Goal: Task Accomplishment & Management: Complete application form

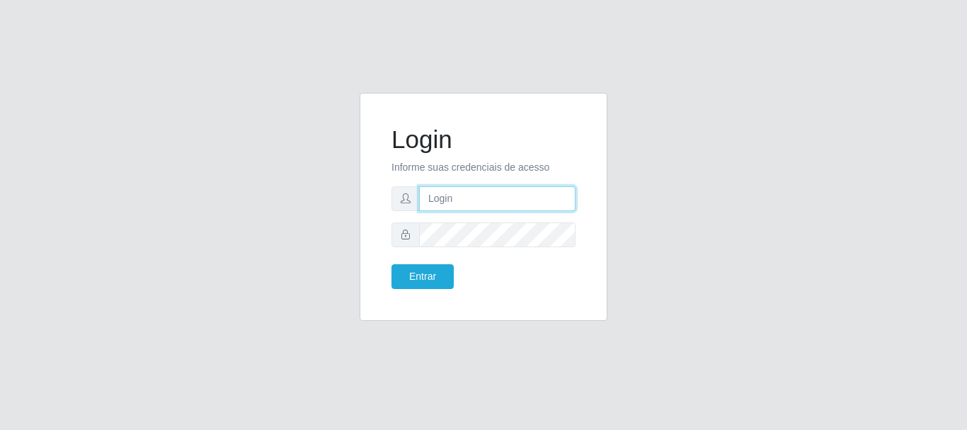
click at [491, 204] on input "text" at bounding box center [497, 198] width 156 height 25
type input "[PERSON_NAME]"
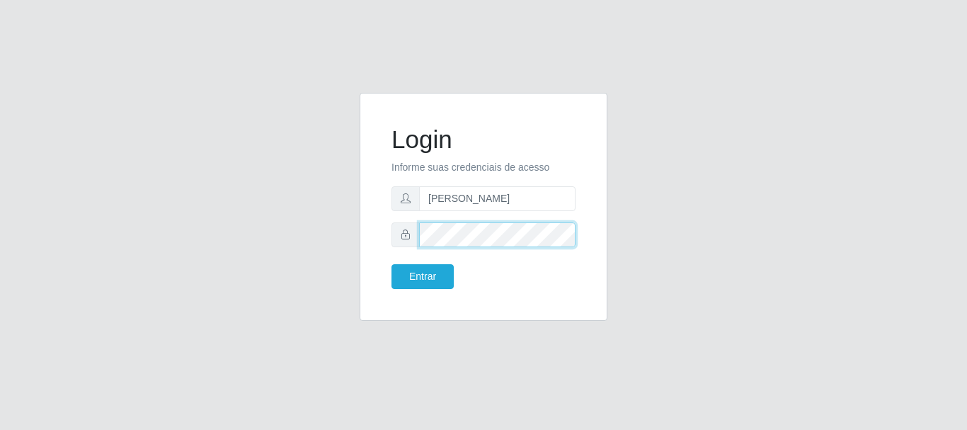
click at [392, 264] on button "Entrar" at bounding box center [423, 276] width 62 height 25
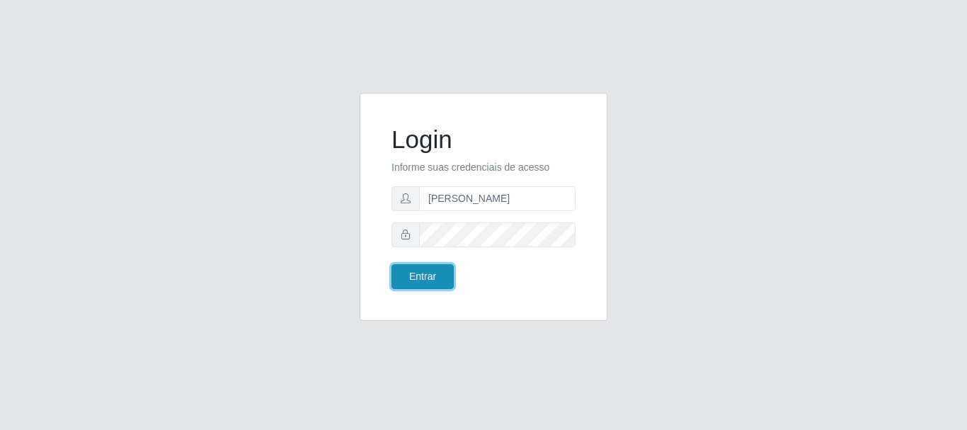
click at [431, 278] on button "Entrar" at bounding box center [423, 276] width 62 height 25
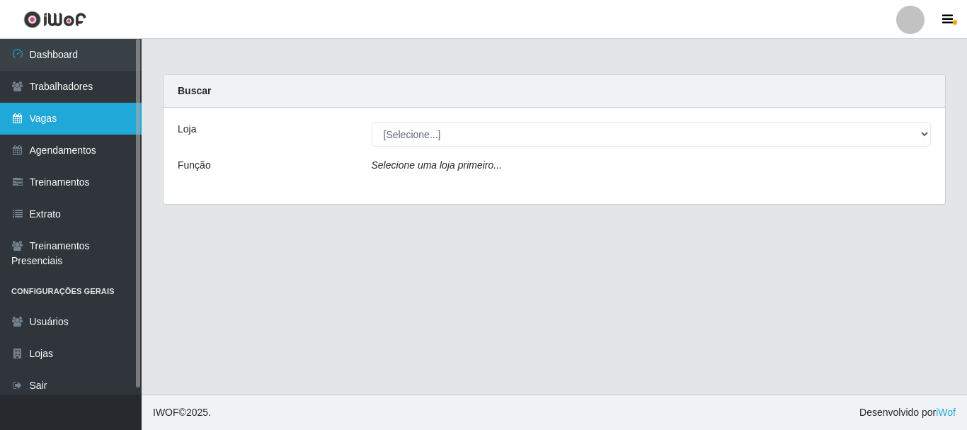
click at [59, 130] on link "Vagas" at bounding box center [71, 119] width 142 height 32
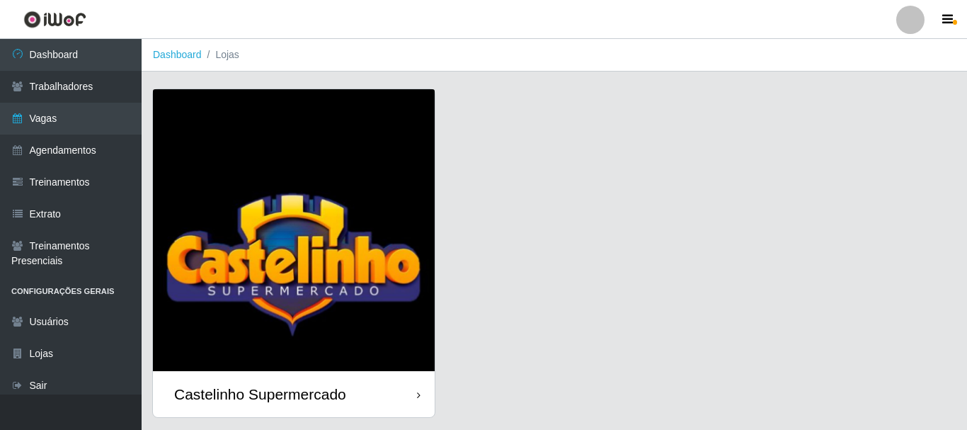
click at [266, 385] on div "Castelinho Supermercado" at bounding box center [260, 394] width 172 height 18
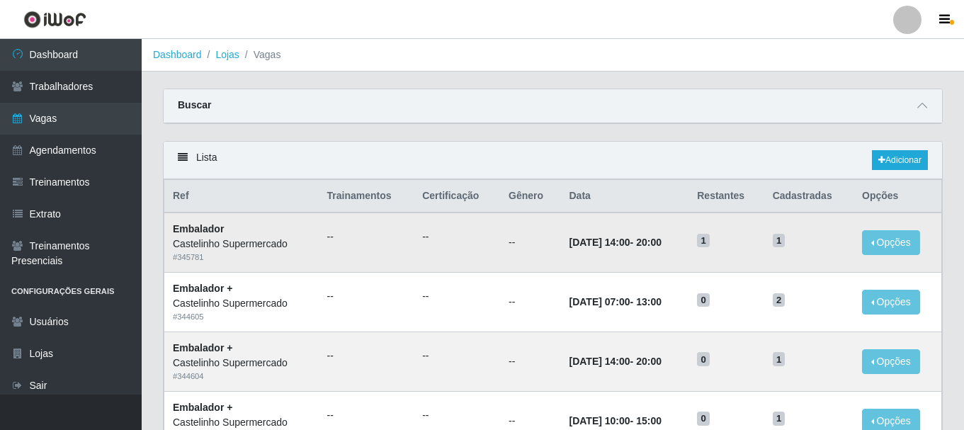
click at [741, 257] on td "1" at bounding box center [725, 241] width 75 height 59
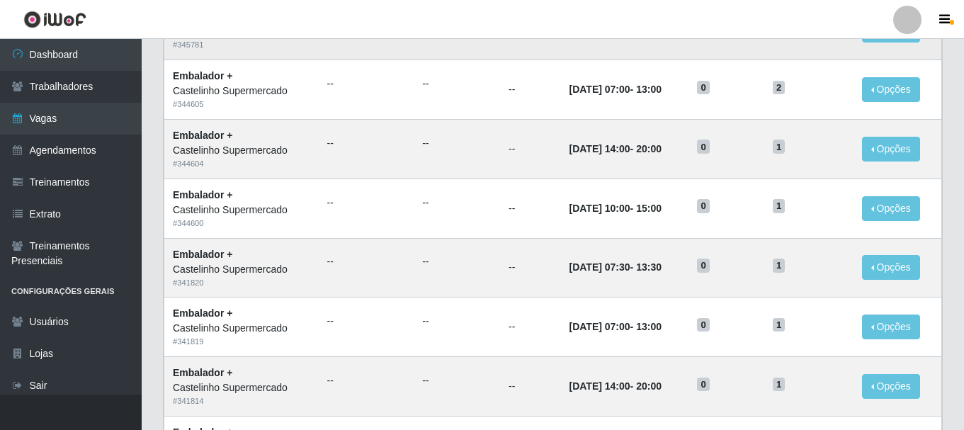
scroll to position [71, 0]
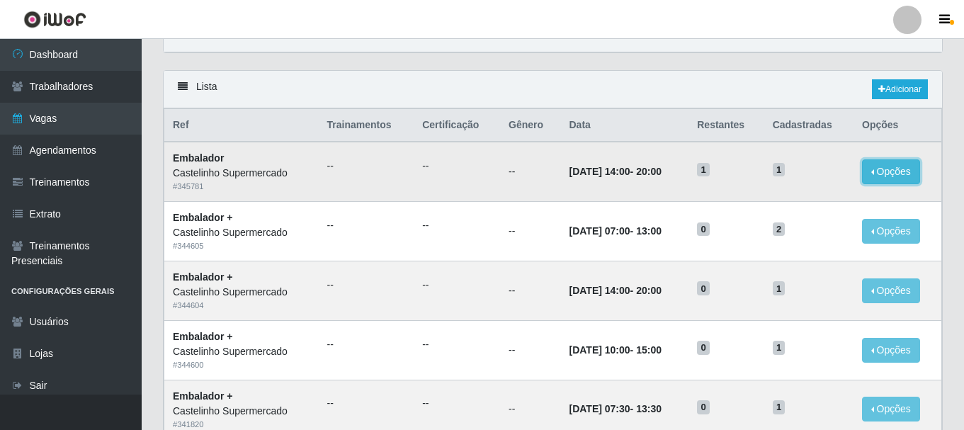
click at [891, 178] on button "Opções" at bounding box center [891, 171] width 58 height 25
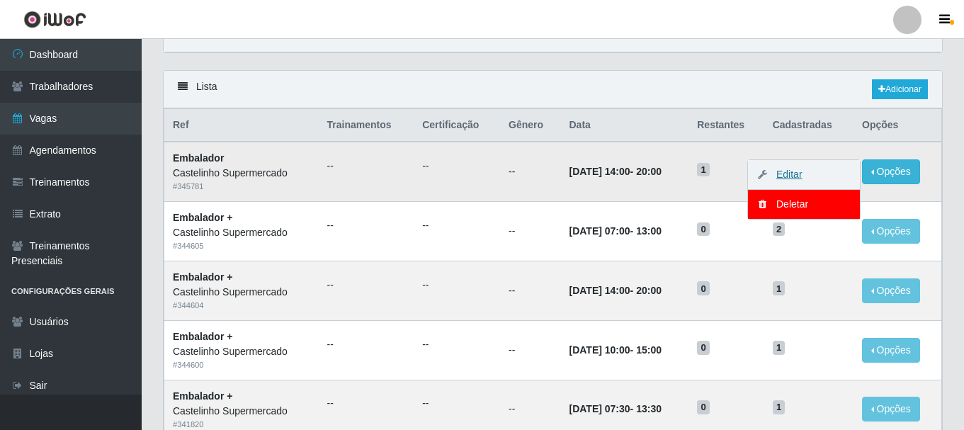
click at [802, 176] on link "Editar" at bounding box center [782, 174] width 40 height 11
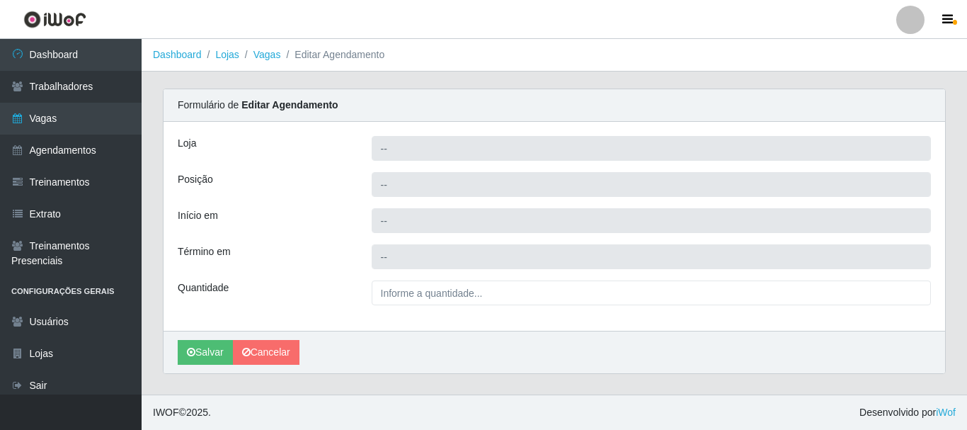
type input "Castelinho Supermercado"
type input "Embalador"
type input "2025-09-16 14:00:00"
type input "2025-09-16 20:00:00"
type input "1__"
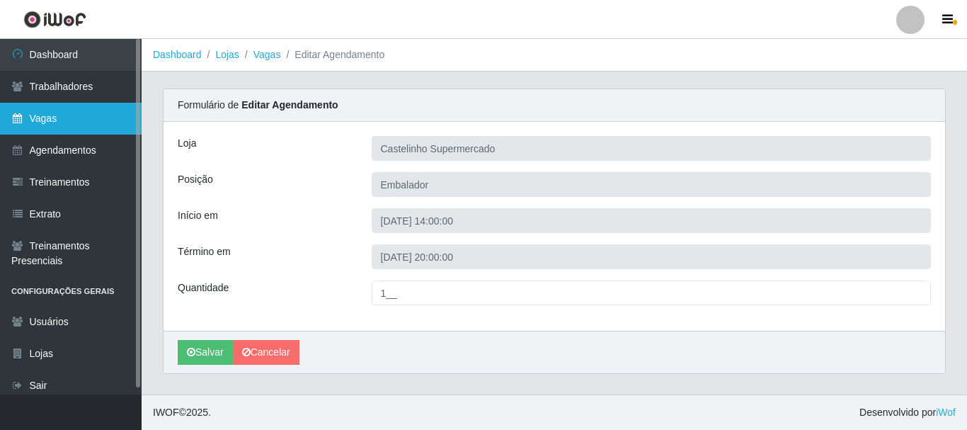
click at [120, 115] on link "Vagas" at bounding box center [71, 119] width 142 height 32
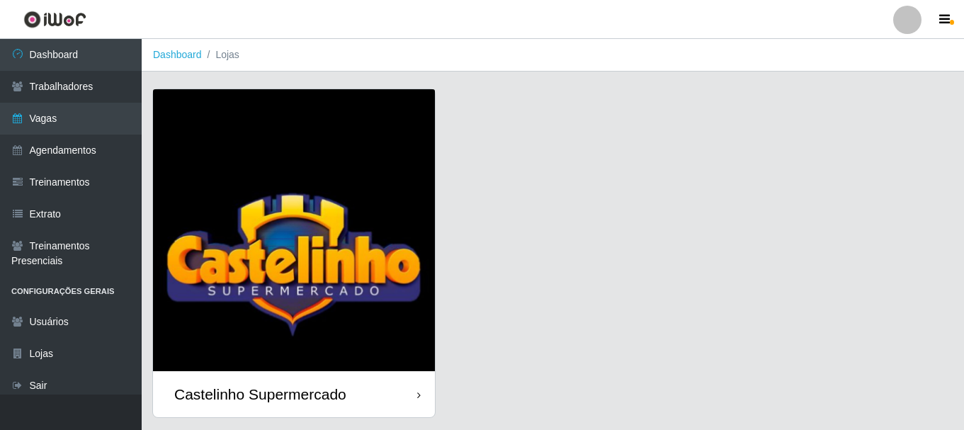
click at [384, 241] on img at bounding box center [294, 230] width 282 height 282
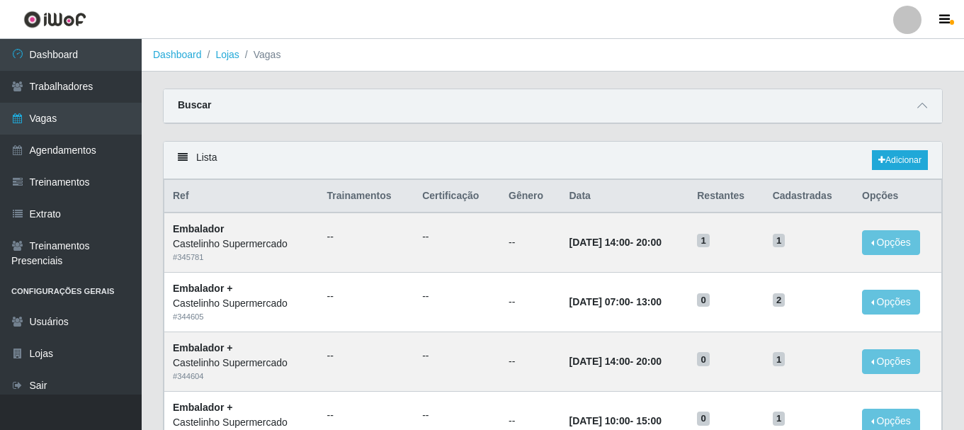
scroll to position [71, 0]
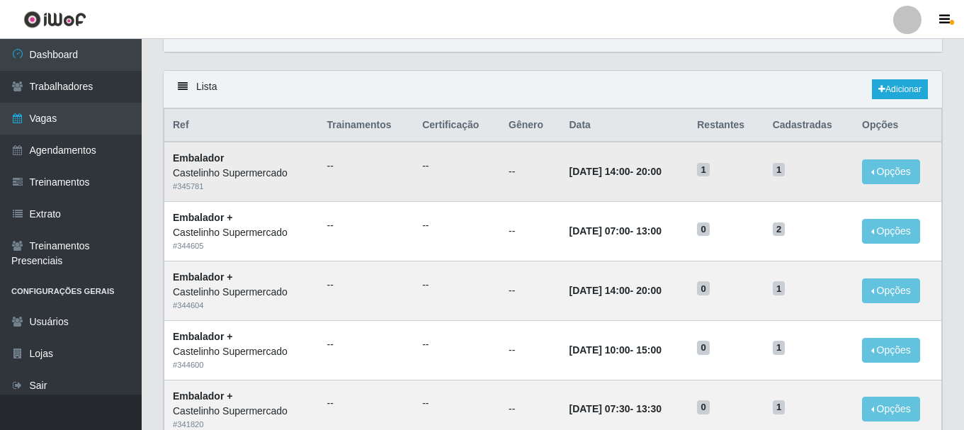
click at [709, 172] on td "1" at bounding box center [725, 171] width 75 height 59
drag, startPoint x: 709, startPoint y: 172, endPoint x: 736, endPoint y: 168, distance: 27.9
click at [736, 168] on td "1" at bounding box center [725, 171] width 75 height 59
drag, startPoint x: 763, startPoint y: 170, endPoint x: 809, endPoint y: 173, distance: 45.5
click at [809, 173] on tr "Embalador Castelinho Supermercado # 345781 -- -- -- 16/09/2025, 14:00 - 20:00 1…" at bounding box center [552, 171] width 777 height 59
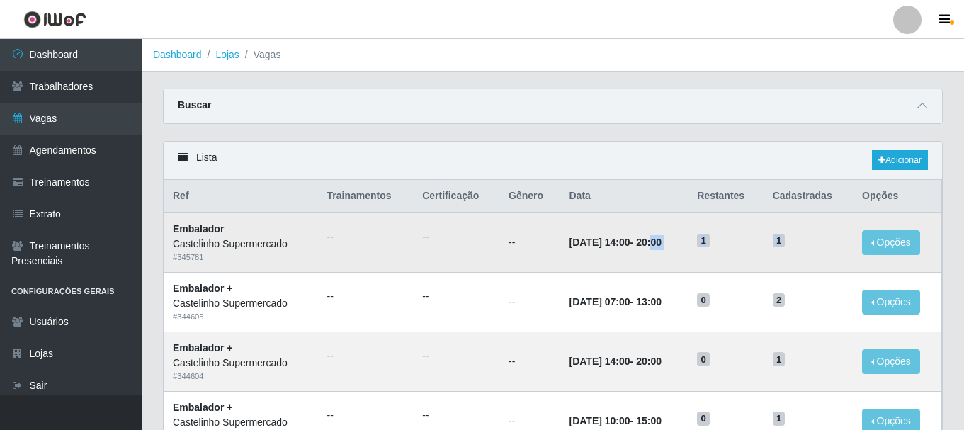
drag, startPoint x: 814, startPoint y: 245, endPoint x: 664, endPoint y: 242, distance: 149.4
click at [664, 242] on tr "Embalador Castelinho Supermercado # 345781 -- -- -- 16/09/2025, 14:00 - 20:00 1…" at bounding box center [552, 241] width 777 height 59
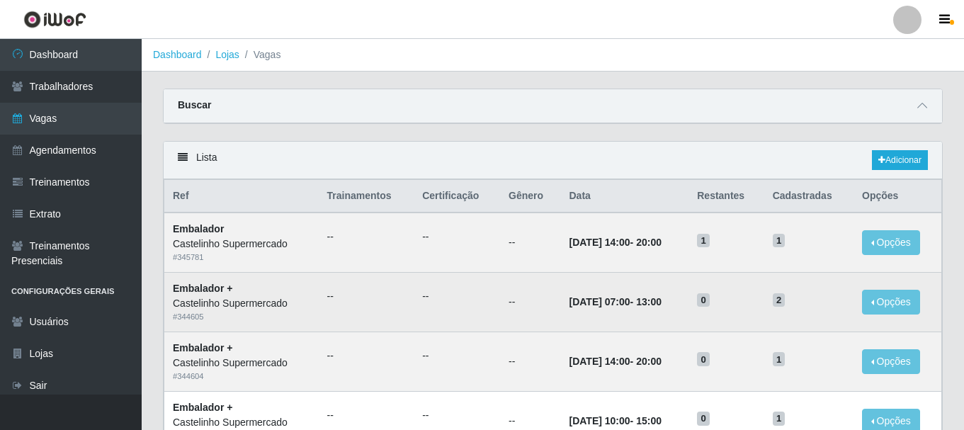
scroll to position [71, 0]
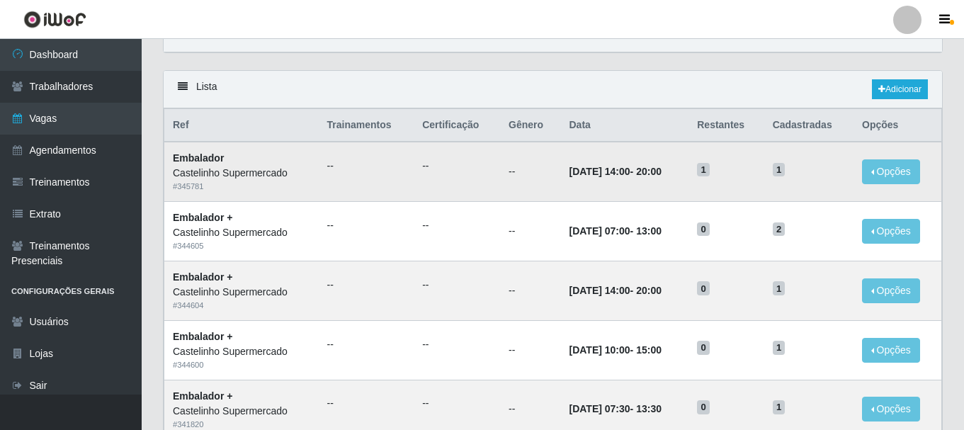
drag, startPoint x: 729, startPoint y: 178, endPoint x: 756, endPoint y: 178, distance: 26.9
click at [756, 178] on td "1" at bounding box center [725, 171] width 75 height 59
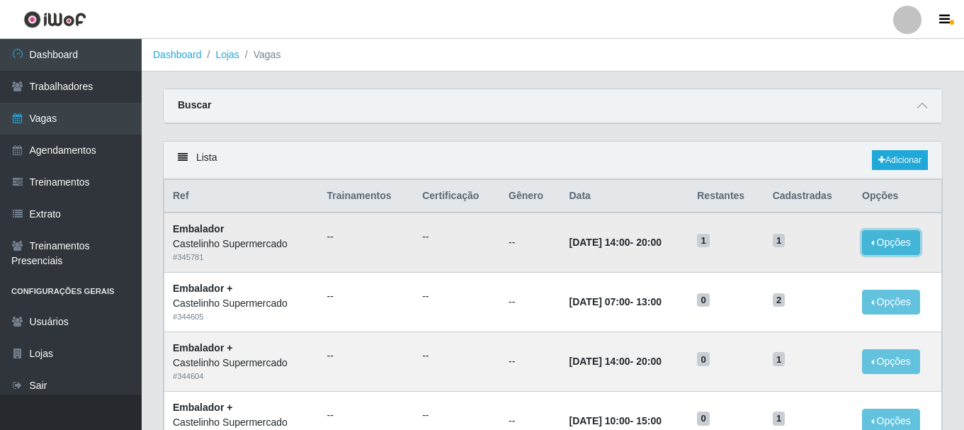
click at [908, 244] on button "Opções" at bounding box center [891, 242] width 58 height 25
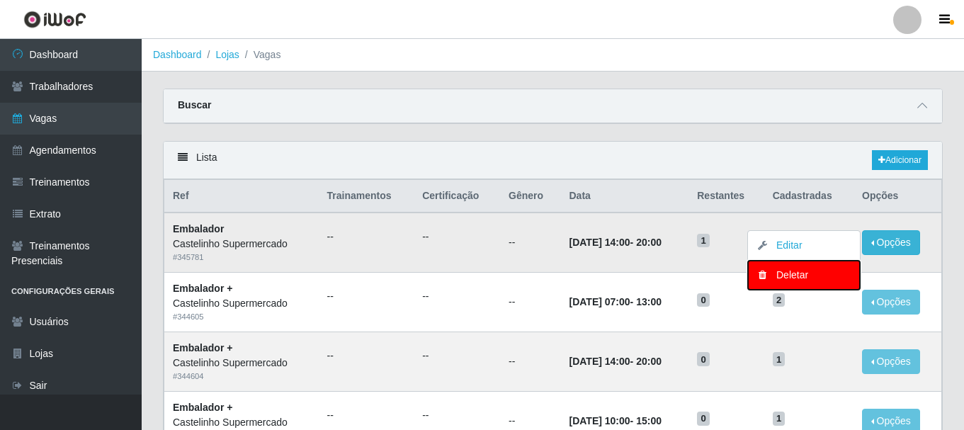
click at [822, 280] on div "Deletar" at bounding box center [804, 275] width 84 height 15
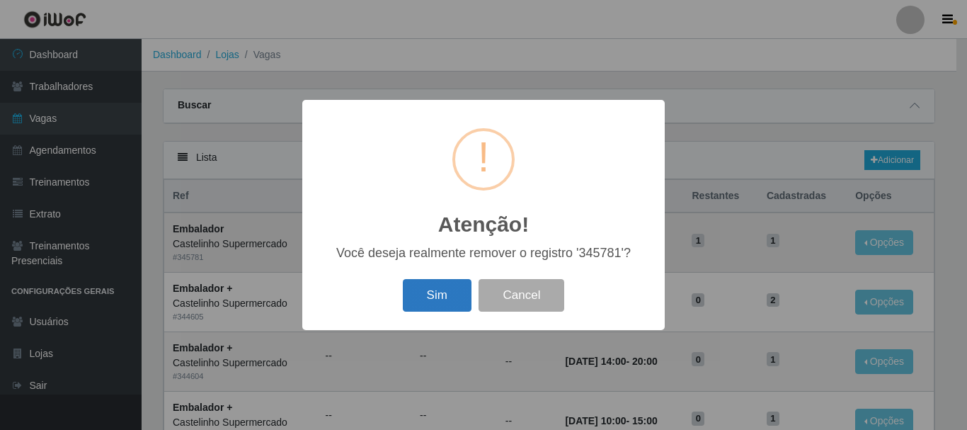
click at [462, 307] on button "Sim" at bounding box center [437, 295] width 69 height 33
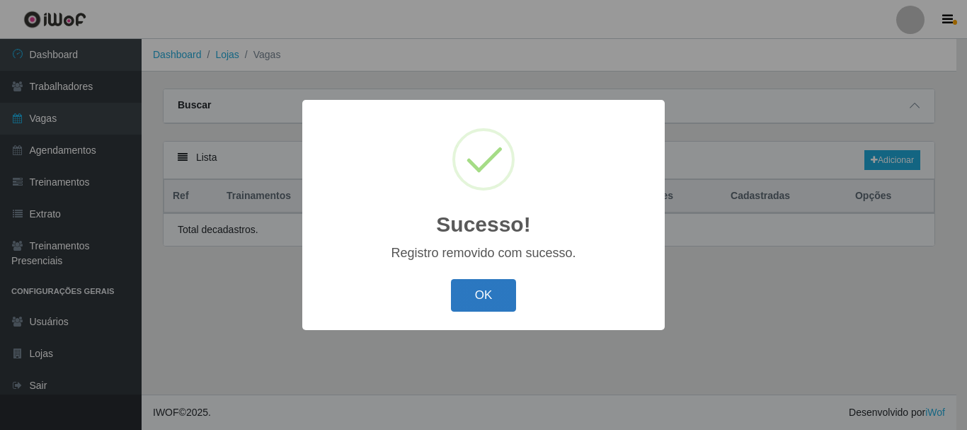
click at [467, 302] on button "OK" at bounding box center [484, 295] width 66 height 33
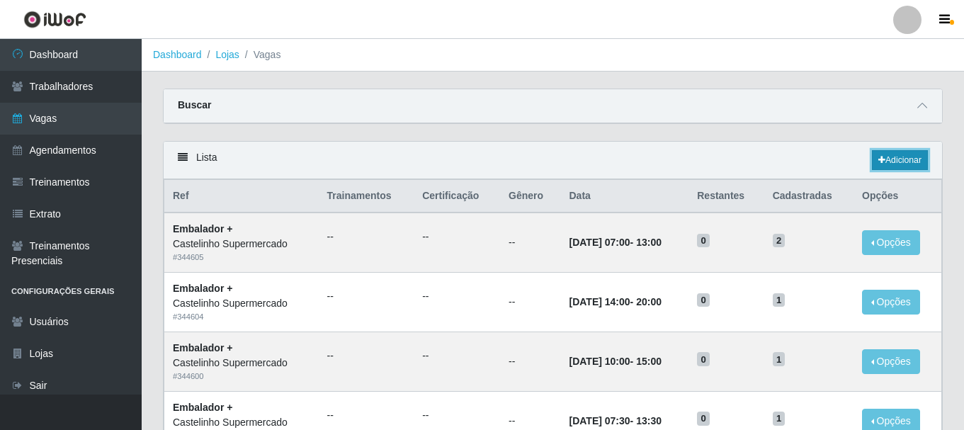
click at [879, 159] on icon at bounding box center [881, 160] width 7 height 8
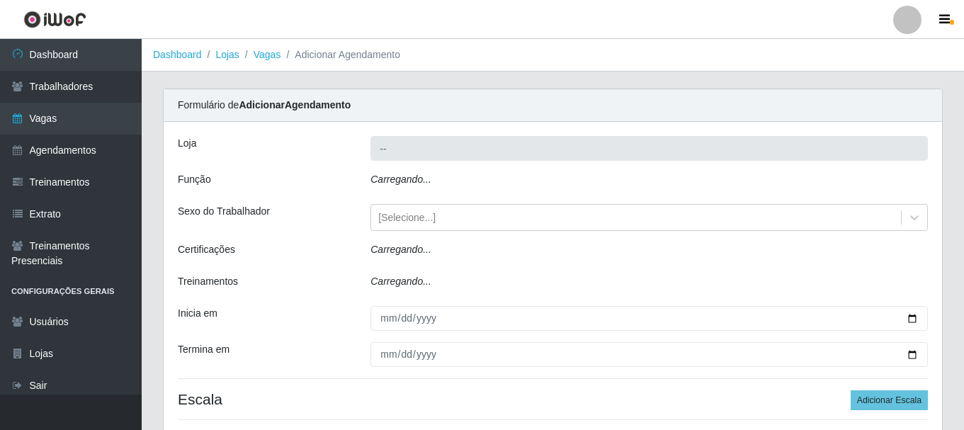
type input "Castelinho Supermercado"
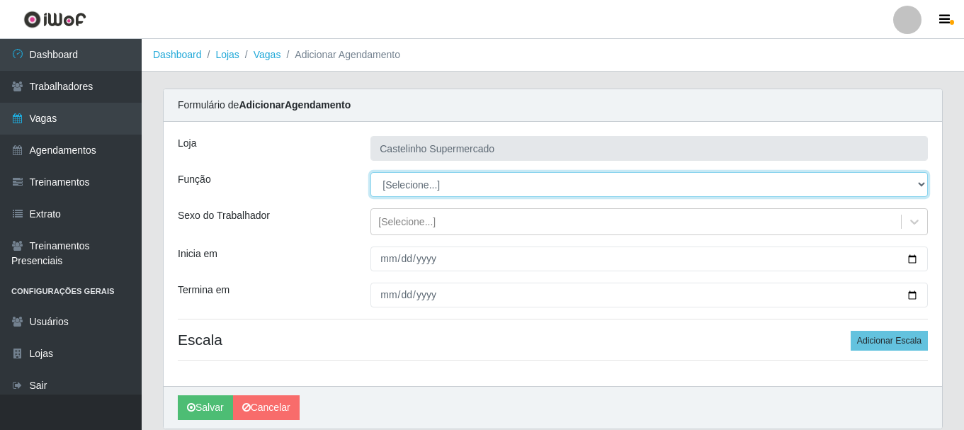
click at [414, 190] on select "[Selecione...] ASG ASG + ASG ++ Balconista de Açougue Balconista de Açougue + B…" at bounding box center [648, 184] width 557 height 25
select select "70"
click at [370, 172] on select "[Selecione...] ASG ASG + ASG ++ Balconista de Açougue Balconista de Açougue + B…" at bounding box center [648, 184] width 557 height 25
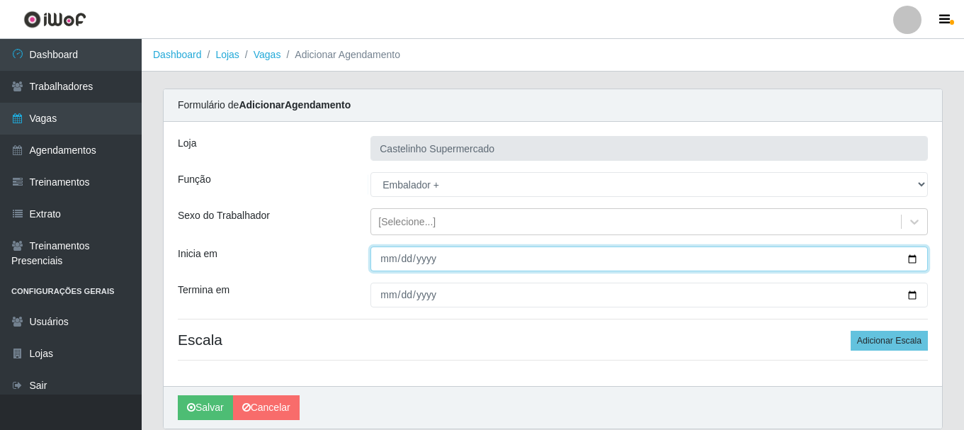
click at [903, 259] on input "Inicia em" at bounding box center [648, 258] width 557 height 25
click at [911, 256] on input "Inicia em" at bounding box center [648, 258] width 557 height 25
type input "2025-09-16"
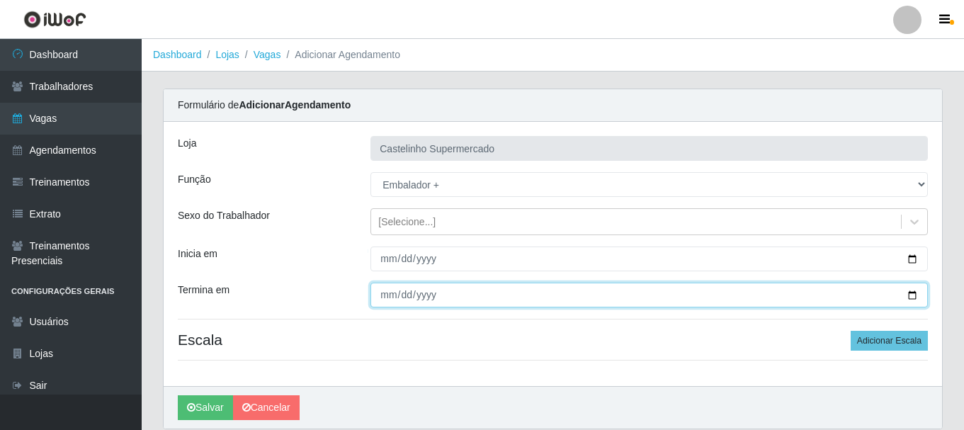
click at [913, 298] on input "Termina em" at bounding box center [648, 295] width 557 height 25
type input "2025-09-17"
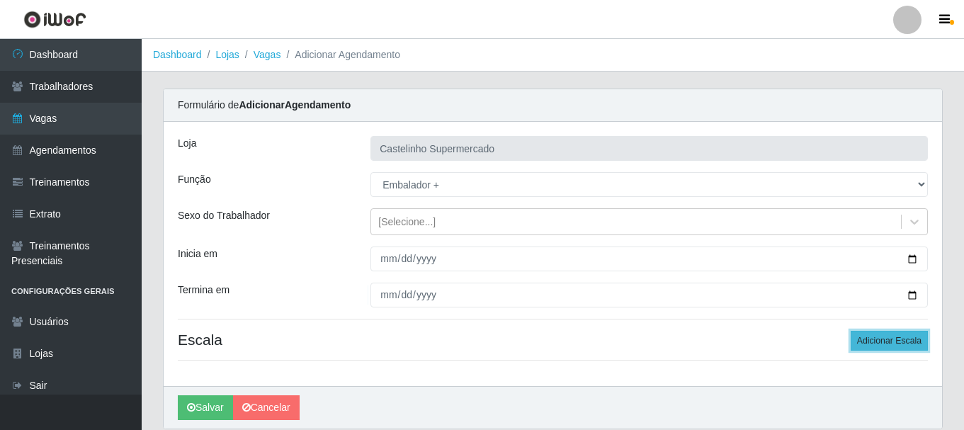
click at [857, 334] on button "Adicionar Escala" at bounding box center [888, 341] width 77 height 20
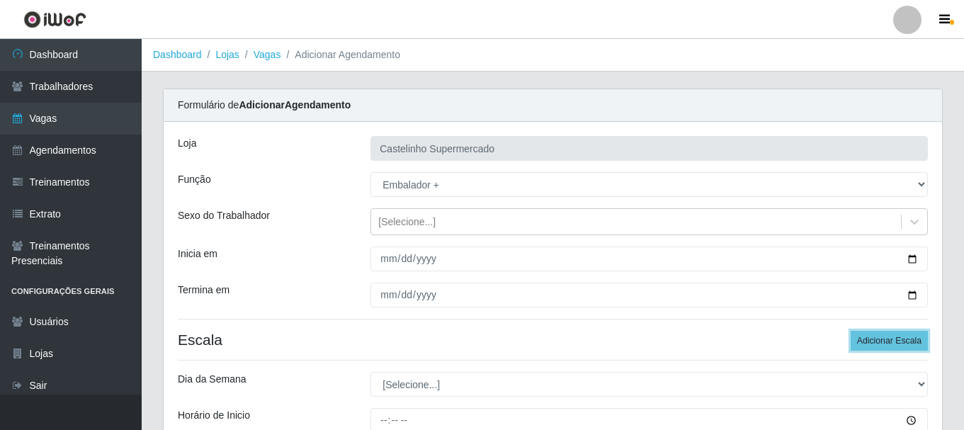
scroll to position [208, 0]
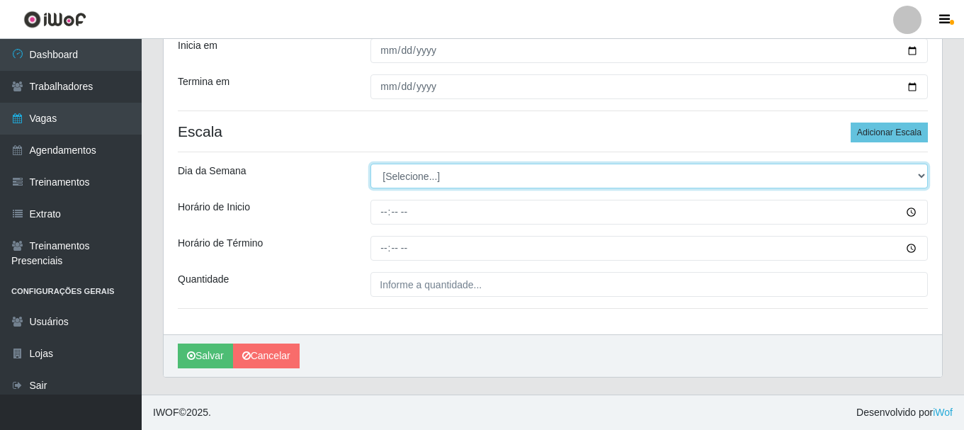
click at [455, 181] on select "[Selecione...] Segunda Terça Quarta Quinta Sexta Sábado Domingo" at bounding box center [648, 176] width 557 height 25
select select "2"
click at [370, 164] on select "[Selecione...] Segunda Terça Quarta Quinta Sexta Sábado Domingo" at bounding box center [648, 176] width 557 height 25
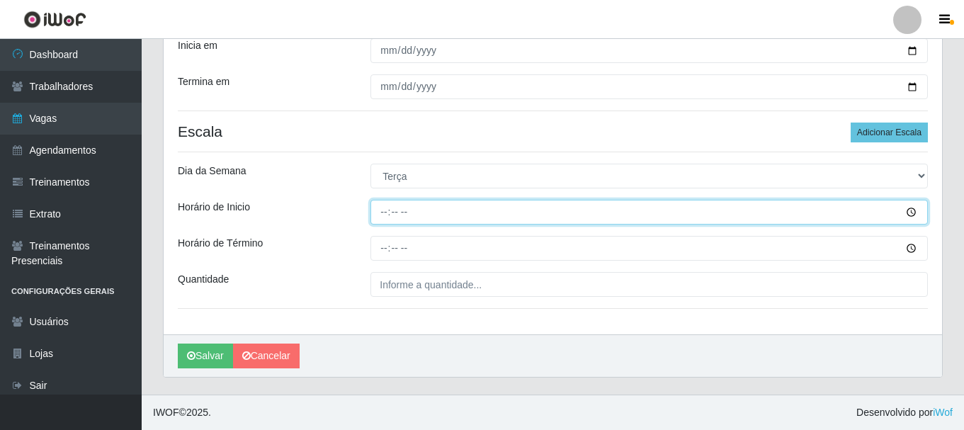
click at [380, 212] on input "Horário de Inicio" at bounding box center [648, 212] width 557 height 25
type input "04:00"
click at [388, 215] on input "Horário de Inicio" at bounding box center [648, 212] width 557 height 25
type input "14:00"
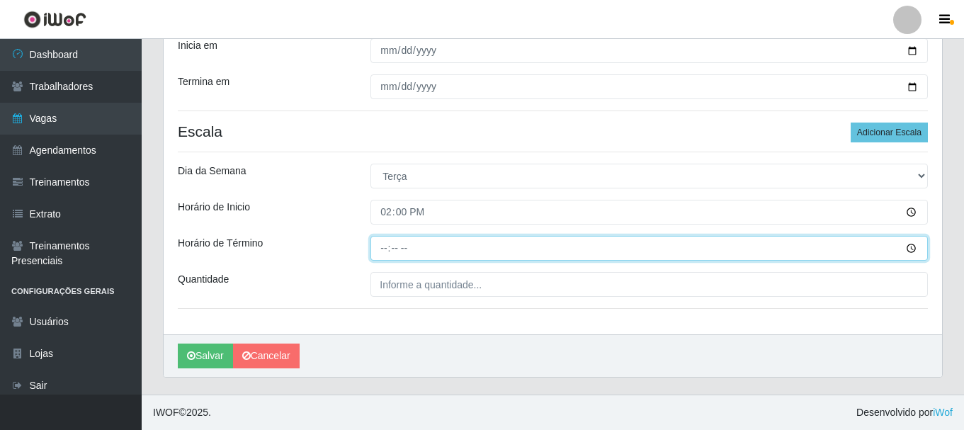
click at [384, 252] on input "Horário de Término" at bounding box center [648, 248] width 557 height 25
type input "20:00"
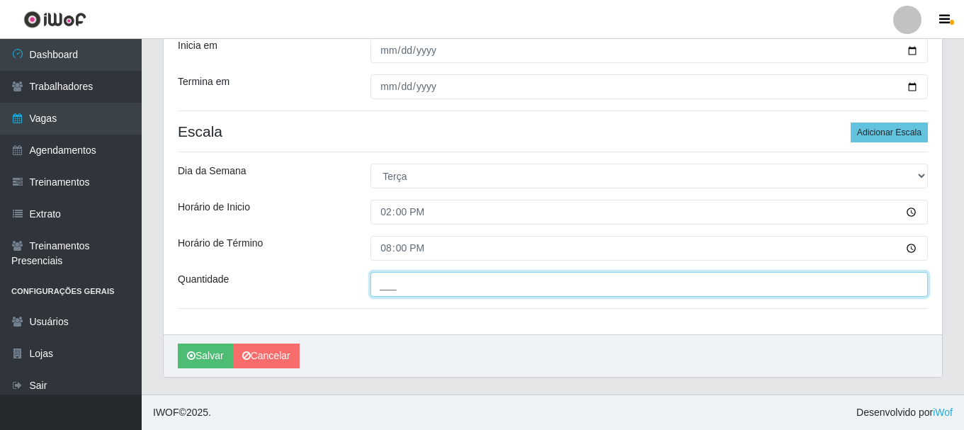
click at [430, 285] on input "___" at bounding box center [648, 284] width 557 height 25
type input "02_"
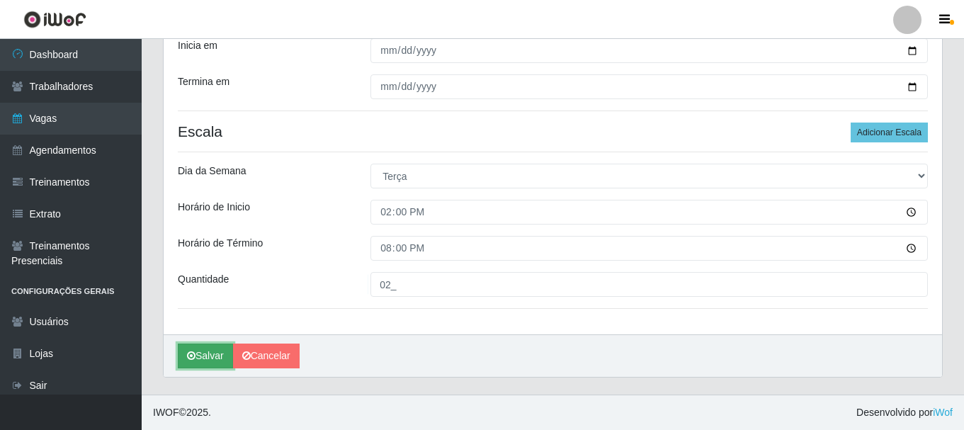
click at [210, 355] on button "Salvar" at bounding box center [205, 355] width 55 height 25
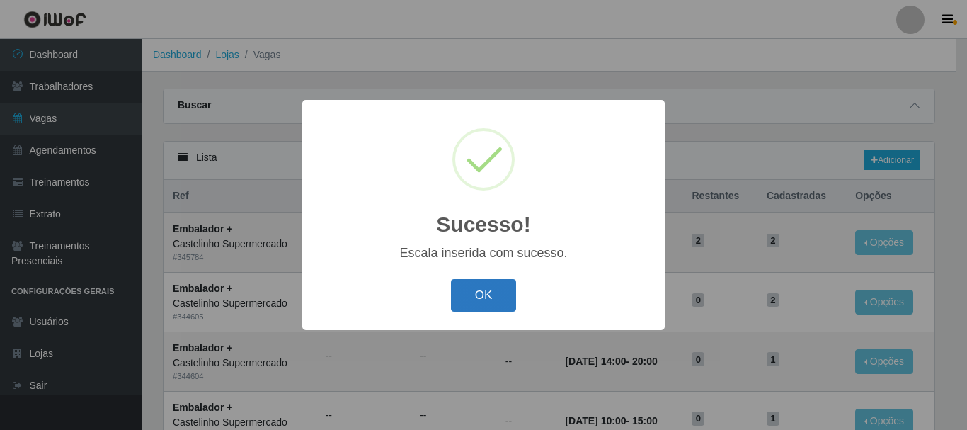
click at [466, 295] on button "OK" at bounding box center [484, 295] width 66 height 33
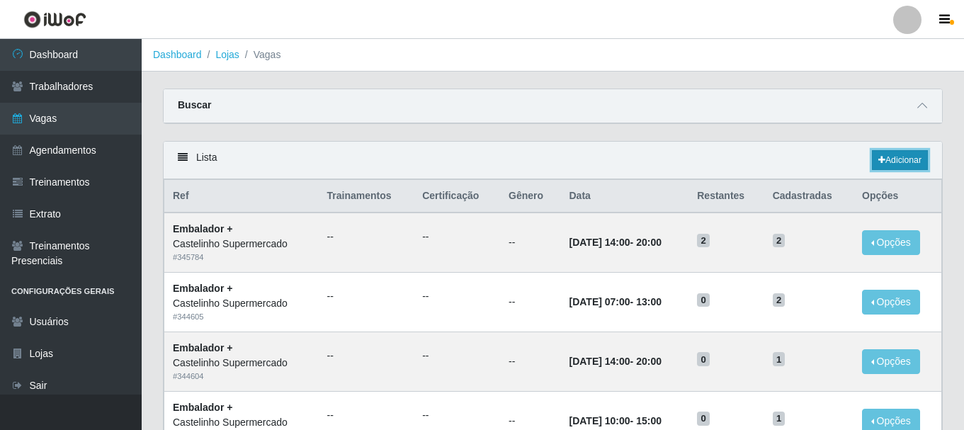
click at [898, 164] on link "Adicionar" at bounding box center [900, 160] width 56 height 20
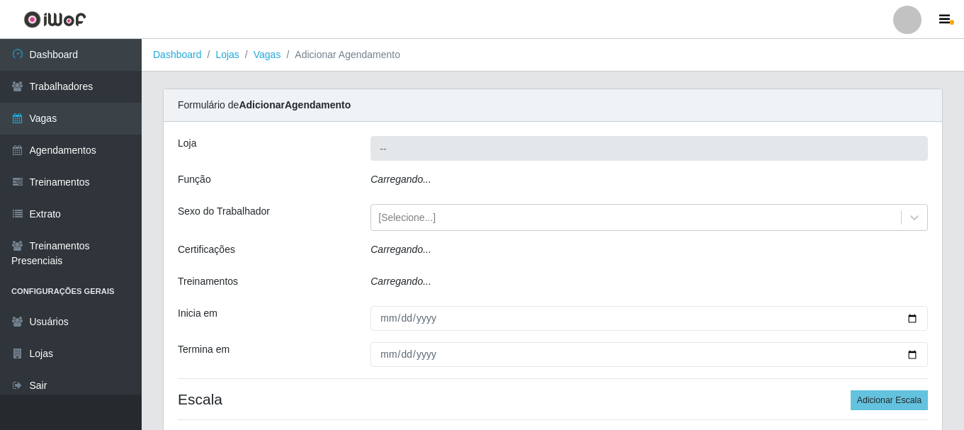
type input "Castelinho Supermercado"
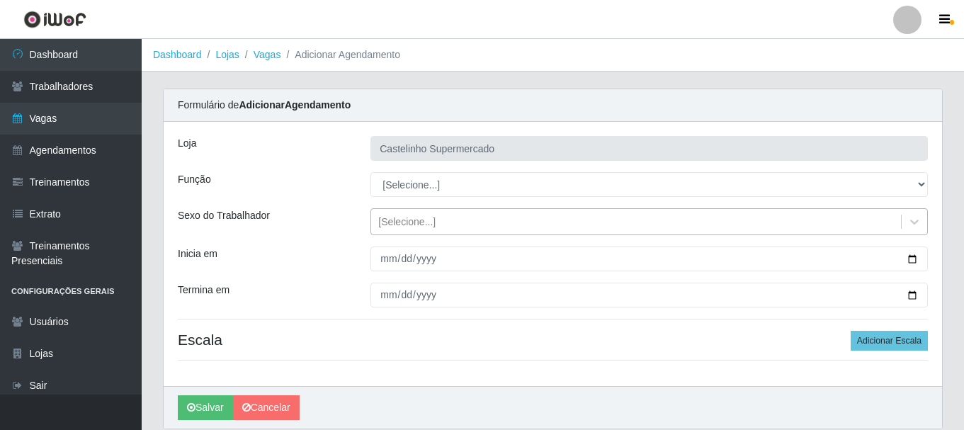
click at [435, 222] on div "[Selecione...]" at bounding box center [636, 221] width 530 height 23
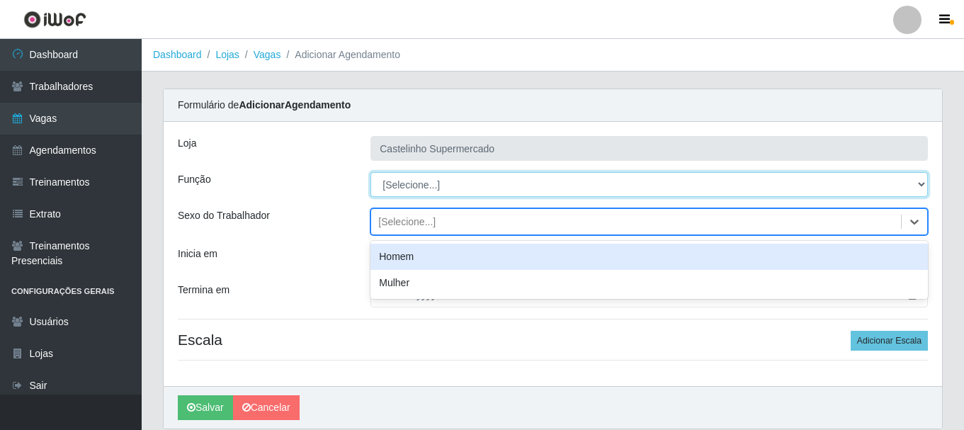
click at [441, 192] on select "[Selecione...] ASG ASG + ASG ++ Balconista de Açougue Balconista de Açougue + B…" at bounding box center [648, 184] width 557 height 25
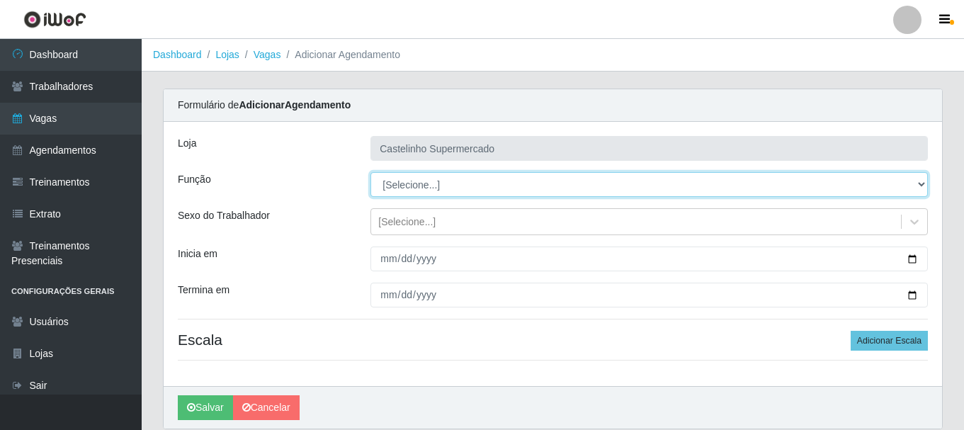
select select "1"
click at [370, 172] on select "[Selecione...] ASG ASG + ASG ++ Balconista de Açougue Balconista de Açougue + B…" at bounding box center [648, 184] width 557 height 25
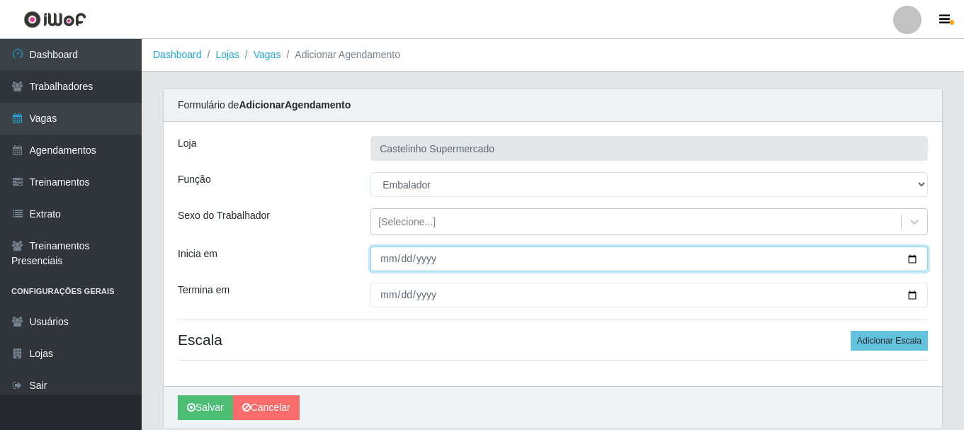
click at [918, 256] on input "Inicia em" at bounding box center [648, 258] width 557 height 25
click at [912, 261] on input "2025-09-17" at bounding box center [648, 258] width 557 height 25
type input "2025-09-16"
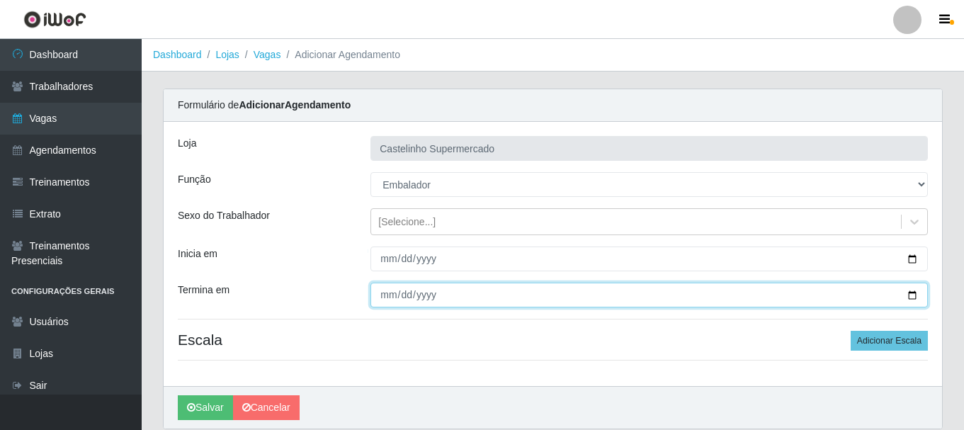
click at [912, 296] on input "Termina em" at bounding box center [648, 295] width 557 height 25
type input "2025-09-19"
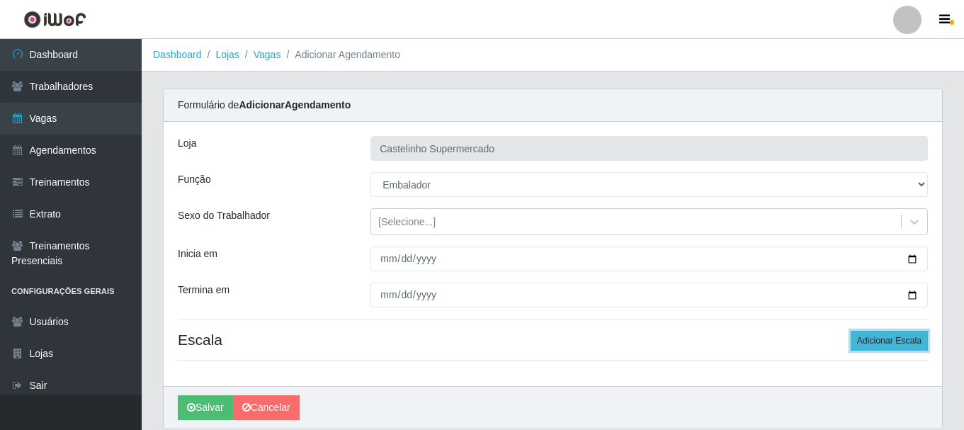
click at [898, 343] on button "Adicionar Escala" at bounding box center [888, 341] width 77 height 20
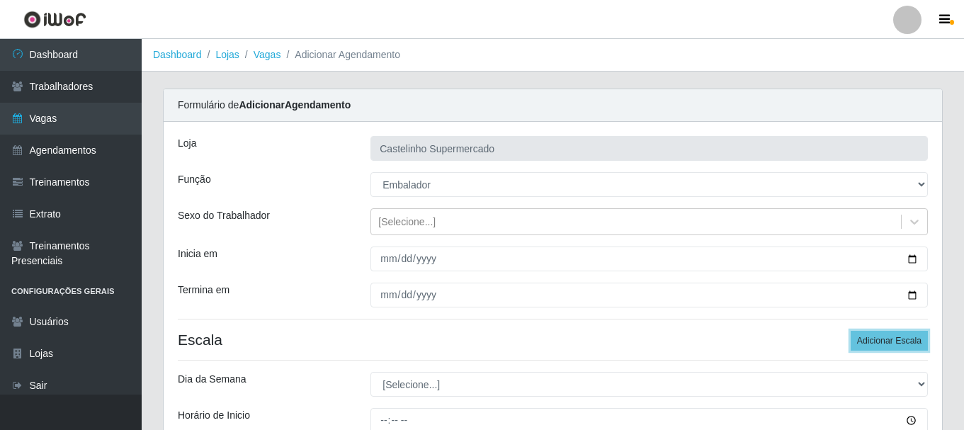
scroll to position [208, 0]
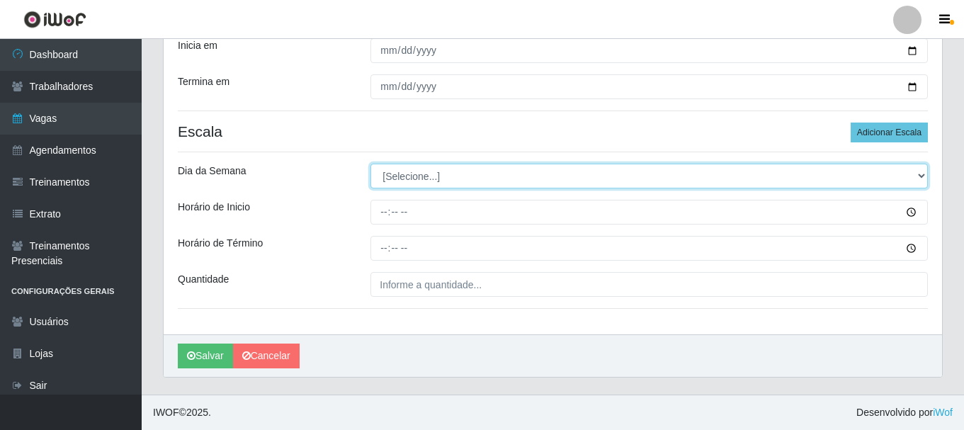
click at [433, 187] on select "[Selecione...] Segunda Terça Quarta Quinta Sexta Sábado Domingo" at bounding box center [648, 176] width 557 height 25
select select "3"
click at [370, 164] on select "[Selecione...] Segunda Terça Quarta Quinta Sexta Sábado Domingo" at bounding box center [648, 176] width 557 height 25
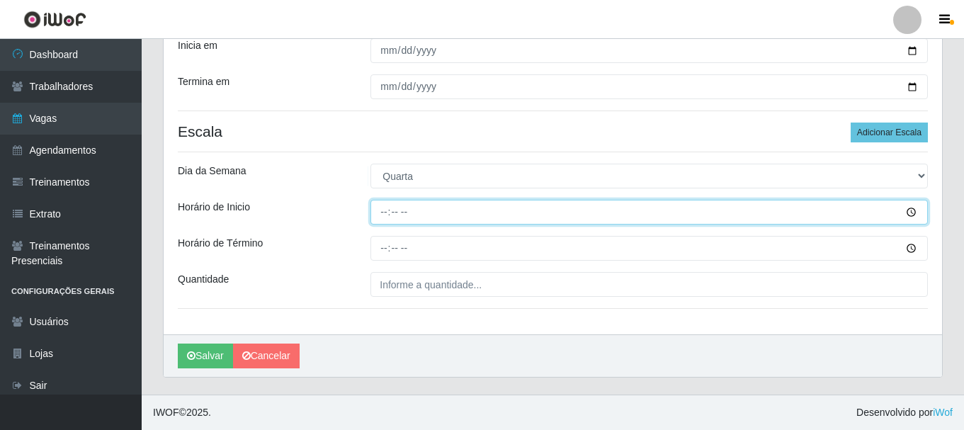
click at [406, 217] on input "Horário de Inicio" at bounding box center [648, 212] width 557 height 25
type input "08:00"
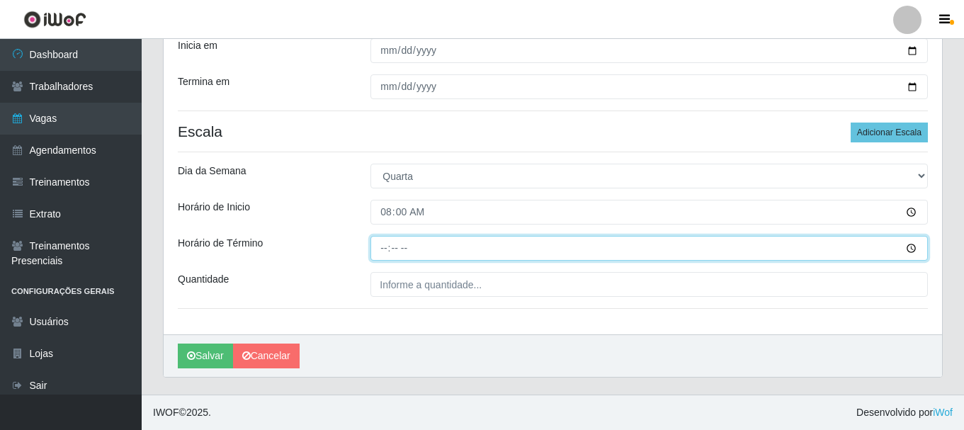
click at [380, 245] on input "Horário de Término" at bounding box center [648, 248] width 557 height 25
type input "14:00"
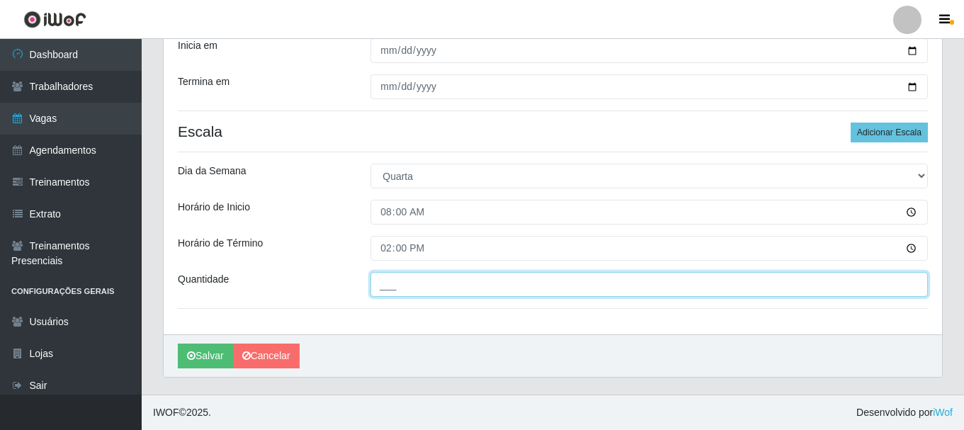
click at [427, 291] on input "___" at bounding box center [648, 284] width 557 height 25
type input "01_"
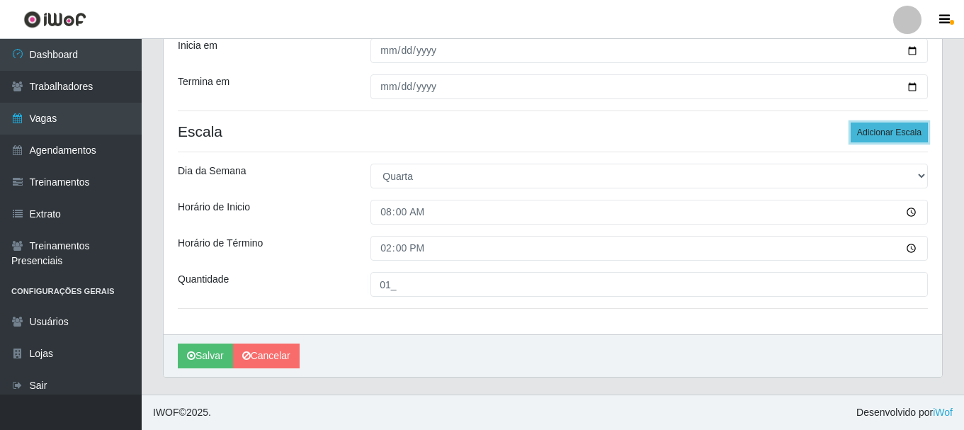
click at [879, 131] on button "Adicionar Escala" at bounding box center [888, 132] width 77 height 20
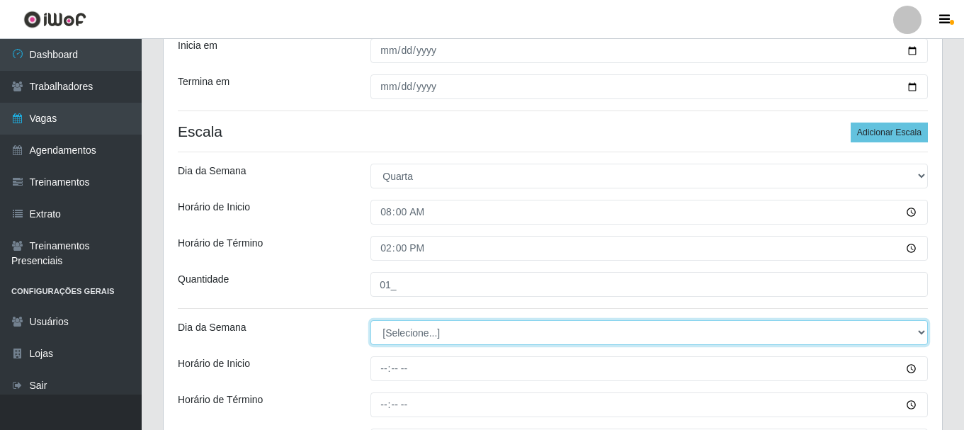
click at [453, 334] on select "[Selecione...] Segunda Terça Quarta Quinta Sexta Sábado Domingo" at bounding box center [648, 332] width 557 height 25
select select "3"
click at [370, 320] on select "[Selecione...] Segunda Terça Quarta Quinta Sexta Sábado Domingo" at bounding box center [648, 332] width 557 height 25
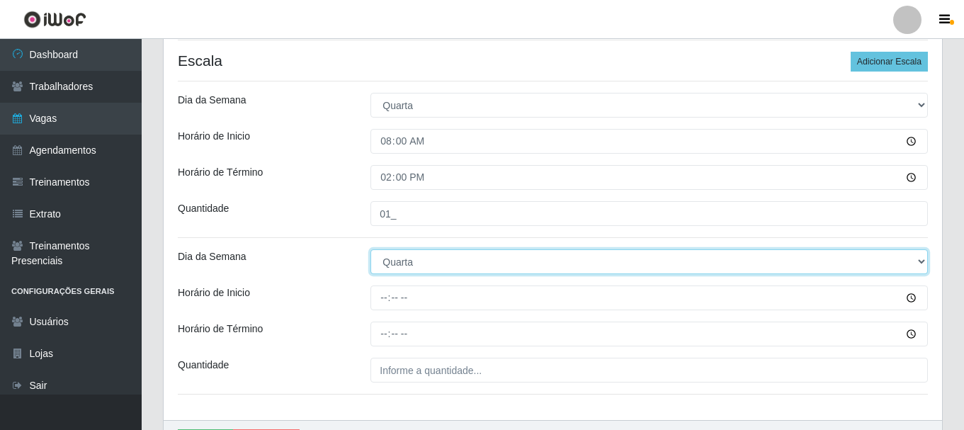
scroll to position [350, 0]
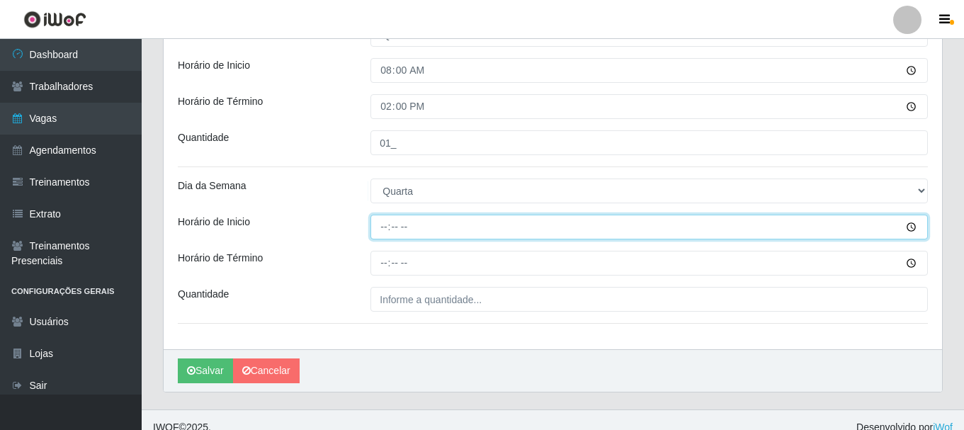
click at [386, 227] on input "Horário de Inicio" at bounding box center [648, 227] width 557 height 25
type input "14:00"
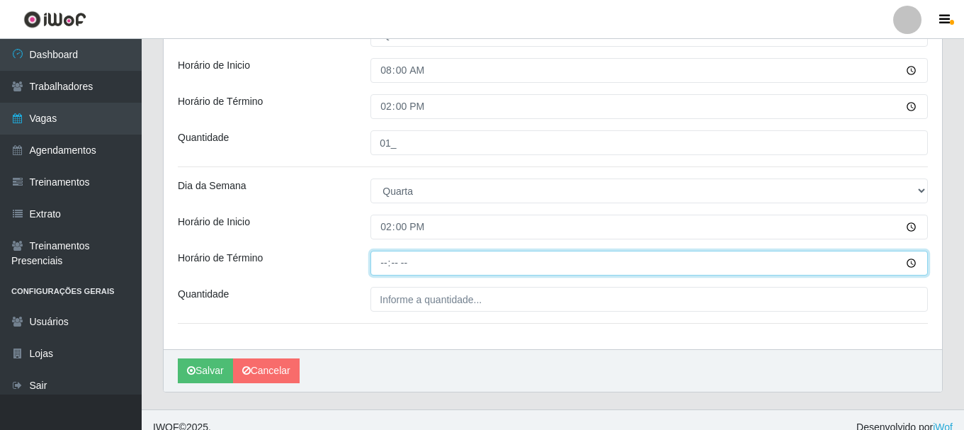
click at [383, 267] on input "Horário de Término" at bounding box center [648, 263] width 557 height 25
type input "20:00"
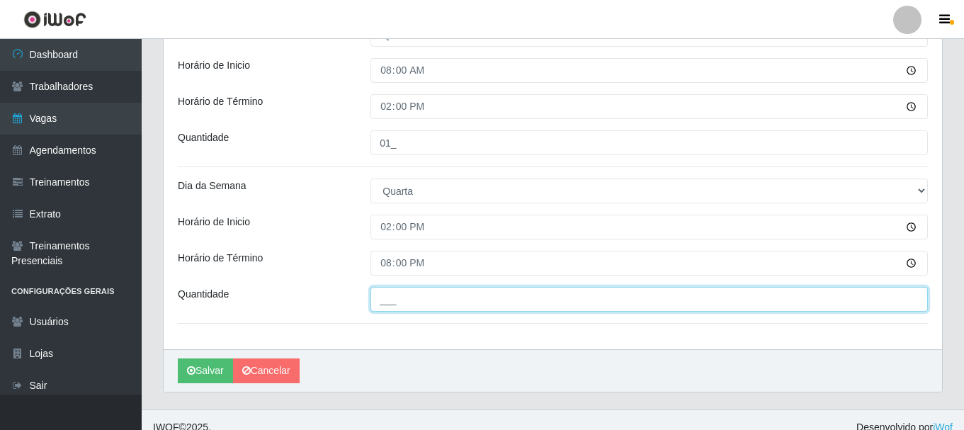
click at [405, 295] on input "___" at bounding box center [648, 299] width 557 height 25
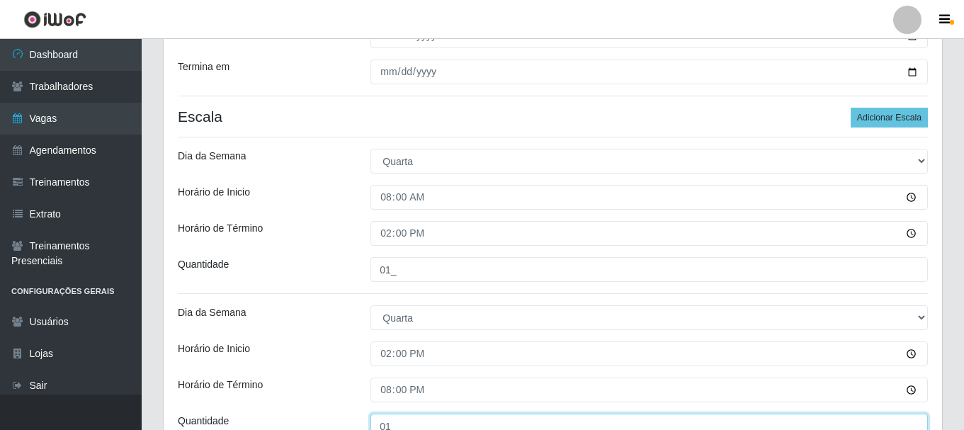
scroll to position [152, 0]
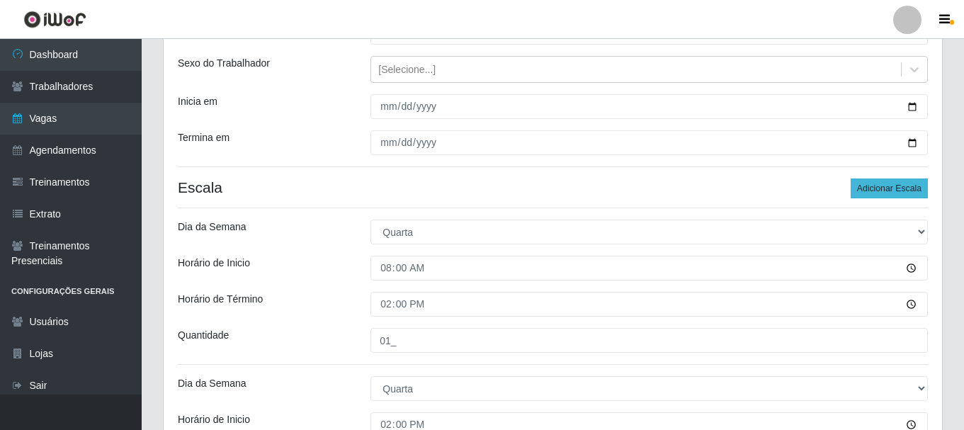
type input "01_"
click at [879, 186] on button "Adicionar Escala" at bounding box center [888, 188] width 77 height 20
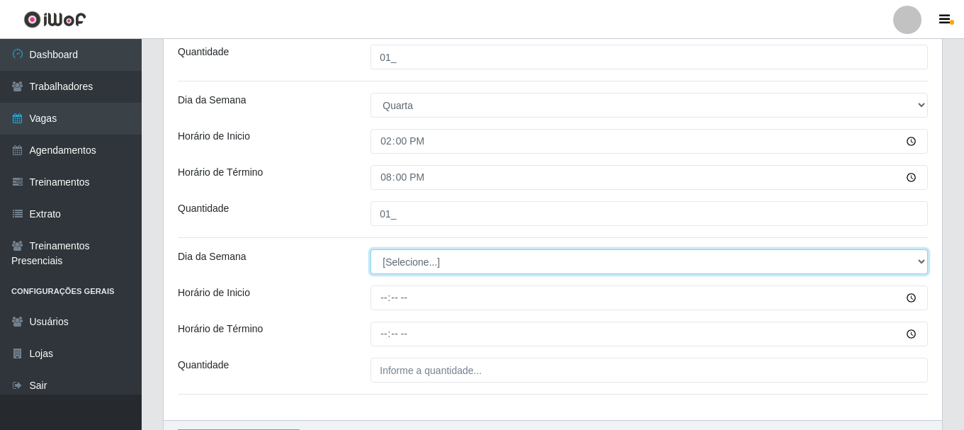
click at [430, 271] on select "[Selecione...] Segunda Terça Quarta Quinta Sexta Sábado Domingo" at bounding box center [648, 261] width 557 height 25
select select "4"
click at [370, 249] on select "[Selecione...] Segunda Terça Quarta Quinta Sexta Sábado Domingo" at bounding box center [648, 261] width 557 height 25
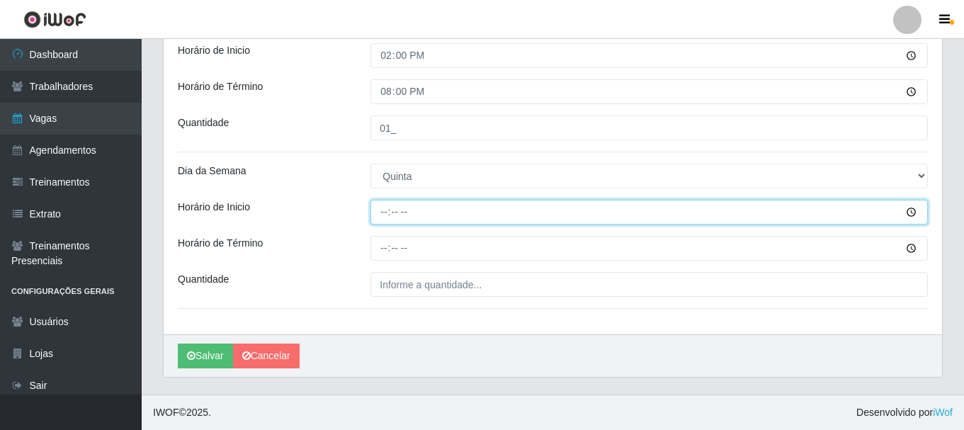
click at [382, 220] on input "Horário de Inicio" at bounding box center [648, 212] width 557 height 25
type input "08:14"
type input "08:00"
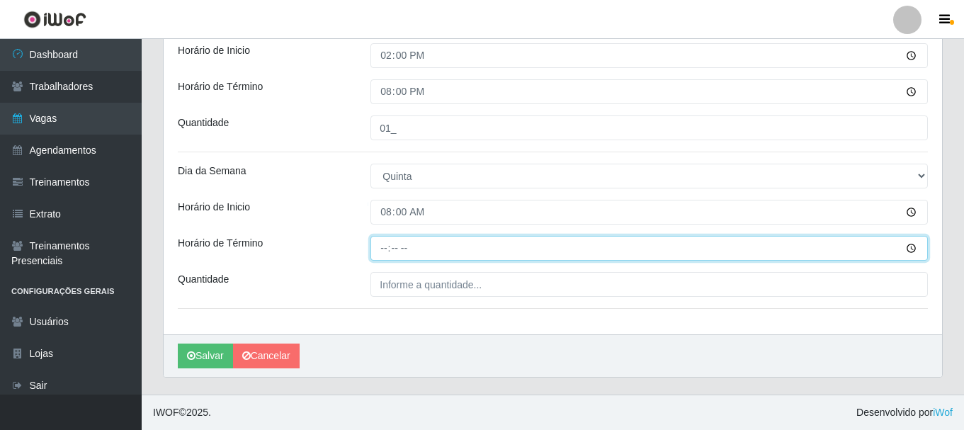
click at [386, 252] on input "Horário de Término" at bounding box center [648, 248] width 557 height 25
type input "14:00"
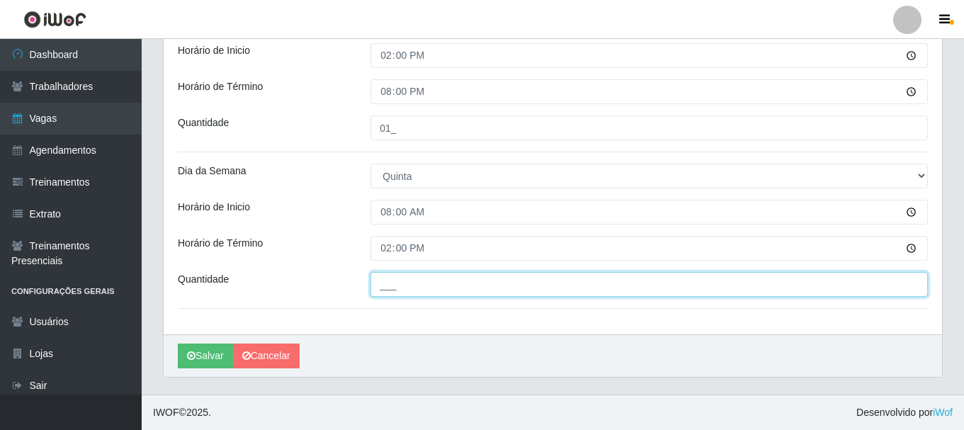
click at [414, 284] on input "___" at bounding box center [648, 284] width 557 height 25
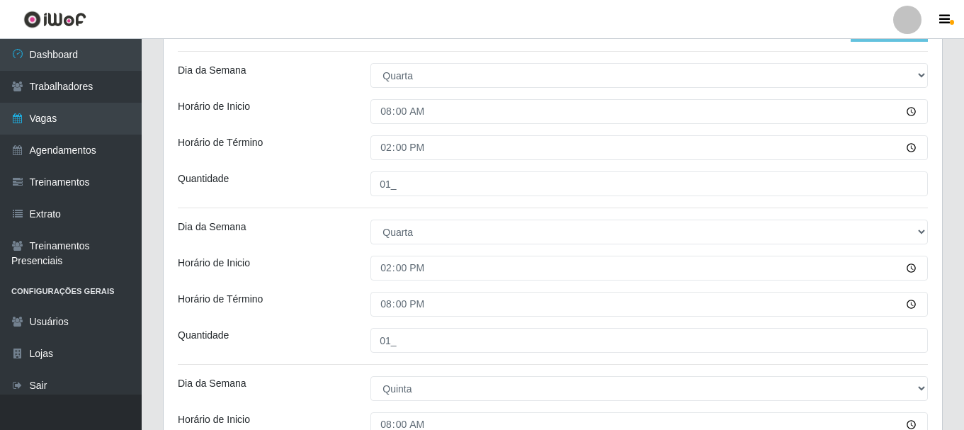
scroll to position [238, 0]
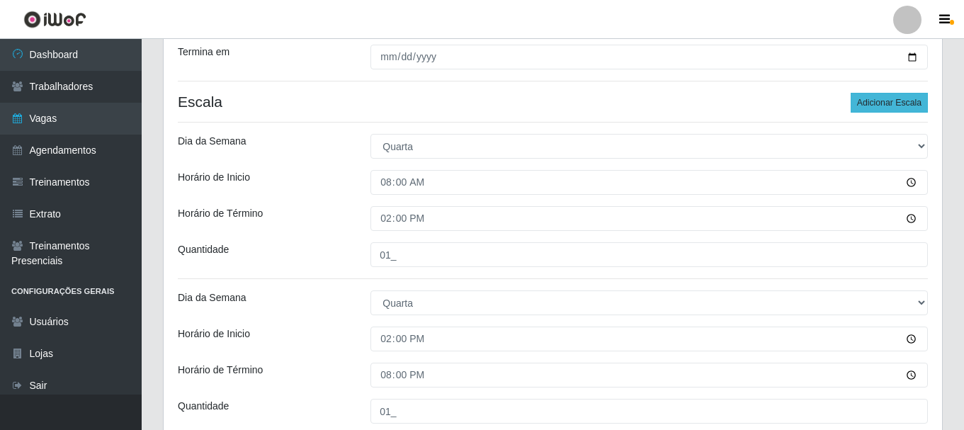
type input "01_"
click at [897, 96] on button "Adicionar Escala" at bounding box center [888, 103] width 77 height 20
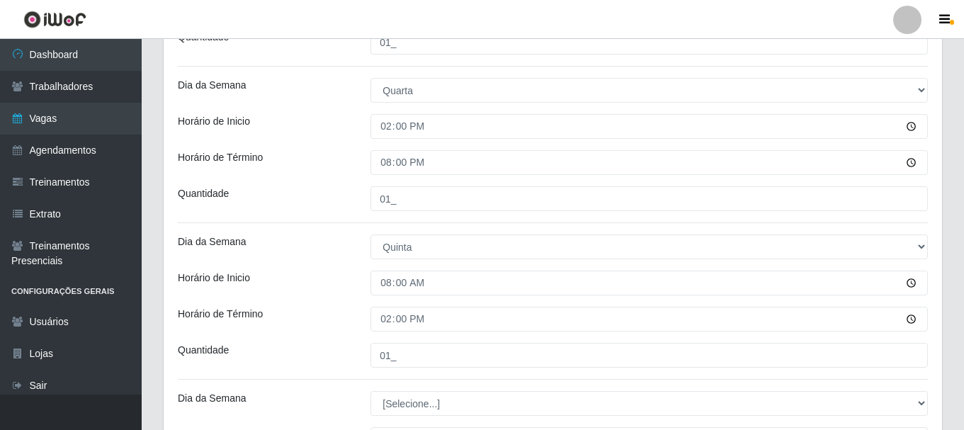
scroll to position [663, 0]
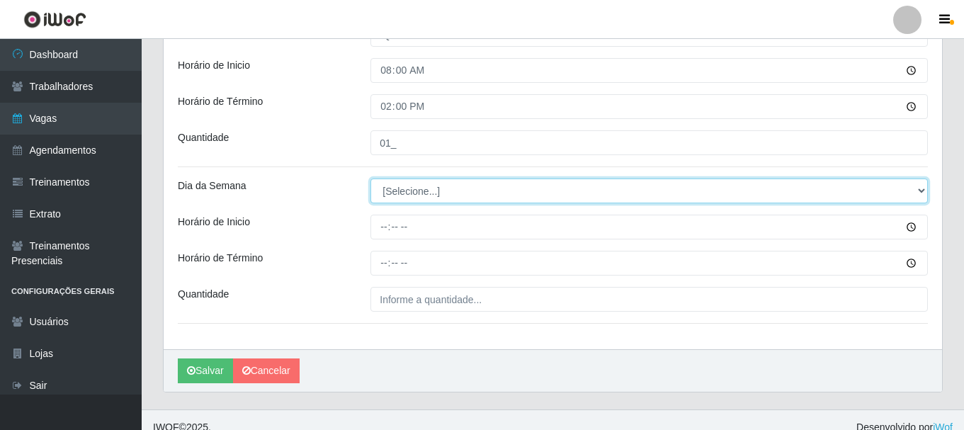
click at [428, 192] on select "[Selecione...] Segunda Terça Quarta Quinta Sexta Sábado Domingo" at bounding box center [648, 190] width 557 height 25
select select "4"
click at [370, 178] on select "[Selecione...] Segunda Terça Quarta Quinta Sexta Sábado Domingo" at bounding box center [648, 190] width 557 height 25
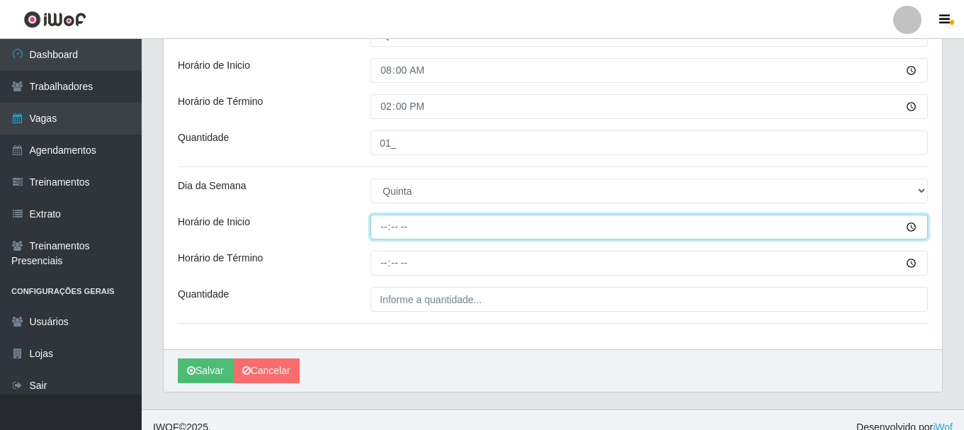
click at [386, 229] on input "Horário de Inicio" at bounding box center [648, 227] width 557 height 25
type input "08:00"
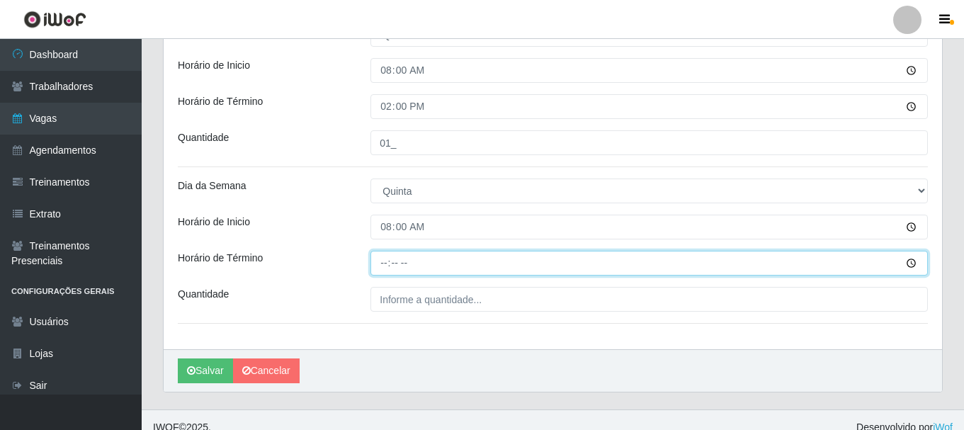
click at [384, 266] on input "Horário de Término" at bounding box center [648, 263] width 557 height 25
type input "14:00"
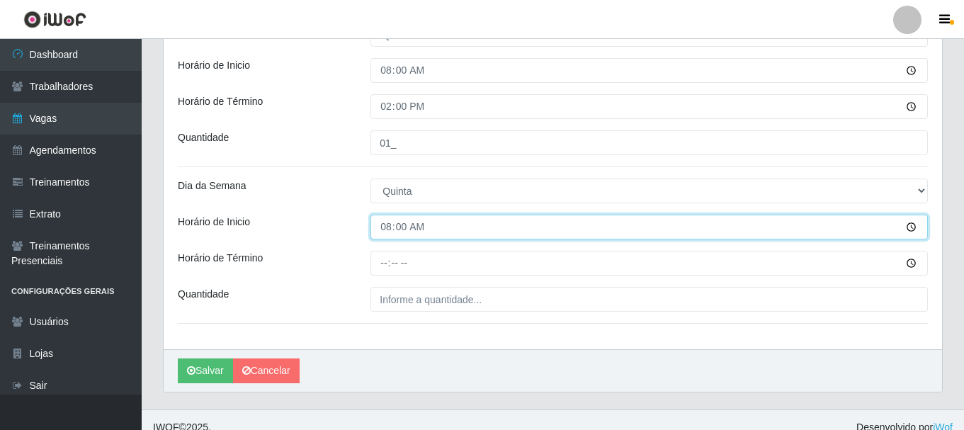
click at [392, 228] on input "08:00" at bounding box center [648, 227] width 557 height 25
type input "14:00"
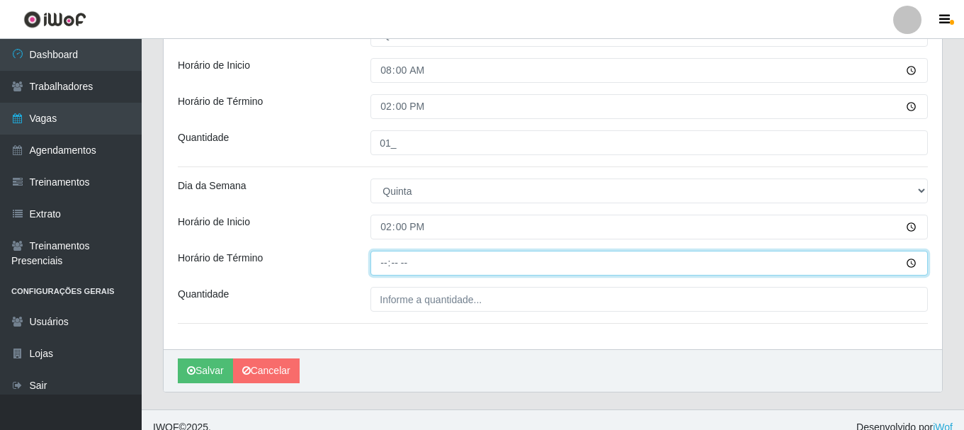
click at [382, 265] on input "Horário de Término" at bounding box center [648, 263] width 557 height 25
type input "20:00"
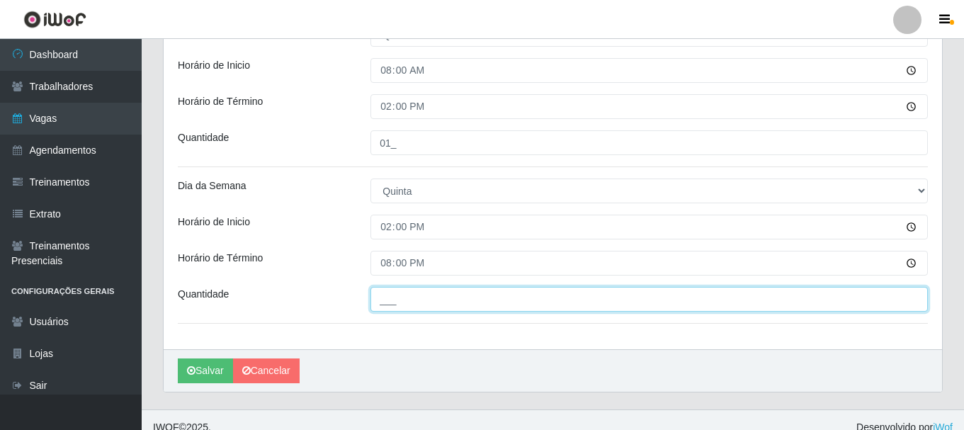
click at [435, 300] on input "___" at bounding box center [648, 299] width 557 height 25
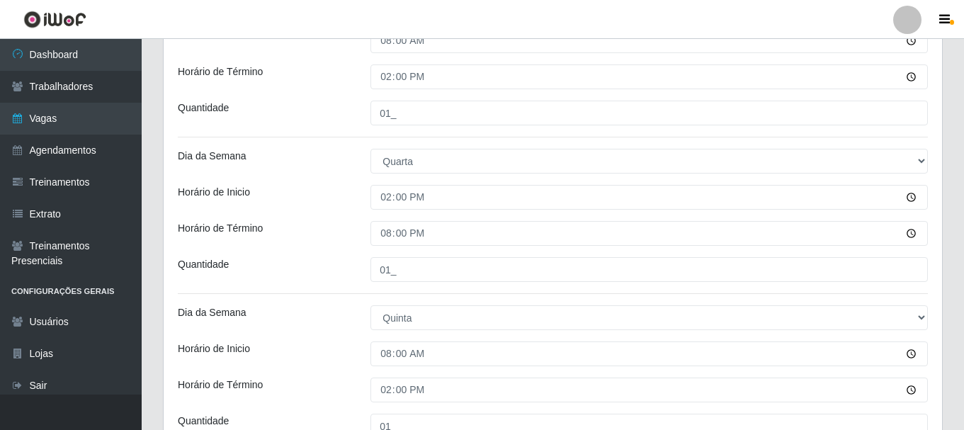
scroll to position [238, 0]
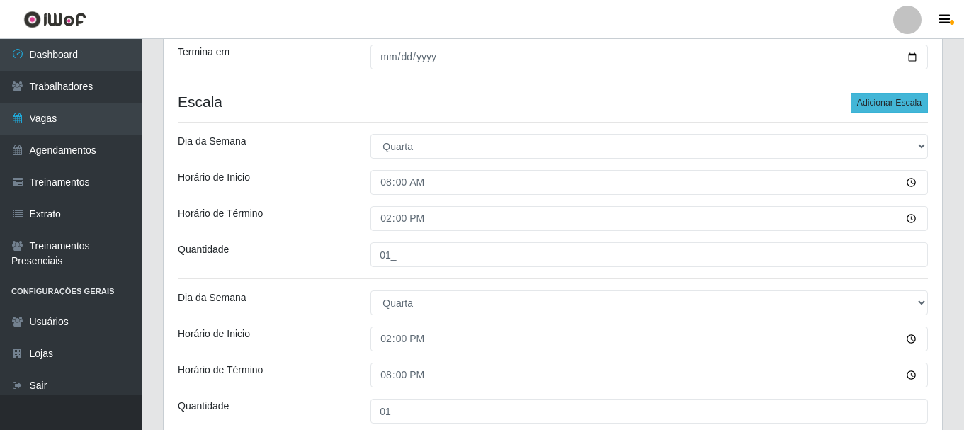
type input "01_"
click at [894, 109] on button "Adicionar Escala" at bounding box center [888, 103] width 77 height 20
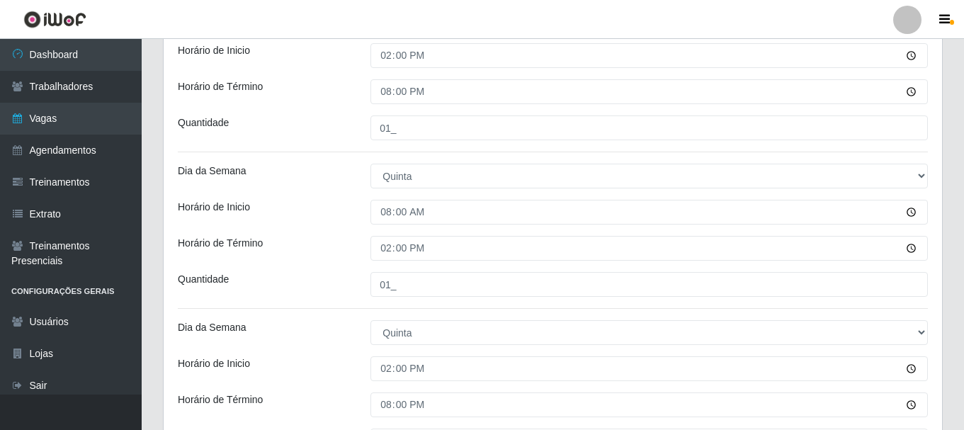
scroll to position [734, 0]
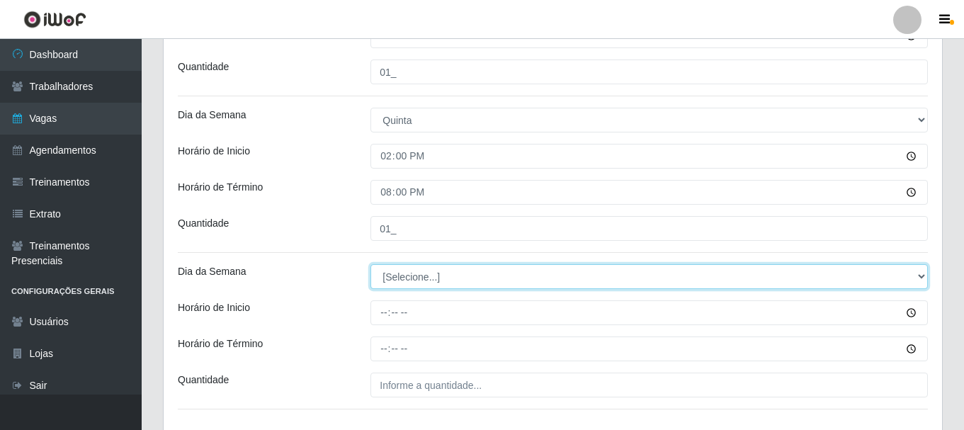
click at [418, 271] on select "[Selecione...] Segunda Terça Quarta Quinta Sexta Sábado Domingo" at bounding box center [648, 276] width 557 height 25
select select "5"
click at [370, 264] on select "[Selecione...] Segunda Terça Quarta Quinta Sexta Sábado Domingo" at bounding box center [648, 276] width 557 height 25
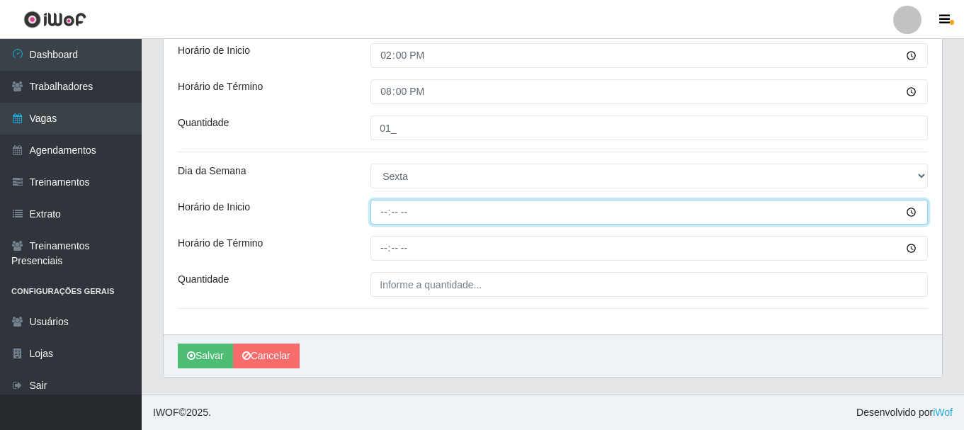
click at [382, 217] on input "Horário de Inicio" at bounding box center [648, 212] width 557 height 25
type input "08:00"
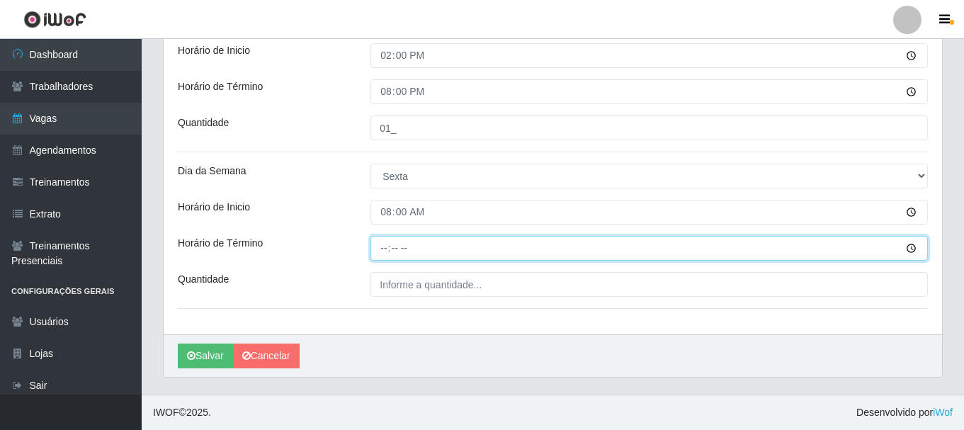
click at [388, 252] on input "Horário de Término" at bounding box center [648, 248] width 557 height 25
type input "14:00"
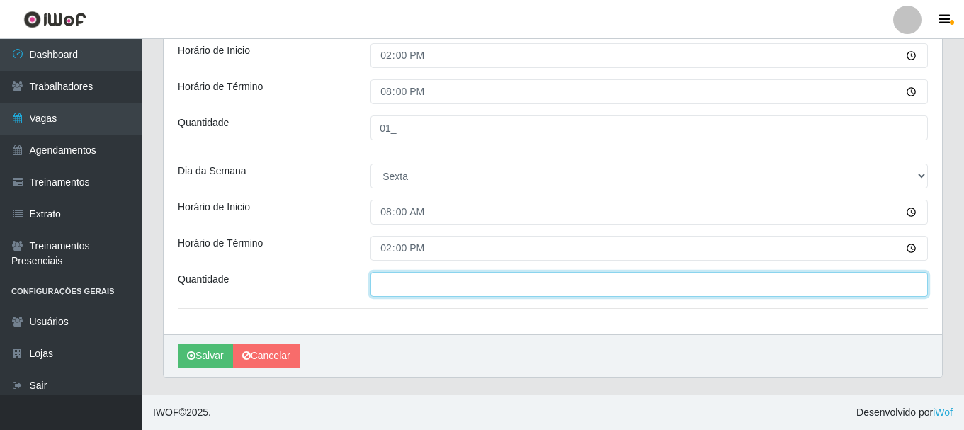
click at [404, 288] on input "___" at bounding box center [648, 284] width 557 height 25
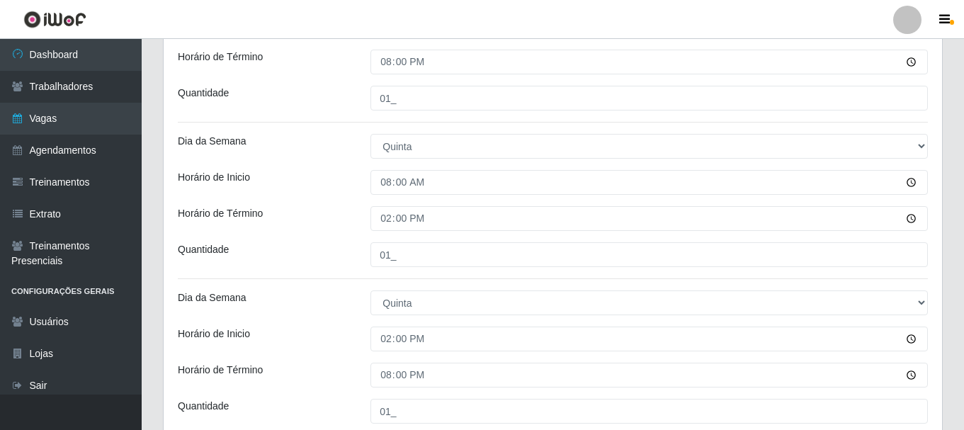
scroll to position [268, 0]
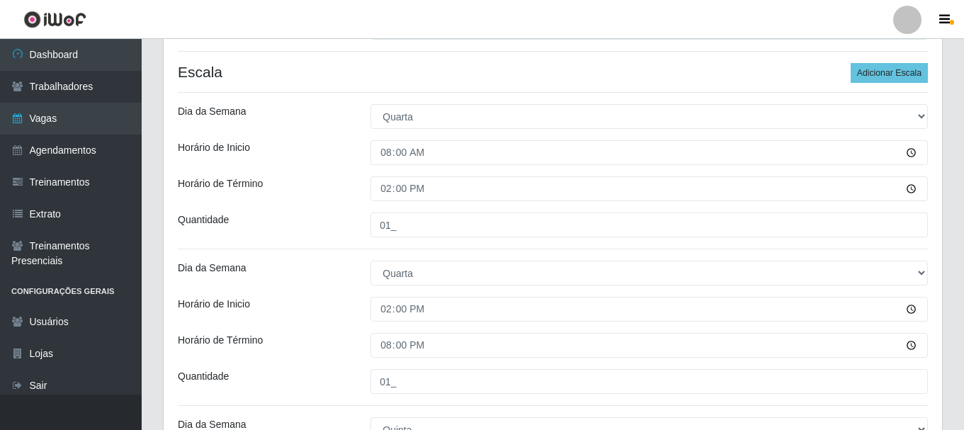
type input "01_"
click at [894, 62] on div "Loja Castelinho Supermercado Função [Selecione...] ASG ASG + ASG ++ Balconista …" at bounding box center [553, 377] width 778 height 1047
click at [892, 69] on button "Adicionar Escala" at bounding box center [888, 73] width 77 height 20
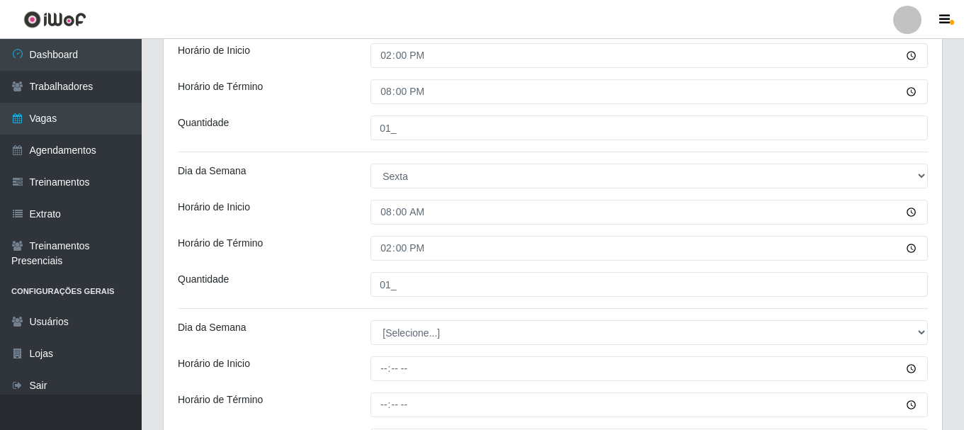
scroll to position [991, 0]
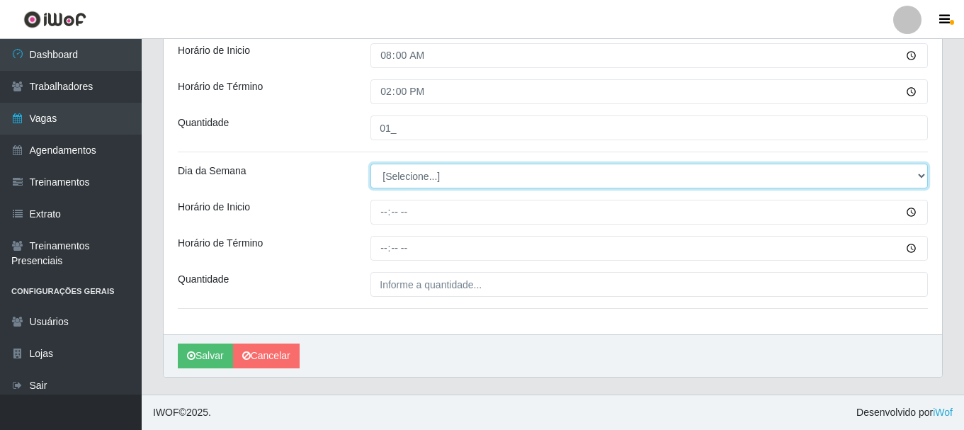
click at [428, 180] on select "[Selecione...] Segunda Terça Quarta Quinta Sexta Sábado Domingo" at bounding box center [648, 176] width 557 height 25
select select "5"
click at [370, 164] on select "[Selecione...] Segunda Terça Quarta Quinta Sexta Sábado Domingo" at bounding box center [648, 176] width 557 height 25
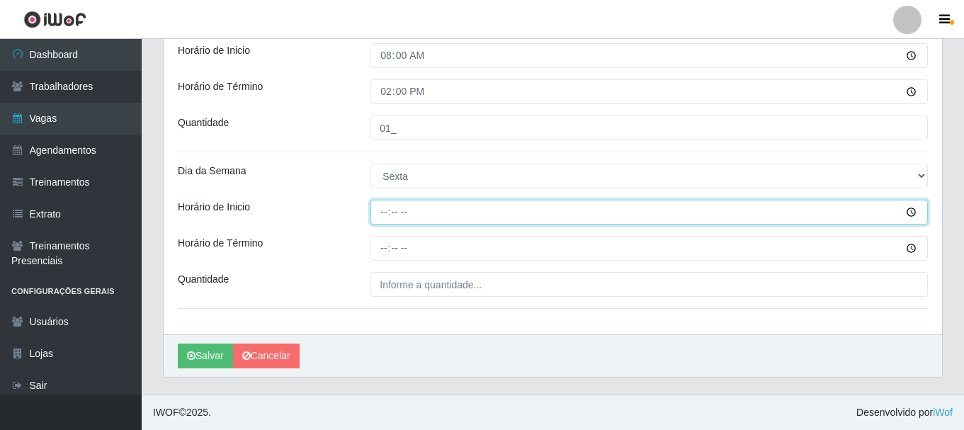
click at [383, 215] on input "Horário de Inicio" at bounding box center [648, 212] width 557 height 25
type input "14:00"
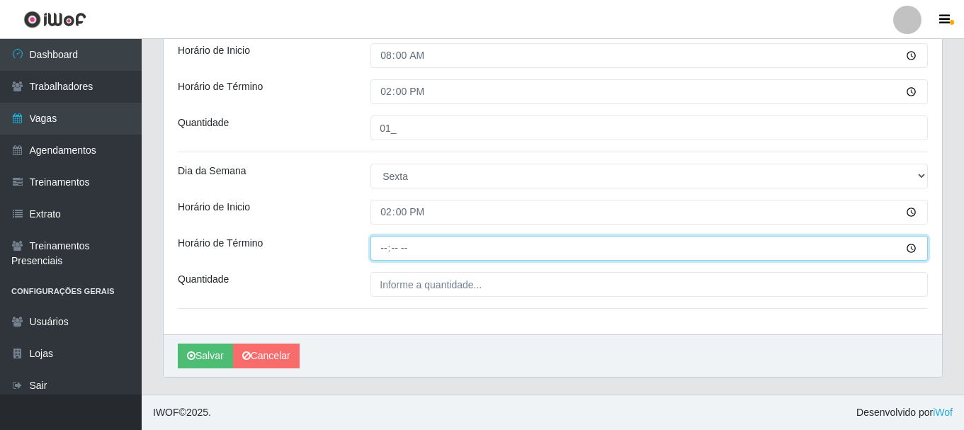
click at [383, 247] on input "Horário de Término" at bounding box center [648, 248] width 557 height 25
type input "20:00"
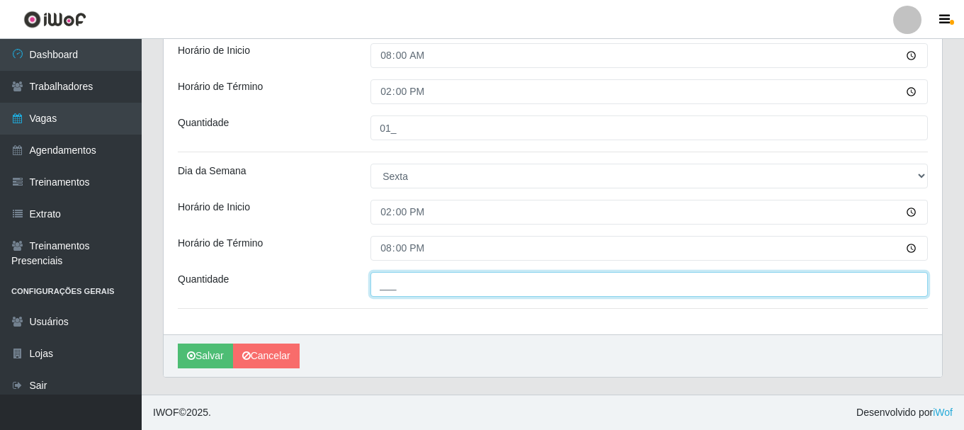
click at [409, 289] on input "___" at bounding box center [648, 284] width 557 height 25
type input "01_"
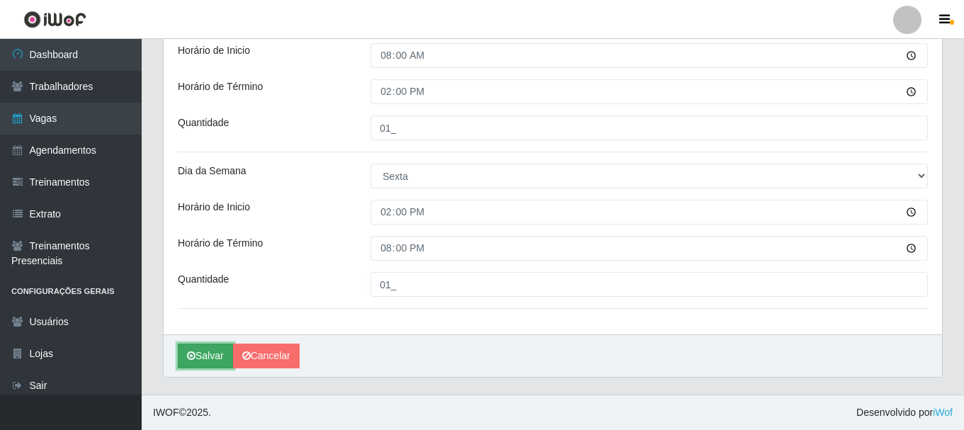
click at [207, 348] on button "Salvar" at bounding box center [205, 355] width 55 height 25
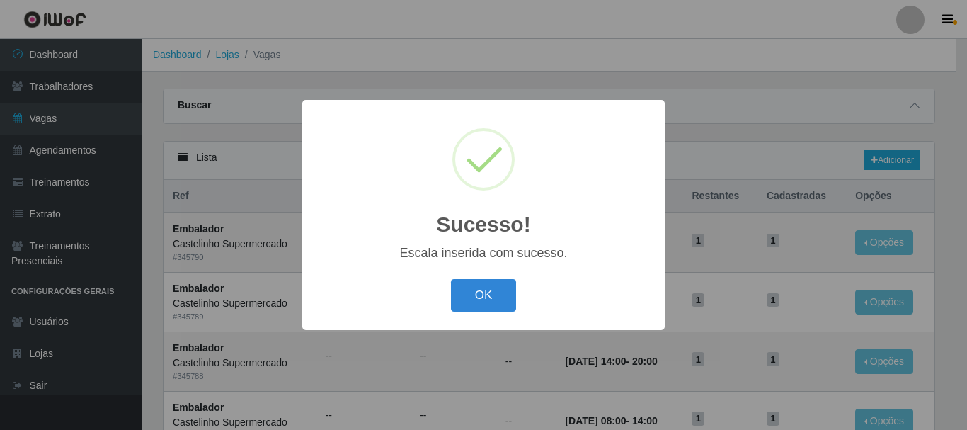
click at [451, 279] on button "OK" at bounding box center [484, 295] width 66 height 33
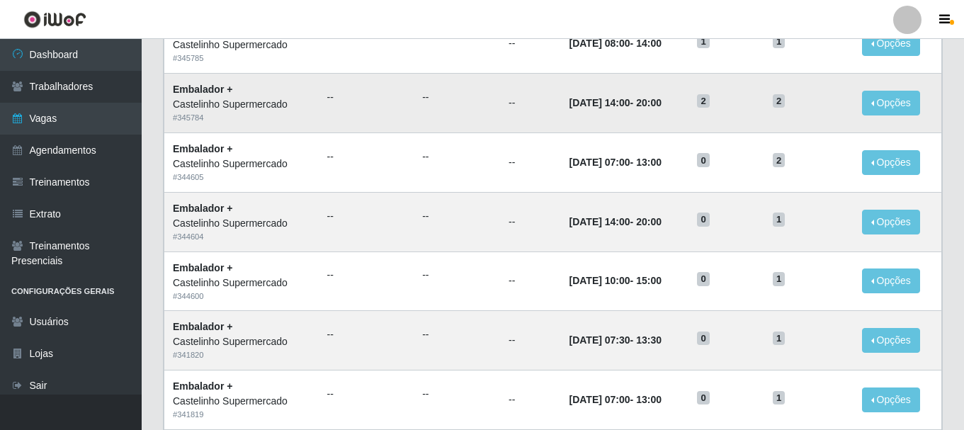
scroll to position [425, 0]
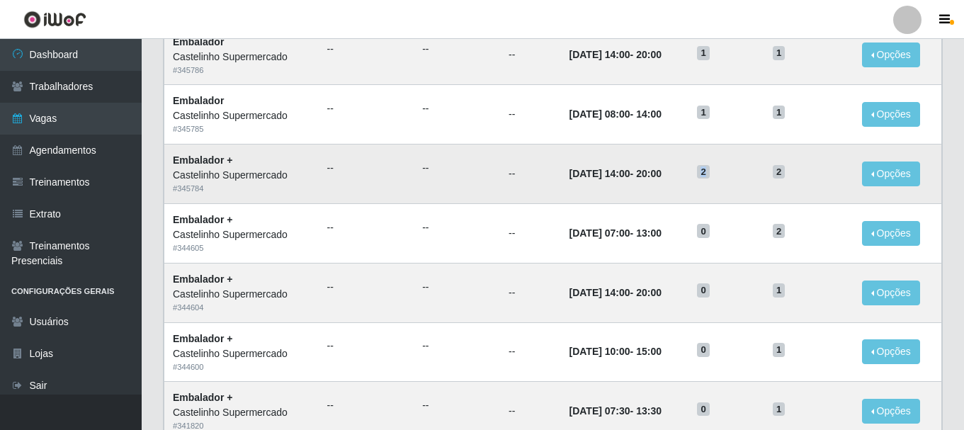
drag, startPoint x: 722, startPoint y: 176, endPoint x: 697, endPoint y: 176, distance: 24.1
click at [697, 176] on tr "Embalador + Castelinho Supermercado # 345784 -- -- -- 16/09/2025, 14:00 - 20:00…" at bounding box center [552, 173] width 777 height 59
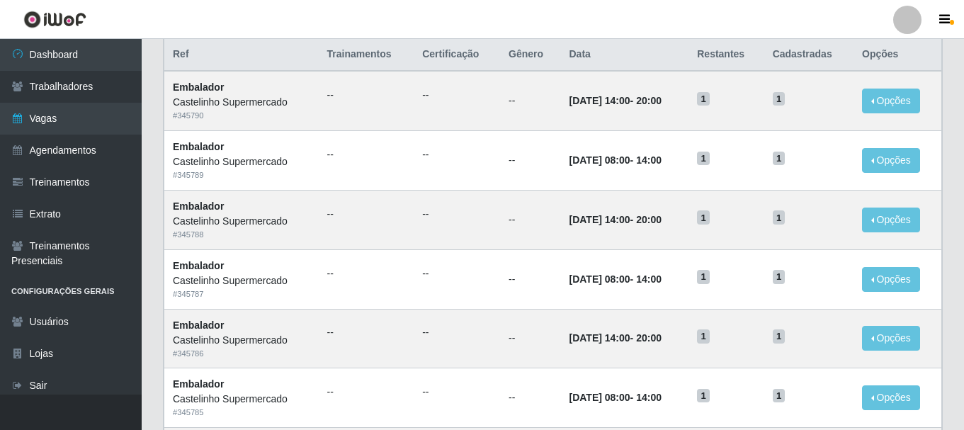
scroll to position [0, 0]
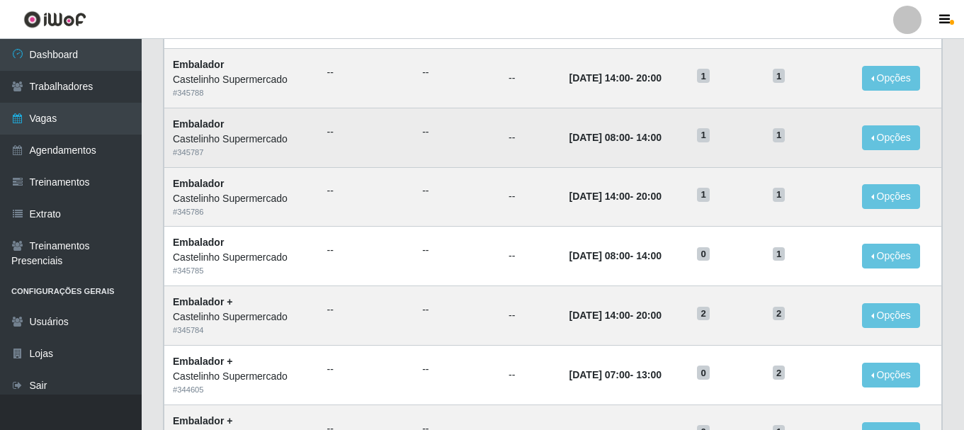
scroll to position [354, 0]
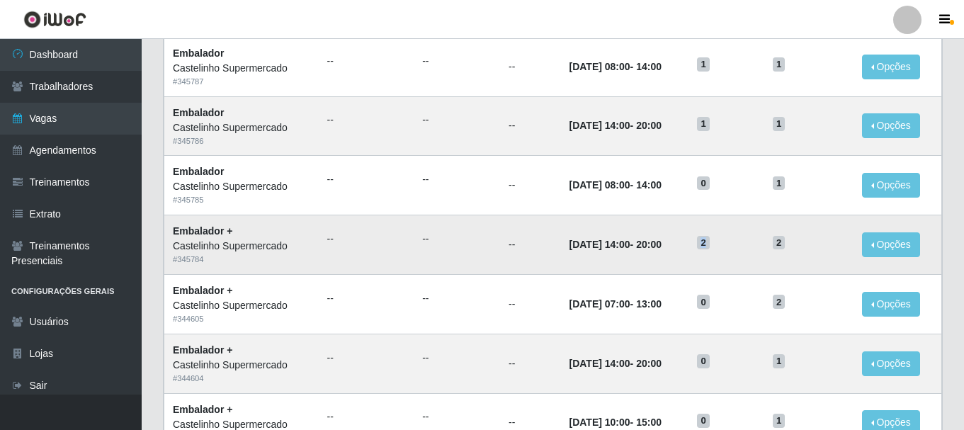
drag, startPoint x: 717, startPoint y: 249, endPoint x: 702, endPoint y: 246, distance: 15.1
click at [702, 246] on td "2" at bounding box center [725, 244] width 75 height 59
click at [736, 246] on h5 "2" at bounding box center [726, 241] width 58 height 15
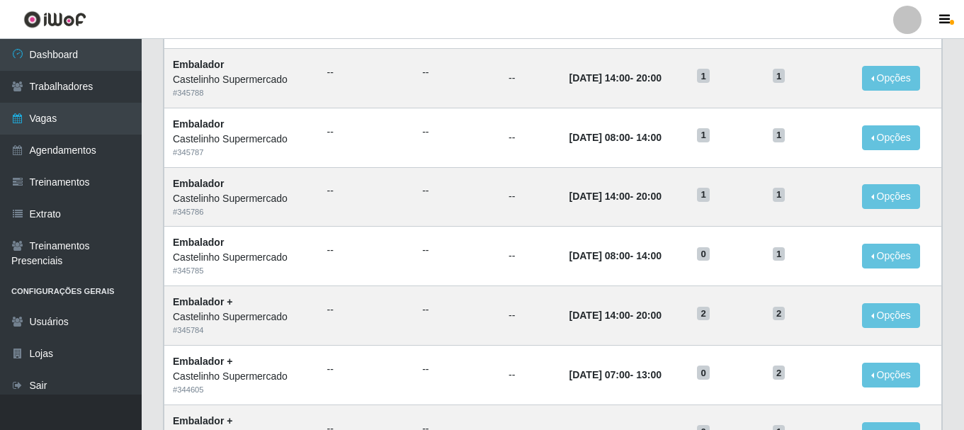
scroll to position [0, 0]
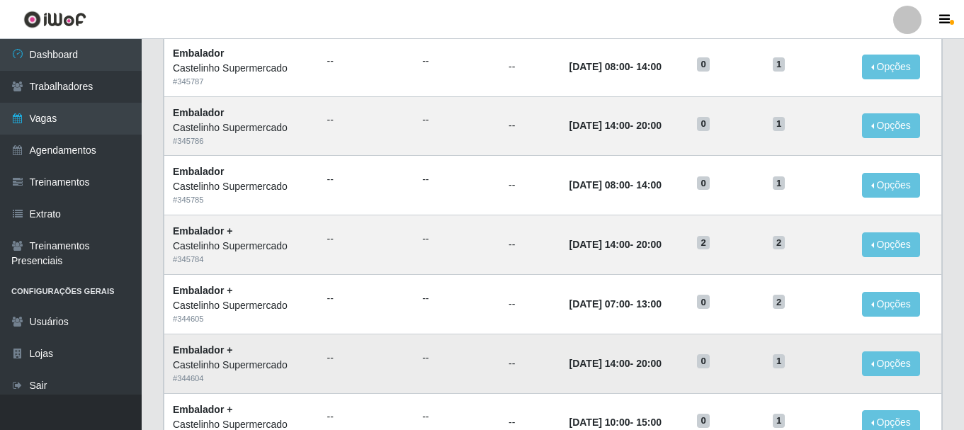
scroll to position [425, 0]
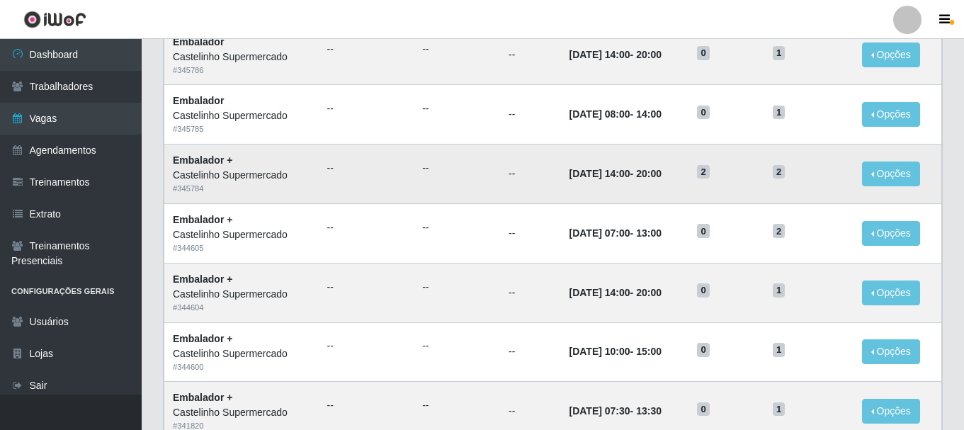
click at [729, 191] on td "2" at bounding box center [725, 173] width 75 height 59
click at [895, 171] on button "Opções" at bounding box center [891, 173] width 58 height 25
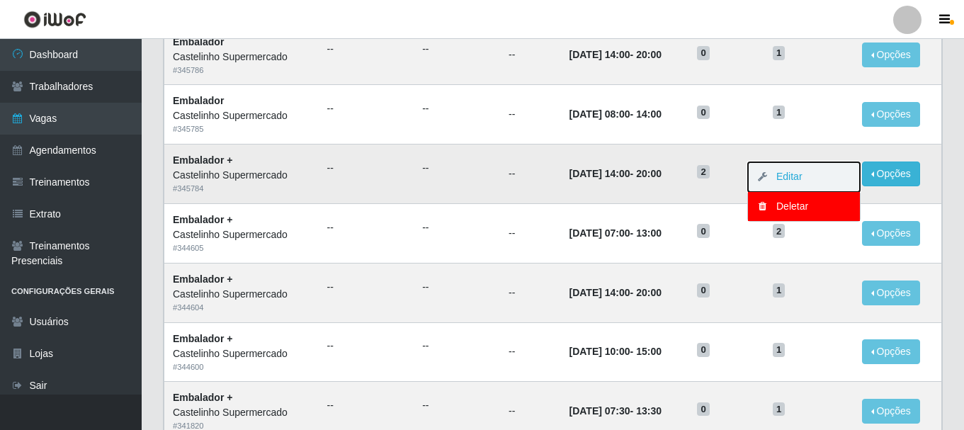
click at [828, 181] on button "Editar" at bounding box center [804, 177] width 112 height 30
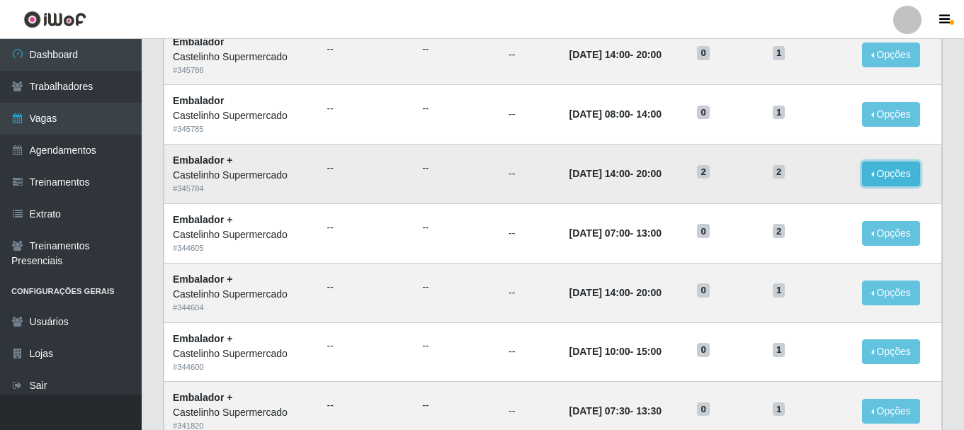
click at [875, 176] on button "Opções" at bounding box center [891, 173] width 58 height 25
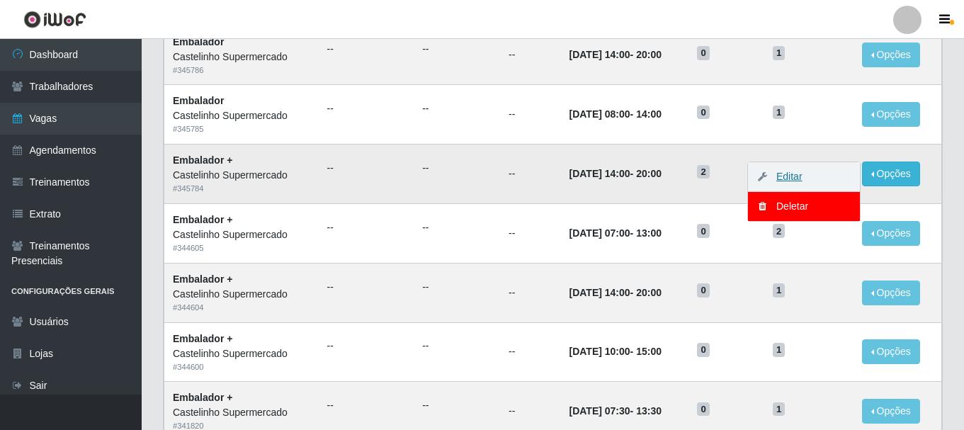
click at [791, 181] on link "Editar" at bounding box center [782, 176] width 40 height 11
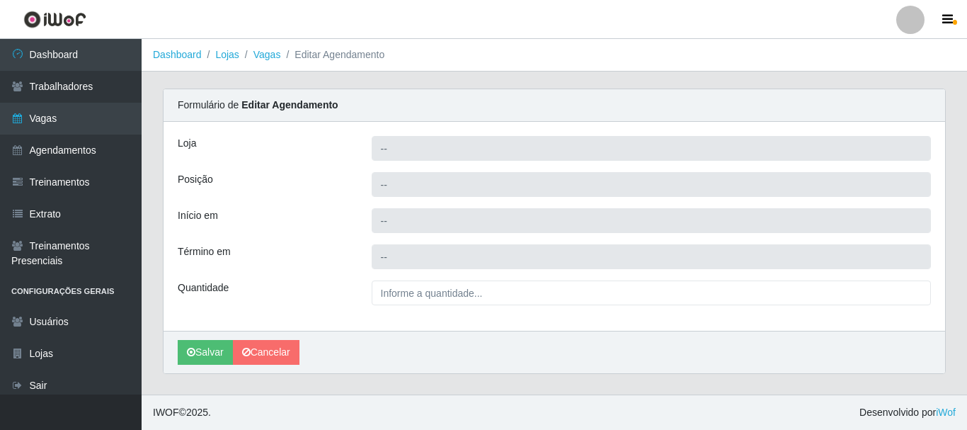
type input "Castelinho Supermercado"
type input "Embalador +"
type input "2025-09-16 14:00:00"
type input "2025-09-16 20:00:00"
type input "2__"
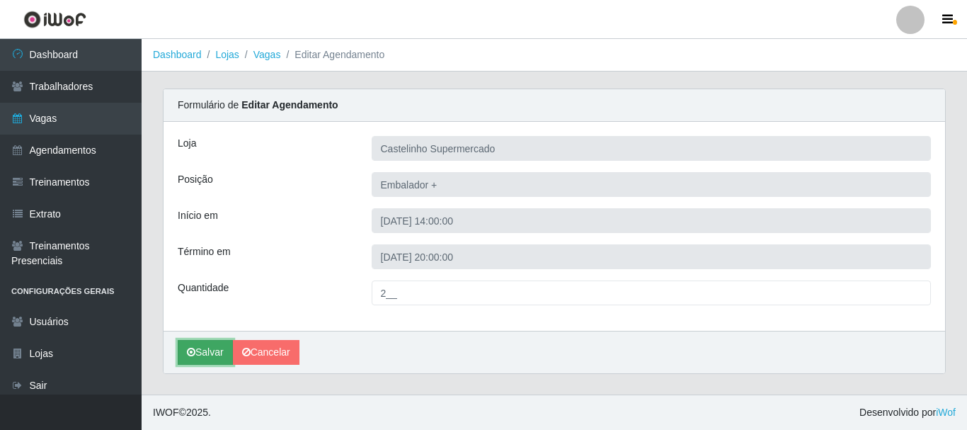
click at [205, 353] on button "Salvar" at bounding box center [205, 352] width 55 height 25
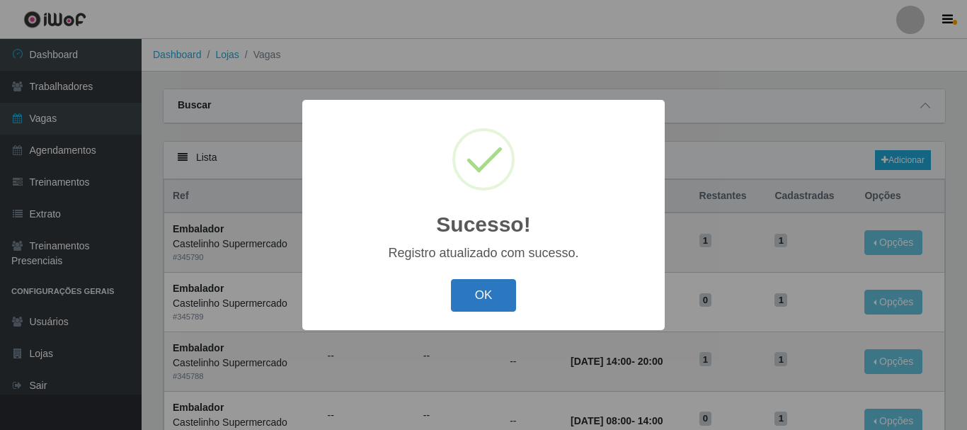
click at [488, 300] on button "OK" at bounding box center [484, 295] width 66 height 33
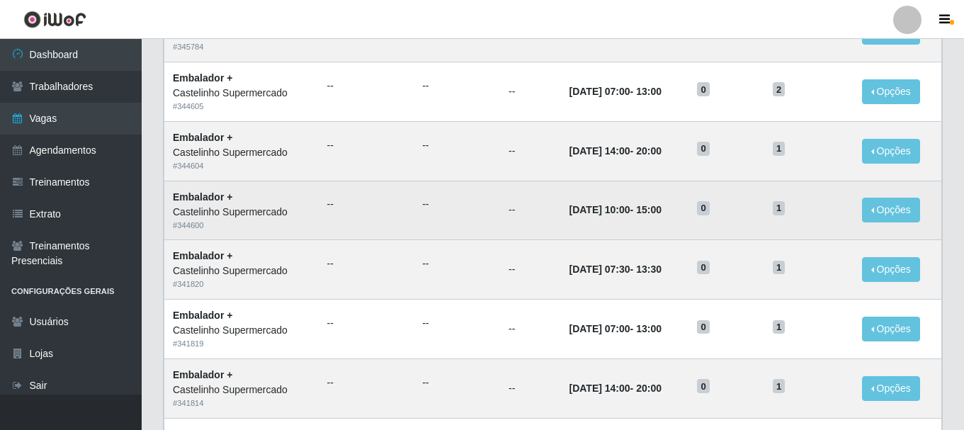
scroll to position [425, 0]
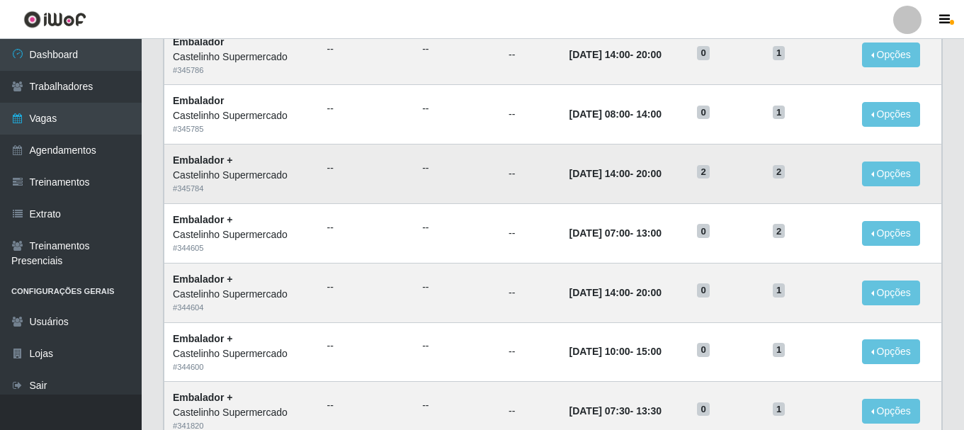
click at [735, 193] on td "2" at bounding box center [725, 173] width 75 height 59
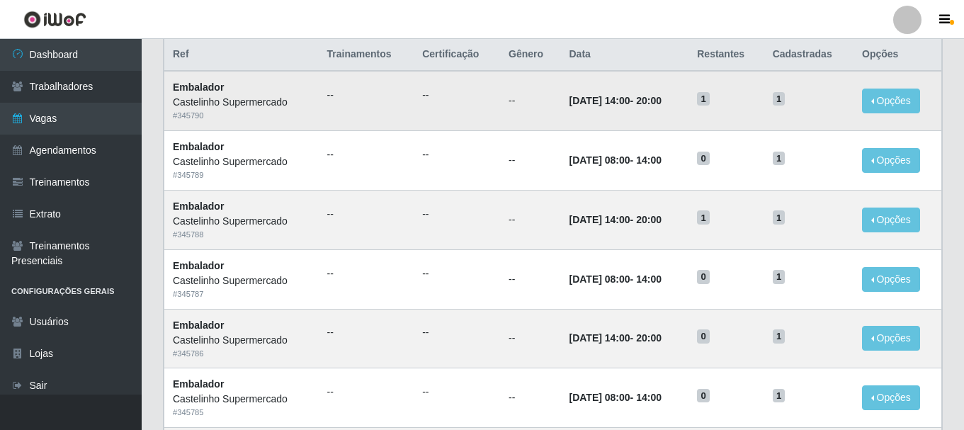
scroll to position [0, 0]
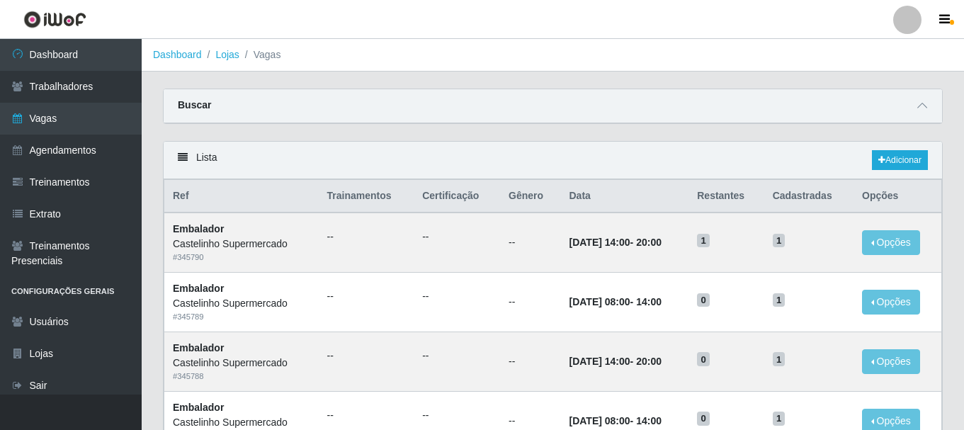
scroll to position [354, 0]
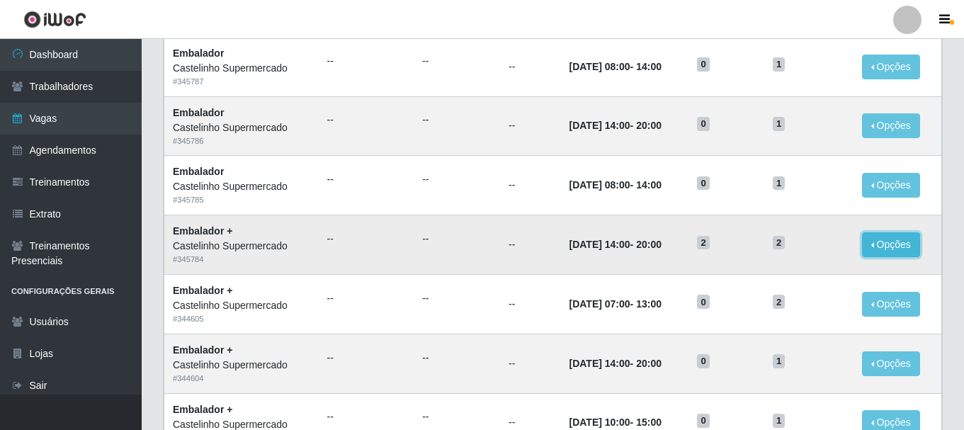
click at [870, 246] on button "Opções" at bounding box center [891, 244] width 58 height 25
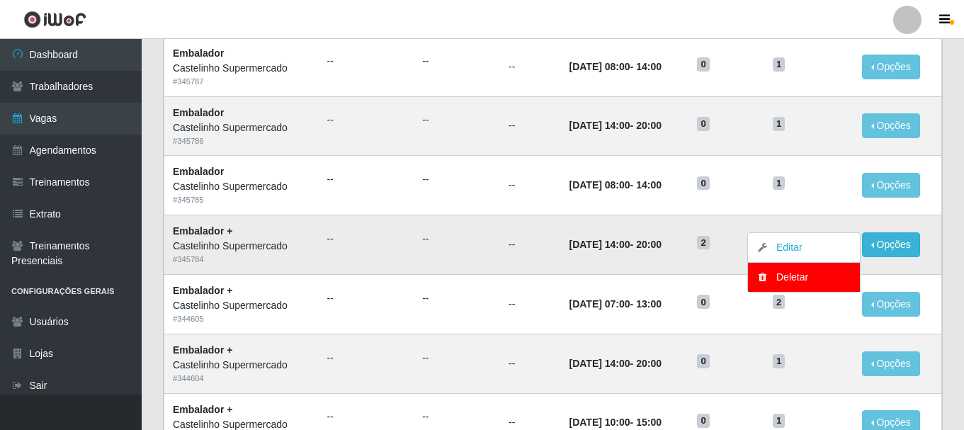
click at [560, 256] on td "[DATE] 14:00 - 20:00" at bounding box center [624, 244] width 128 height 59
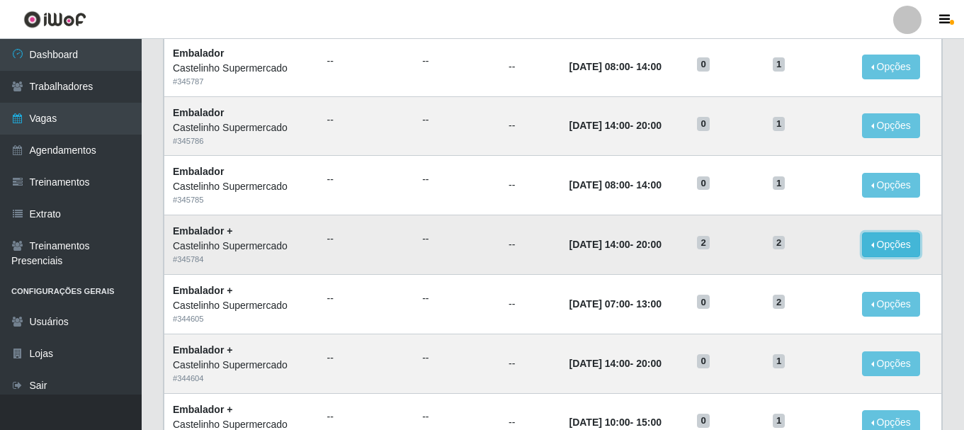
click at [904, 241] on button "Opções" at bounding box center [891, 244] width 58 height 25
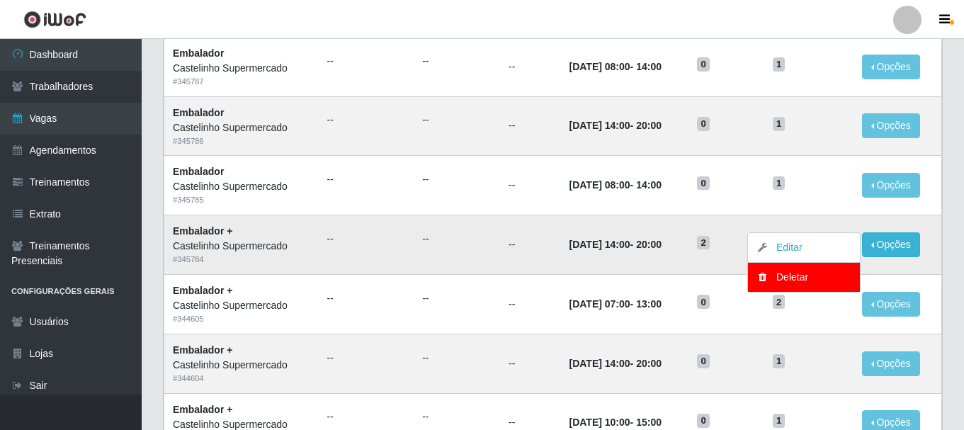
click at [681, 234] on td "[DATE] 14:00 - 20:00" at bounding box center [624, 244] width 128 height 59
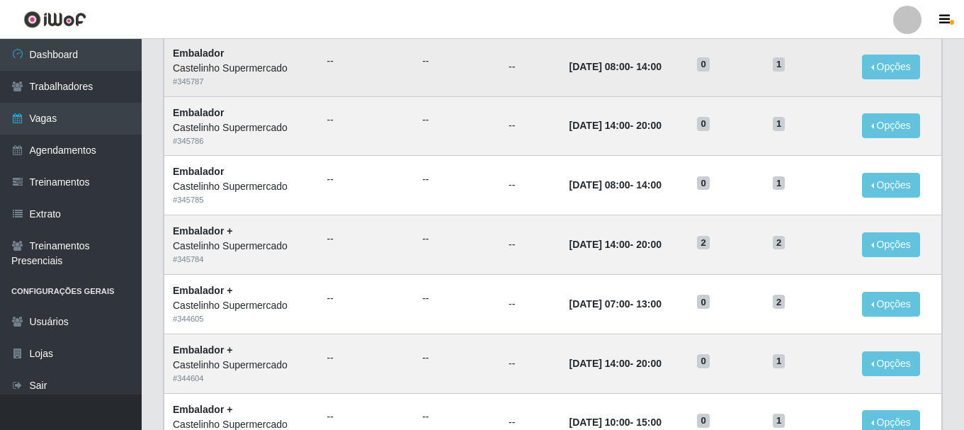
scroll to position [283, 0]
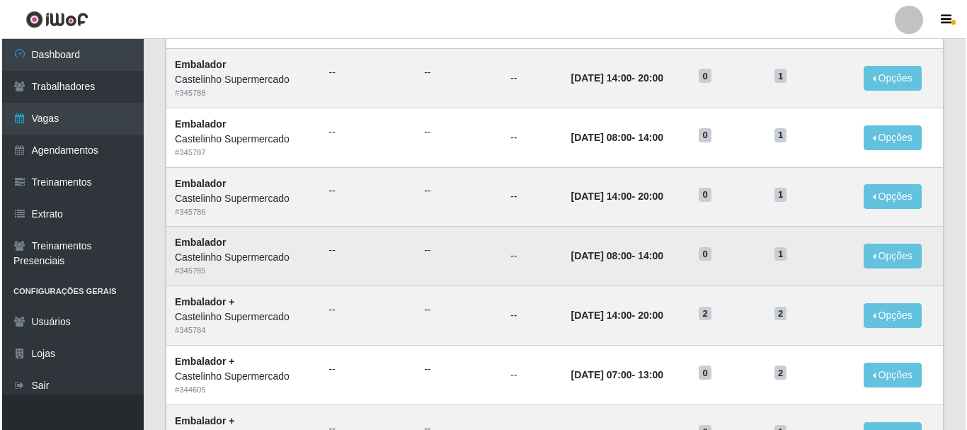
scroll to position [425, 0]
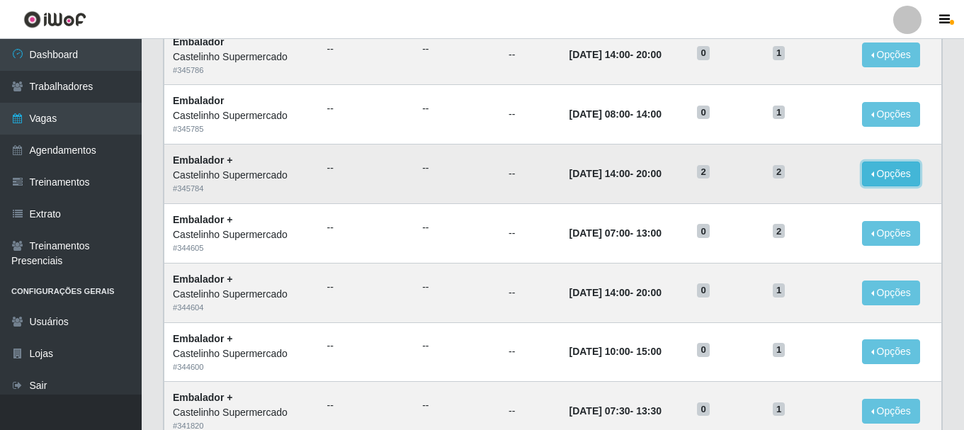
click at [916, 175] on button "Opções" at bounding box center [891, 173] width 58 height 25
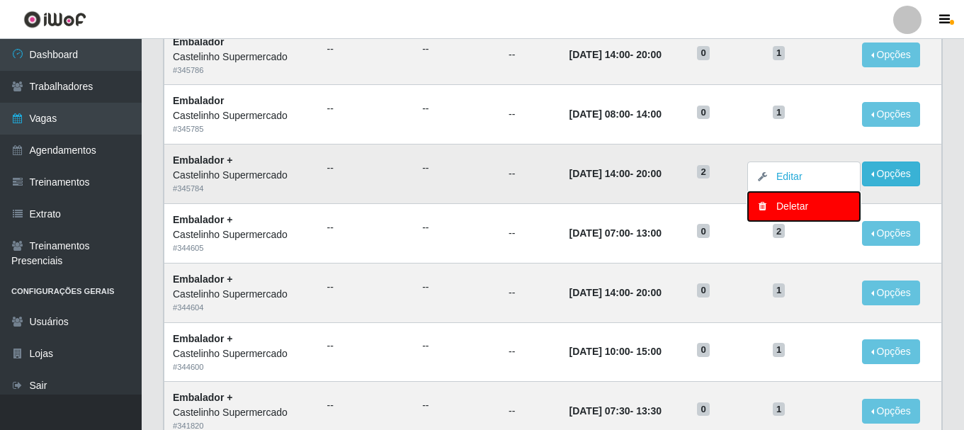
click at [840, 204] on div "Deletar" at bounding box center [804, 206] width 84 height 15
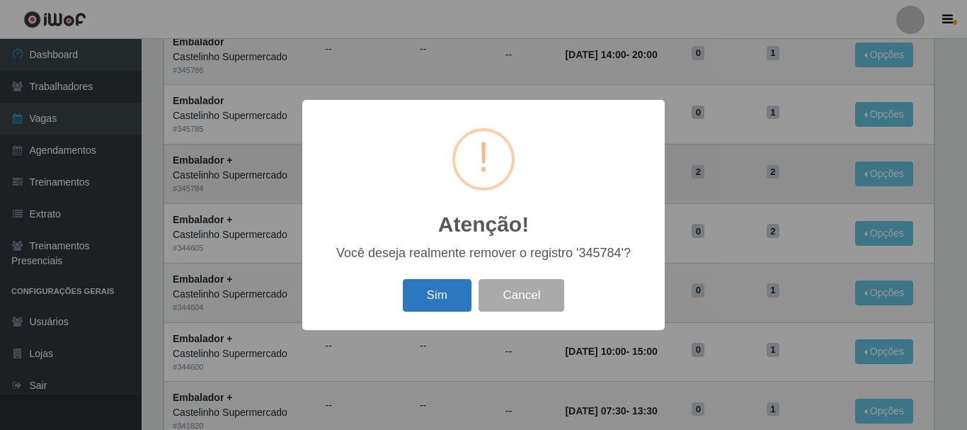
click at [440, 292] on button "Sim" at bounding box center [437, 295] width 69 height 33
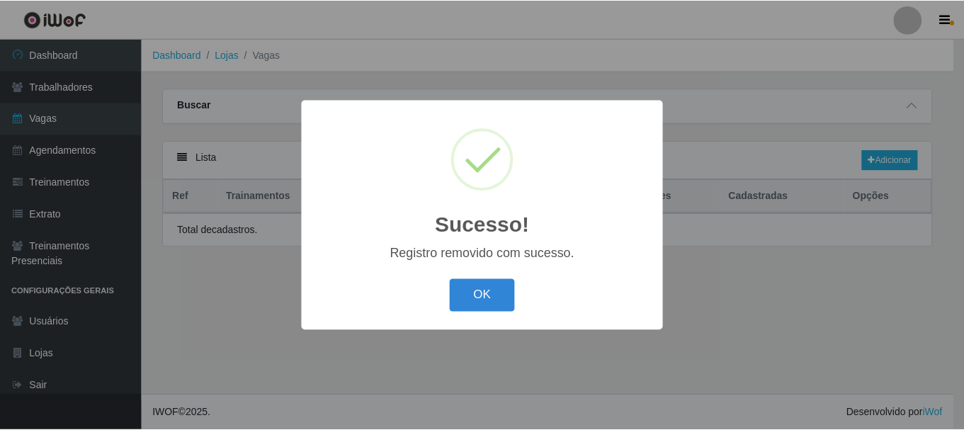
scroll to position [0, 0]
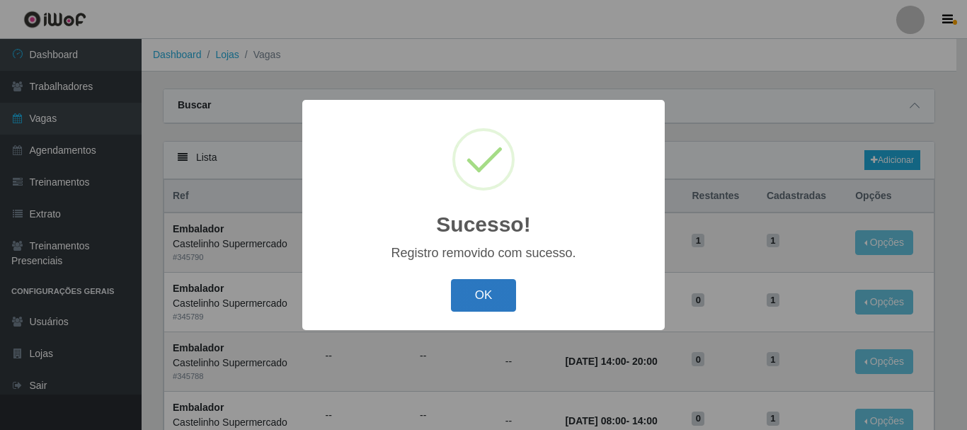
click at [484, 295] on button "OK" at bounding box center [484, 295] width 66 height 33
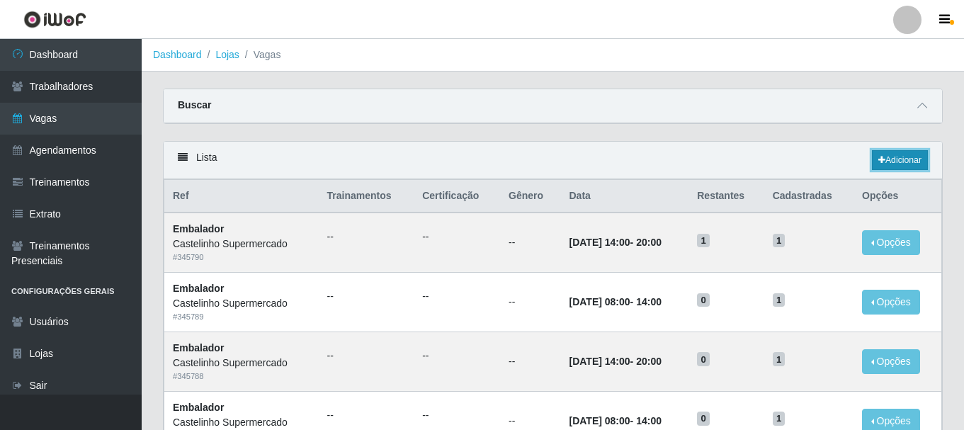
click at [913, 164] on link "Adicionar" at bounding box center [900, 160] width 56 height 20
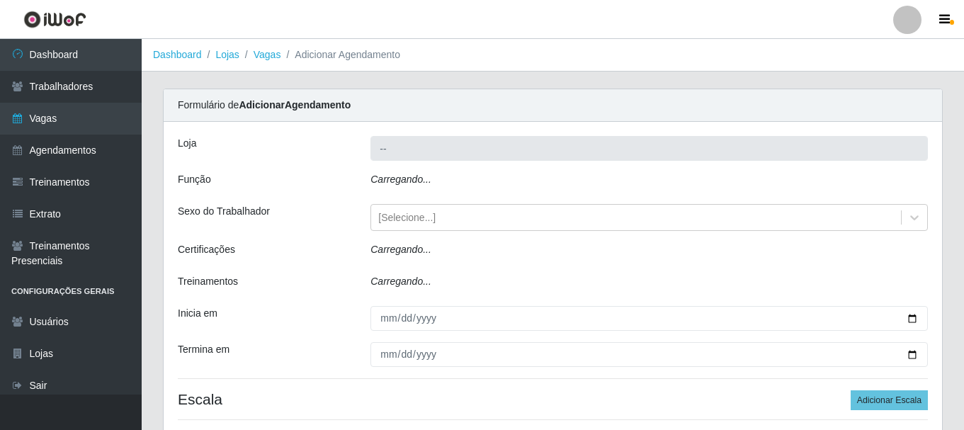
type input "Castelinho Supermercado"
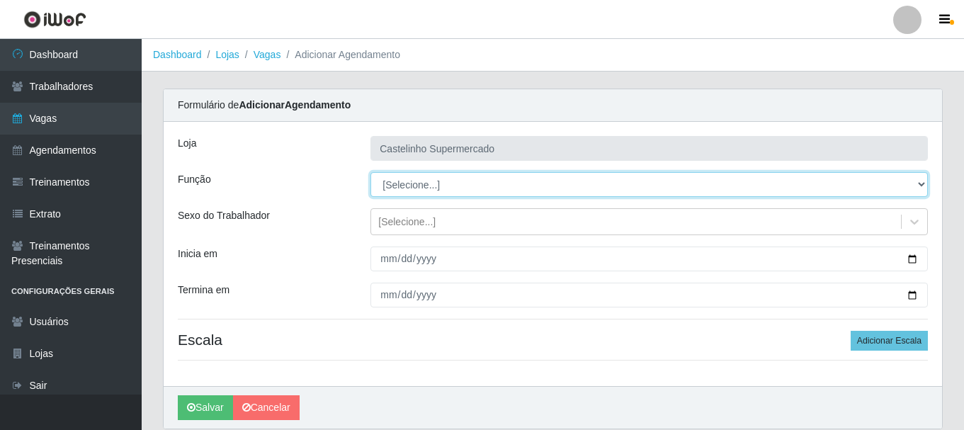
click at [416, 185] on select "[Selecione...] ASG ASG + ASG ++ Balconista de Açougue Balconista de Açougue + B…" at bounding box center [648, 184] width 557 height 25
select select "71"
click at [370, 172] on select "[Selecione...] ASG ASG + ASG ++ Balconista de Açougue Balconista de Açougue + B…" at bounding box center [648, 184] width 557 height 25
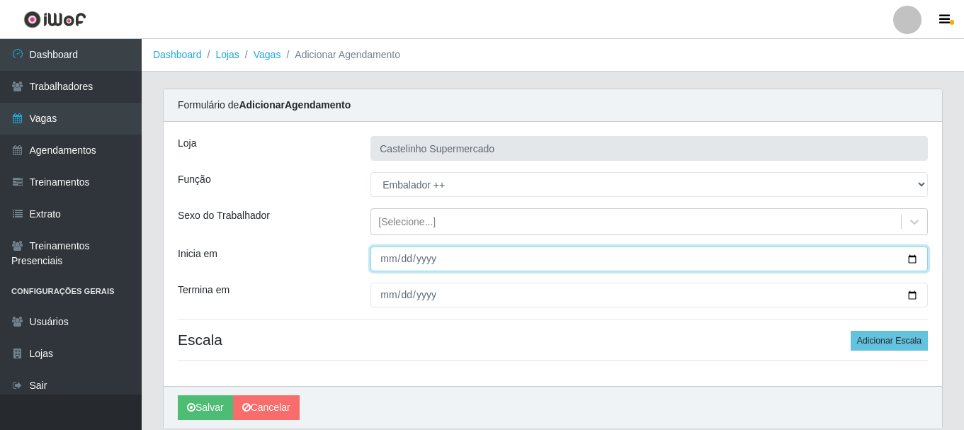
click at [906, 256] on input "Inicia em" at bounding box center [648, 258] width 557 height 25
type input "2025-09-16"
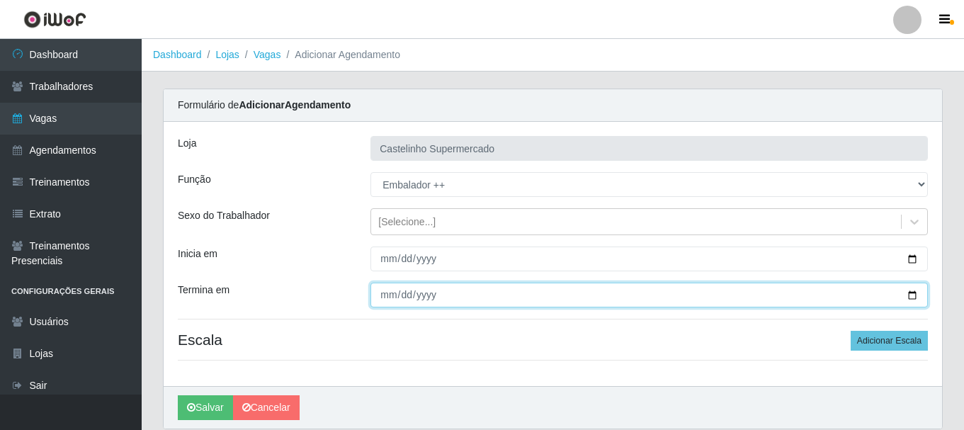
click at [911, 297] on input "Termina em" at bounding box center [648, 295] width 557 height 25
type input "2025-09-16"
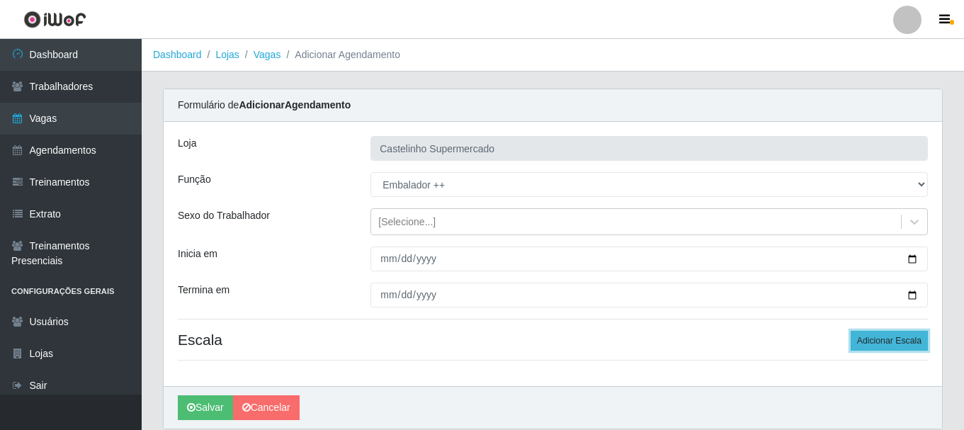
click at [908, 339] on button "Adicionar Escala" at bounding box center [888, 341] width 77 height 20
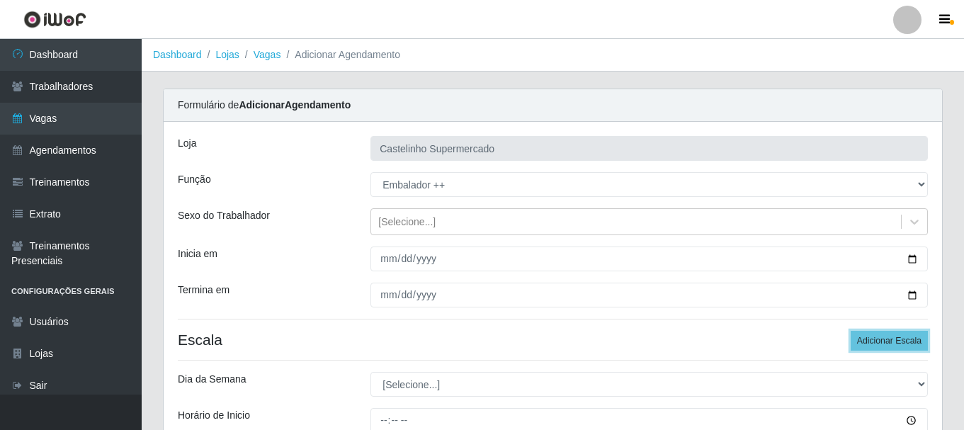
scroll to position [208, 0]
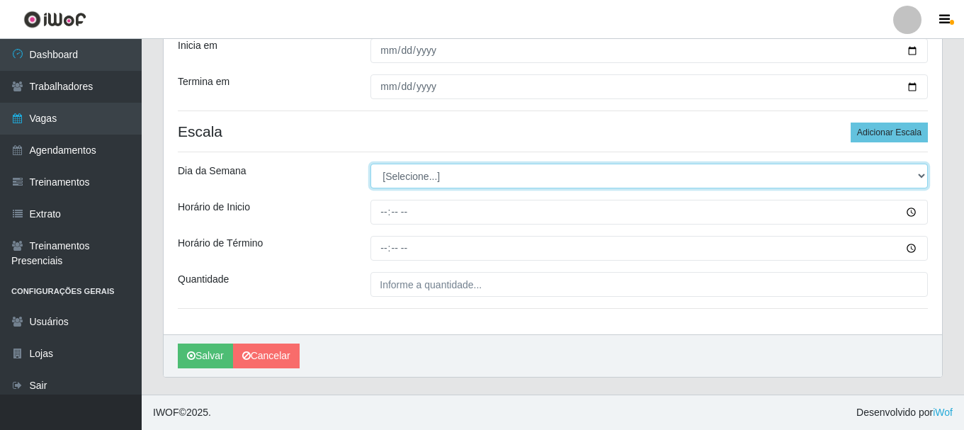
click at [404, 180] on select "[Selecione...] Segunda Terça Quarta Quinta Sexta Sábado Domingo" at bounding box center [648, 176] width 557 height 25
select select "2"
click at [370, 164] on select "[Selecione...] Segunda Terça Quarta Quinta Sexta Sábado Domingo" at bounding box center [648, 176] width 557 height 25
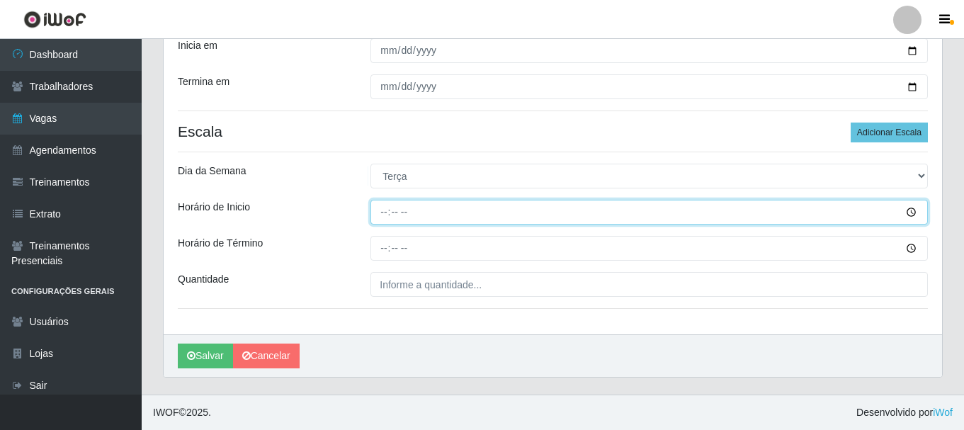
click at [378, 212] on input "Horário de Inicio" at bounding box center [648, 212] width 557 height 25
type input "14:00"
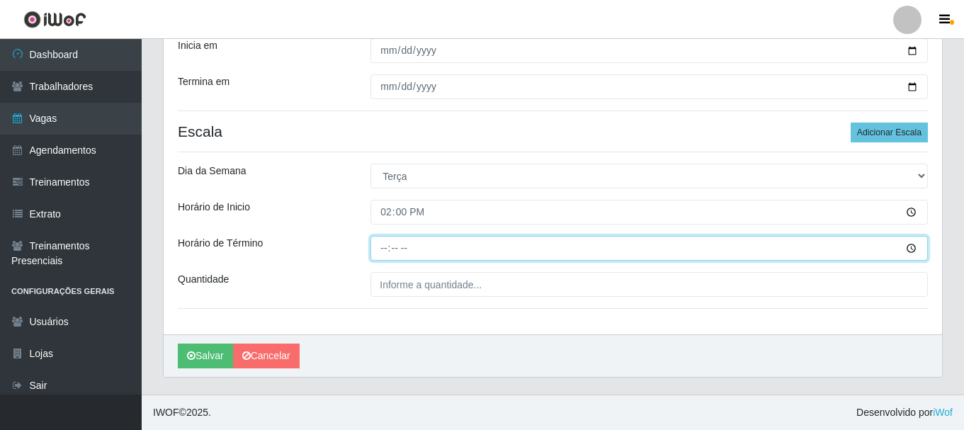
click at [384, 254] on input "Horário de Término" at bounding box center [648, 248] width 557 height 25
type input "20:00"
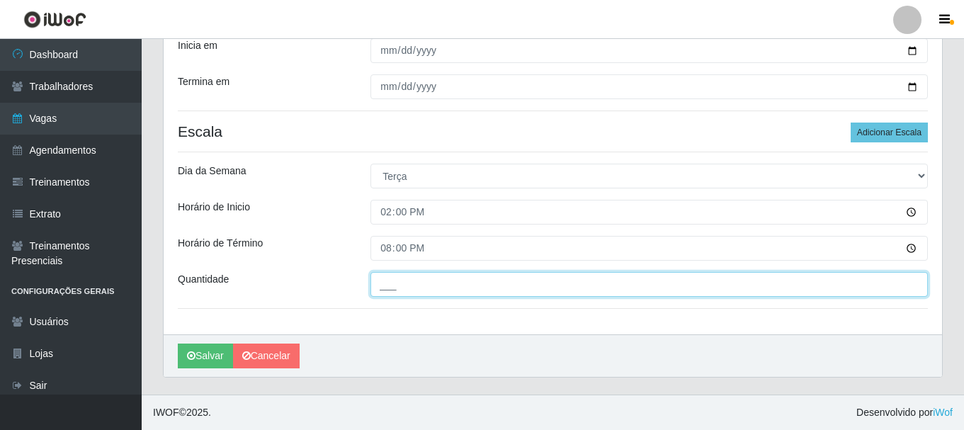
click at [396, 285] on input "___" at bounding box center [648, 284] width 557 height 25
type input "2__"
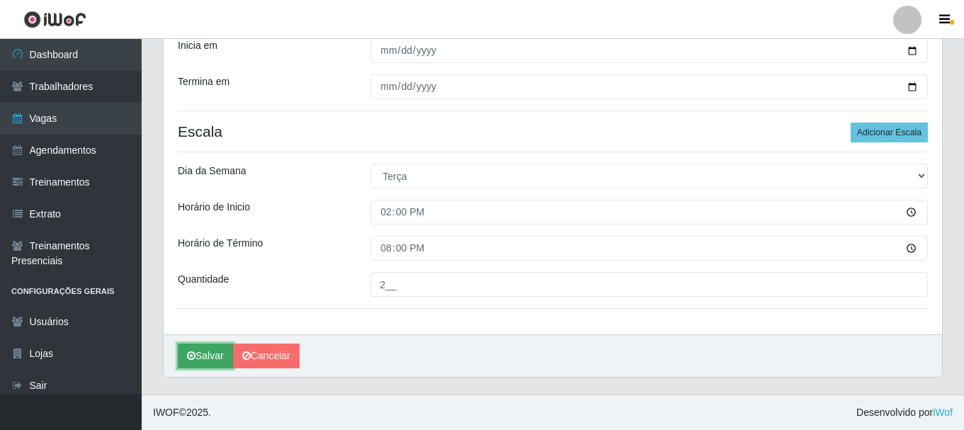
click at [200, 349] on button "Salvar" at bounding box center [205, 355] width 55 height 25
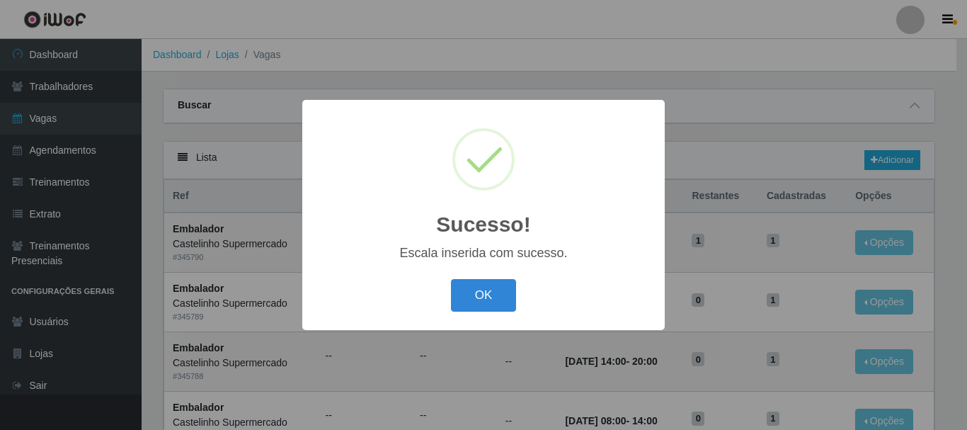
click at [451, 279] on button "OK" at bounding box center [484, 295] width 66 height 33
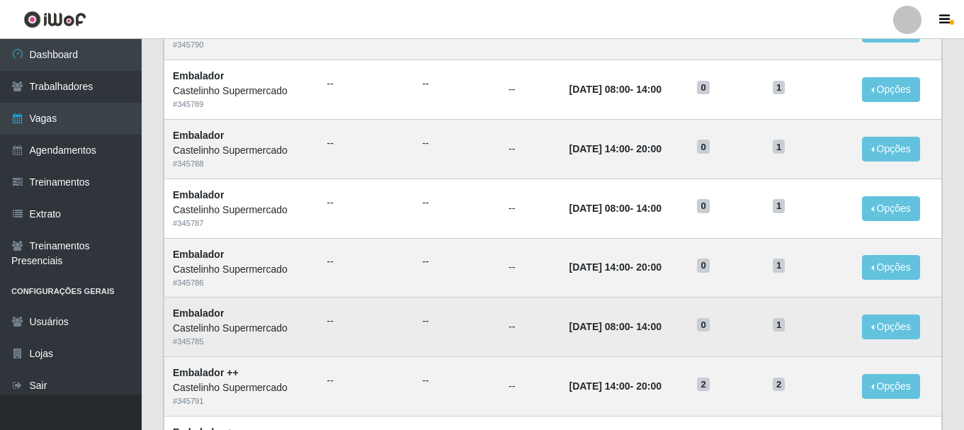
scroll to position [354, 0]
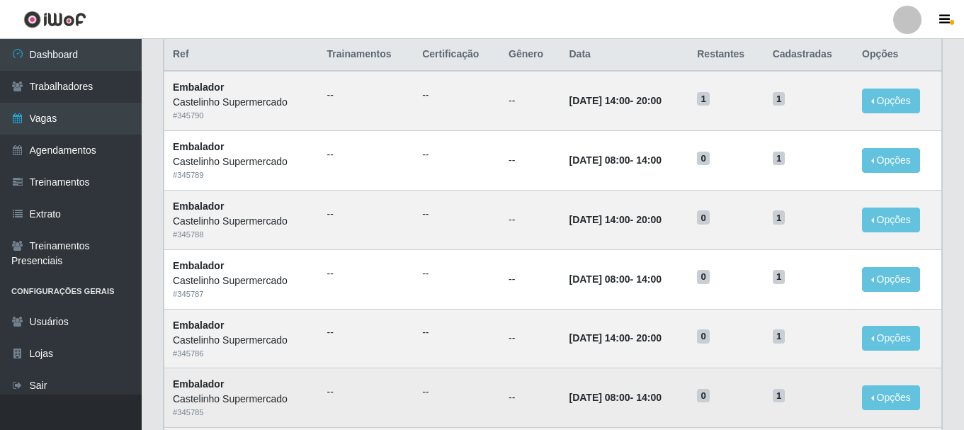
scroll to position [283, 0]
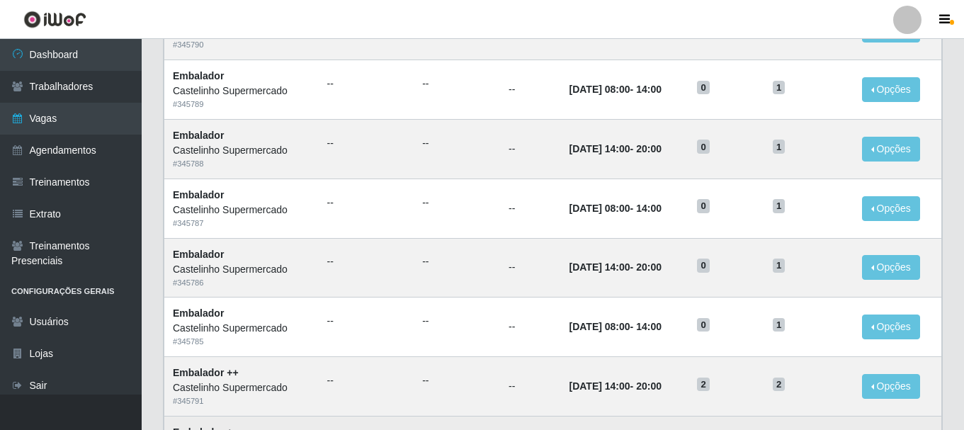
scroll to position [425, 0]
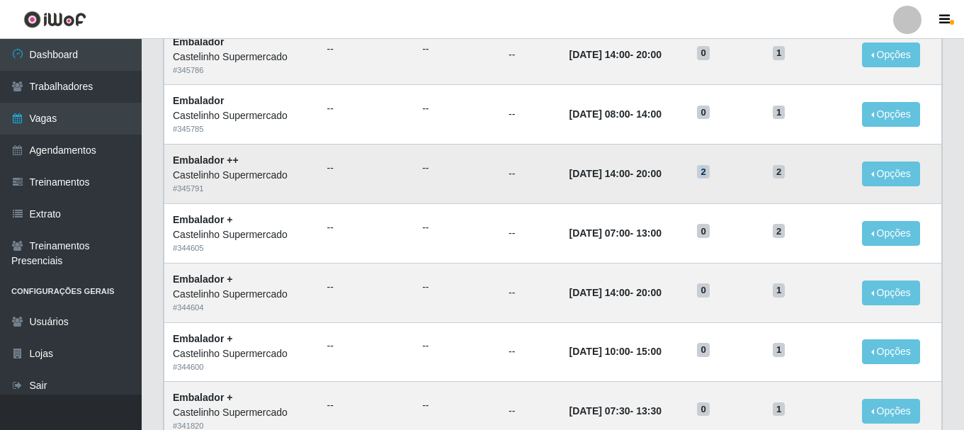
drag, startPoint x: 733, startPoint y: 182, endPoint x: 695, endPoint y: 181, distance: 38.2
click at [695, 181] on tr "Embalador ++ Castelinho Supermercado # 345791 -- -- -- [DATE] 14:00 - 20:00 2 2…" at bounding box center [552, 173] width 777 height 59
click at [916, 175] on button "Opções" at bounding box center [891, 173] width 58 height 25
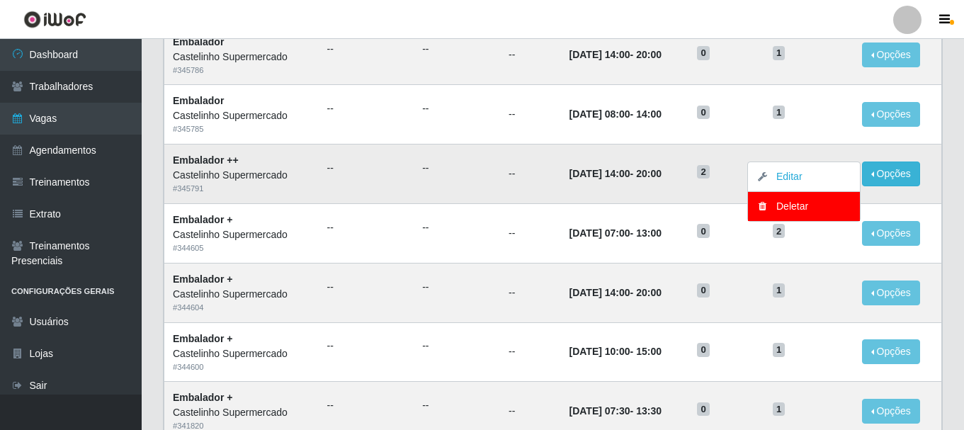
click at [631, 185] on td "[DATE] 14:00 - 20:00" at bounding box center [624, 173] width 128 height 59
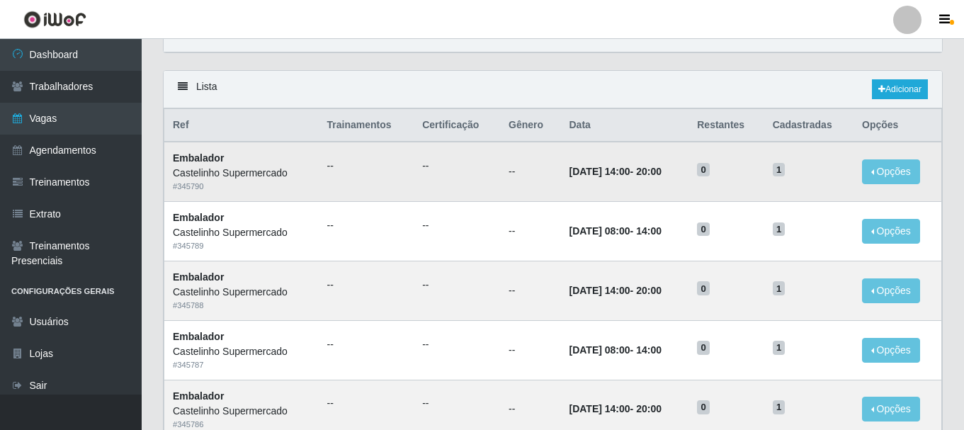
scroll to position [0, 0]
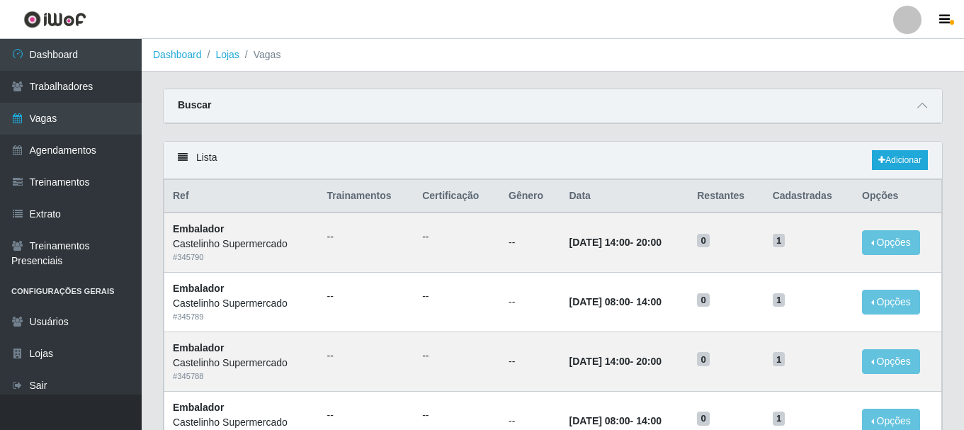
scroll to position [354, 0]
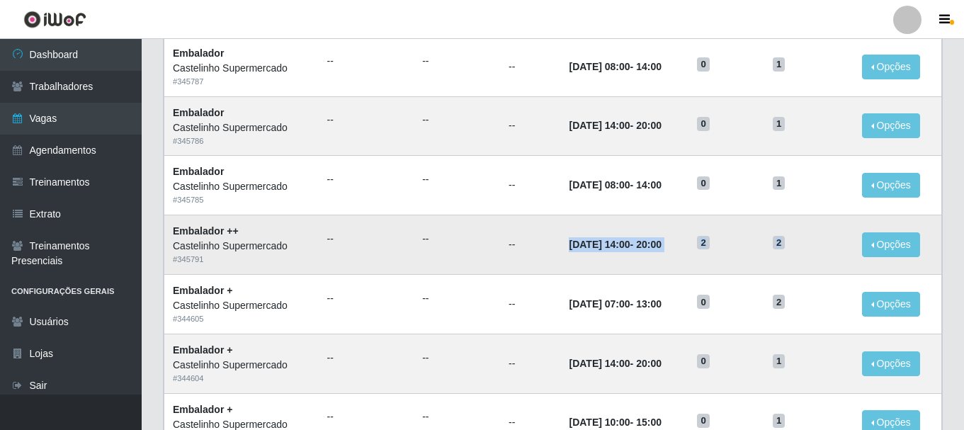
drag, startPoint x: 540, startPoint y: 246, endPoint x: 808, endPoint y: 251, distance: 268.4
click at [808, 251] on tr "Embalador ++ Castelinho Supermercado # 345791 -- -- -- [DATE] 14:00 - 20:00 2 2…" at bounding box center [552, 244] width 777 height 59
click at [866, 242] on button "Opções" at bounding box center [891, 244] width 58 height 25
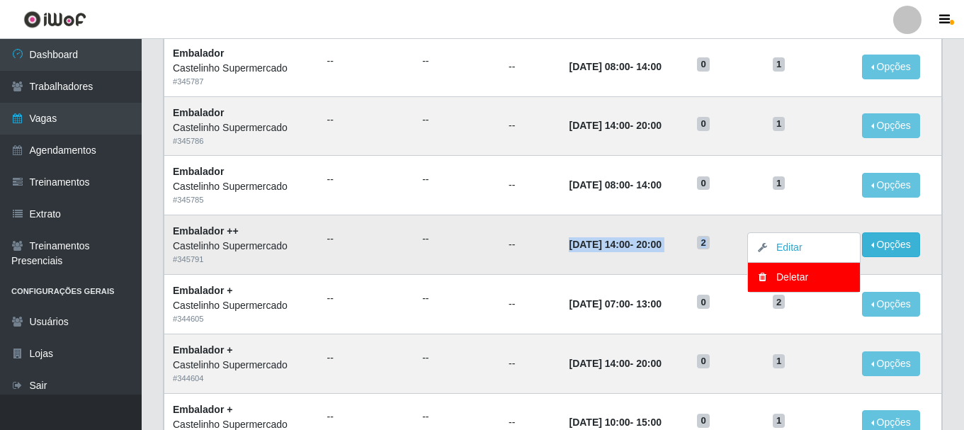
drag, startPoint x: 691, startPoint y: 248, endPoint x: 666, endPoint y: 237, distance: 27.6
click at [688, 247] on td "16/09/2025, 14:00 - 20:00" at bounding box center [624, 244] width 128 height 59
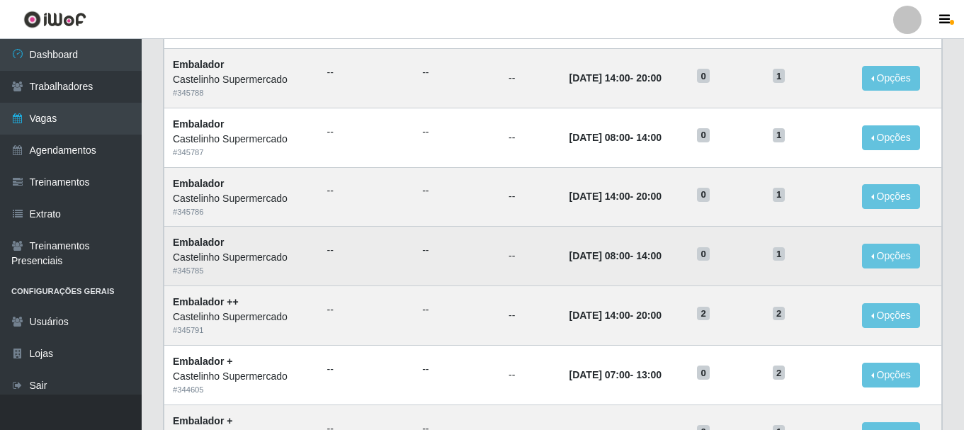
scroll to position [425, 0]
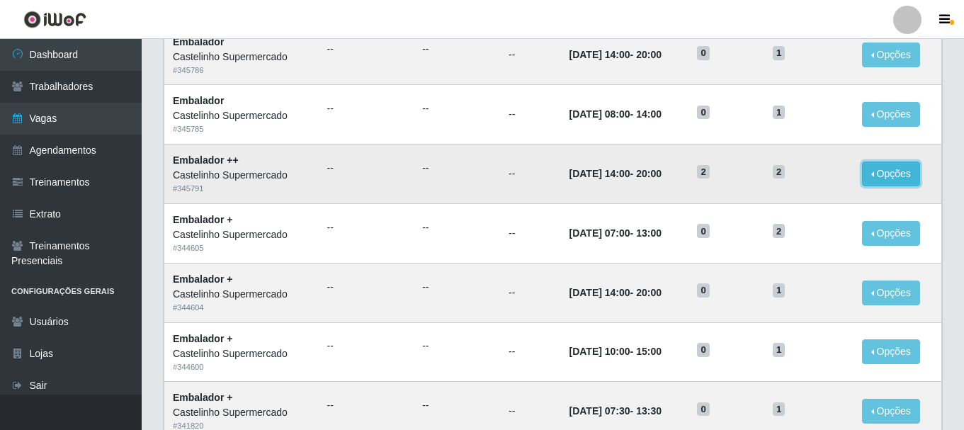
click at [891, 176] on button "Opções" at bounding box center [891, 173] width 58 height 25
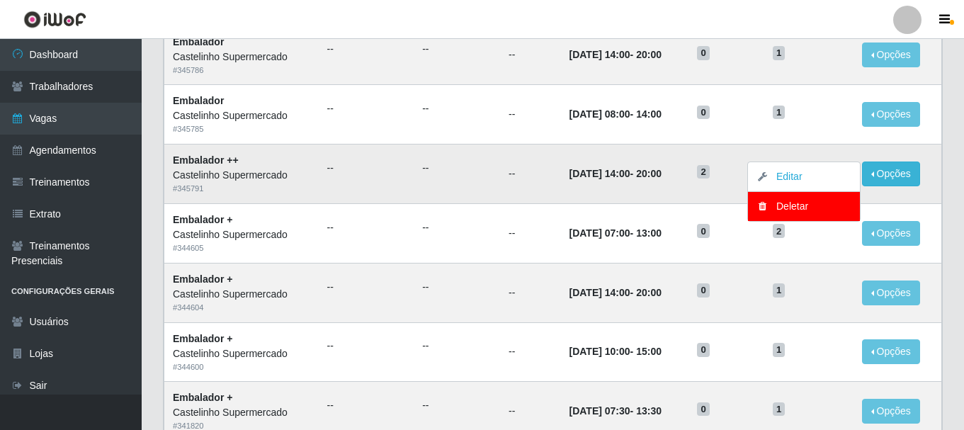
click at [682, 169] on td "16/09/2025, 14:00 - 20:00" at bounding box center [624, 173] width 128 height 59
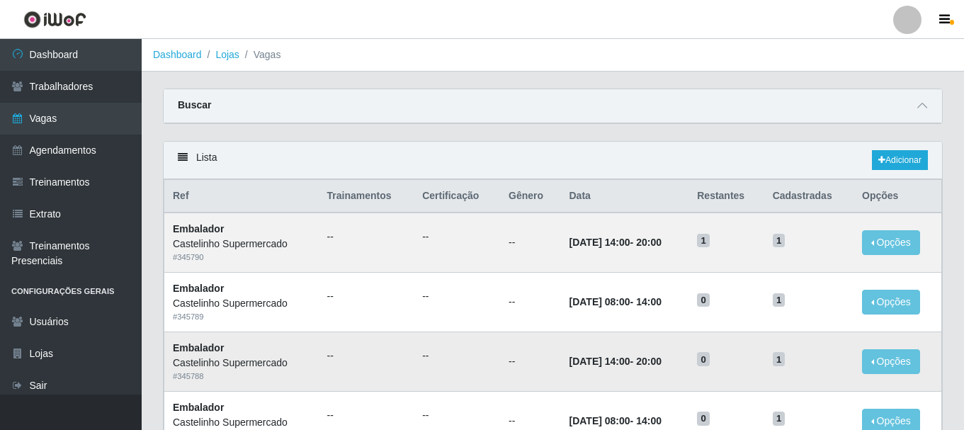
scroll to position [142, 0]
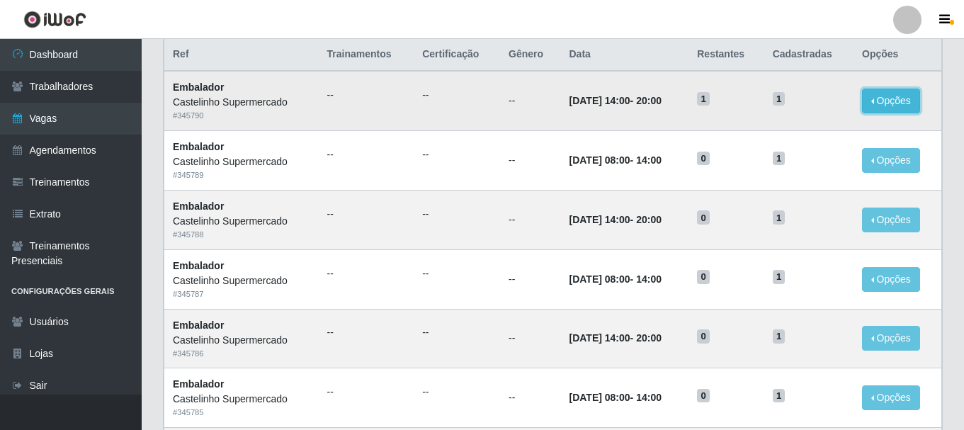
click at [908, 103] on button "Opções" at bounding box center [891, 101] width 58 height 25
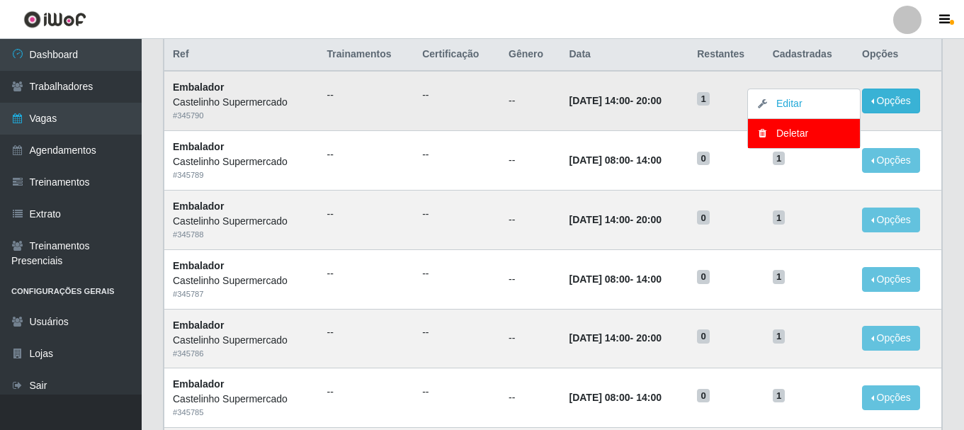
click at [612, 106] on time "[DATE] 14:00" at bounding box center [599, 100] width 61 height 11
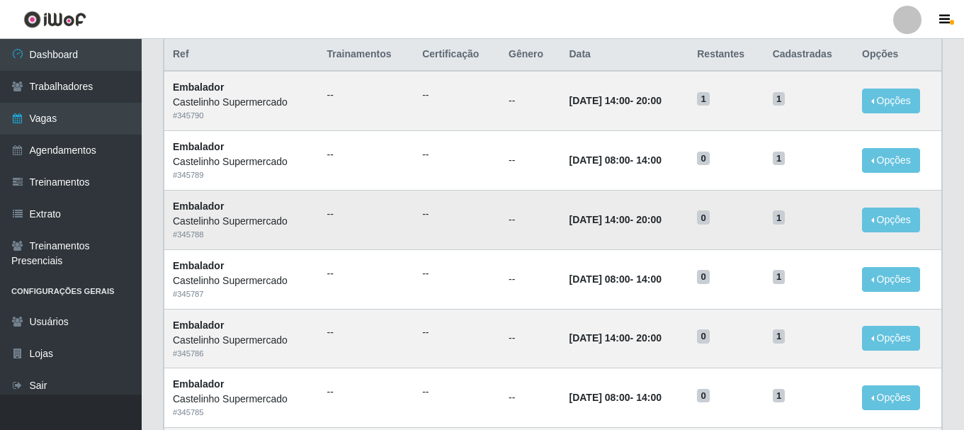
scroll to position [354, 0]
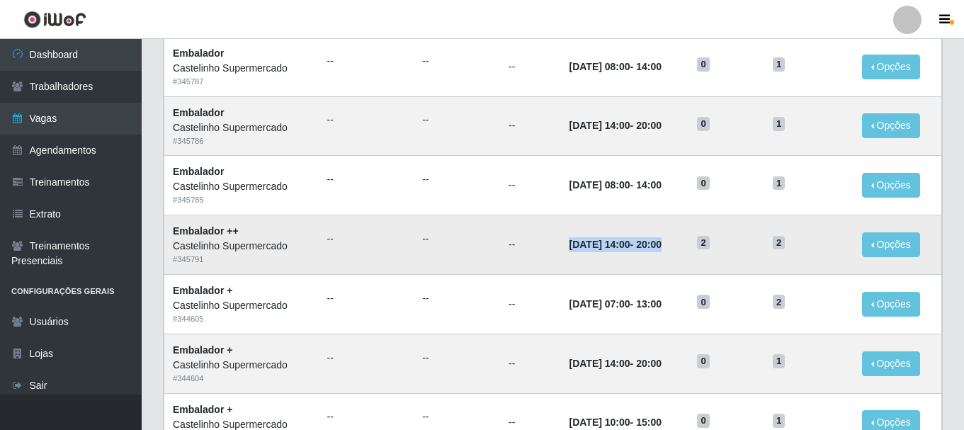
drag, startPoint x: 554, startPoint y: 250, endPoint x: 697, endPoint y: 246, distance: 142.4
click at [688, 246] on td "16/09/2025, 14:00 - 20:00" at bounding box center [624, 244] width 128 height 59
click at [877, 250] on button "Opções" at bounding box center [891, 244] width 58 height 25
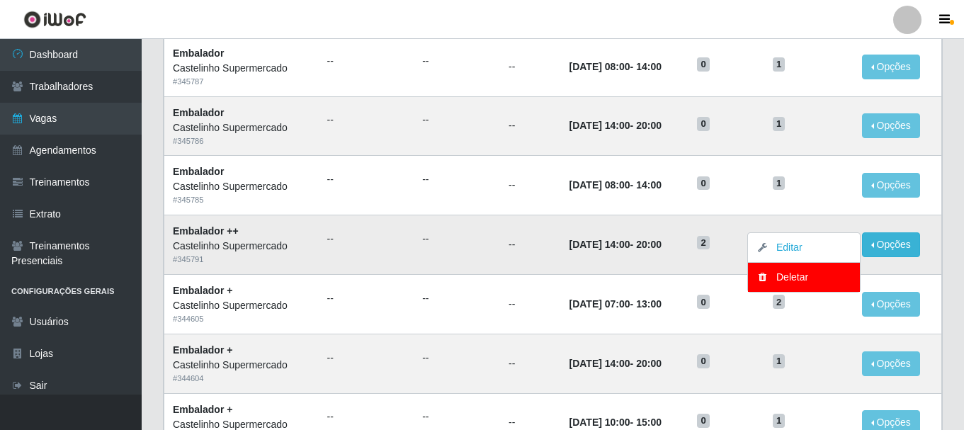
click at [709, 243] on span "2" at bounding box center [703, 243] width 13 height 14
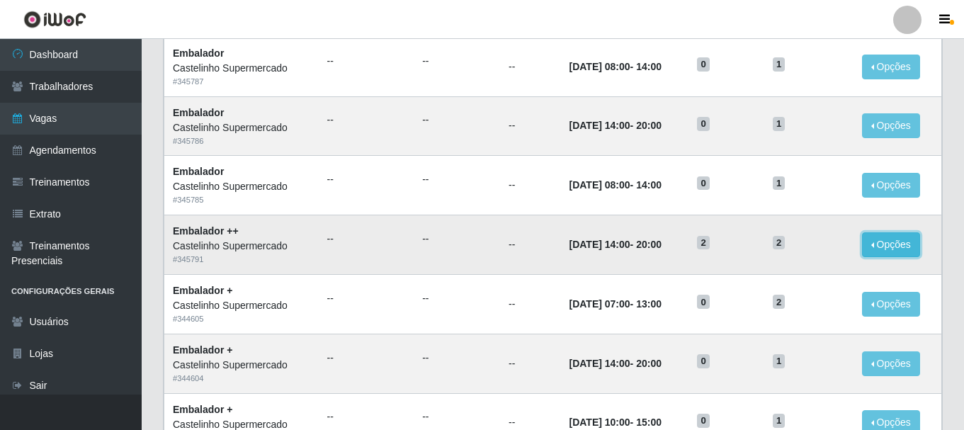
click at [892, 257] on button "Opções" at bounding box center [891, 244] width 58 height 25
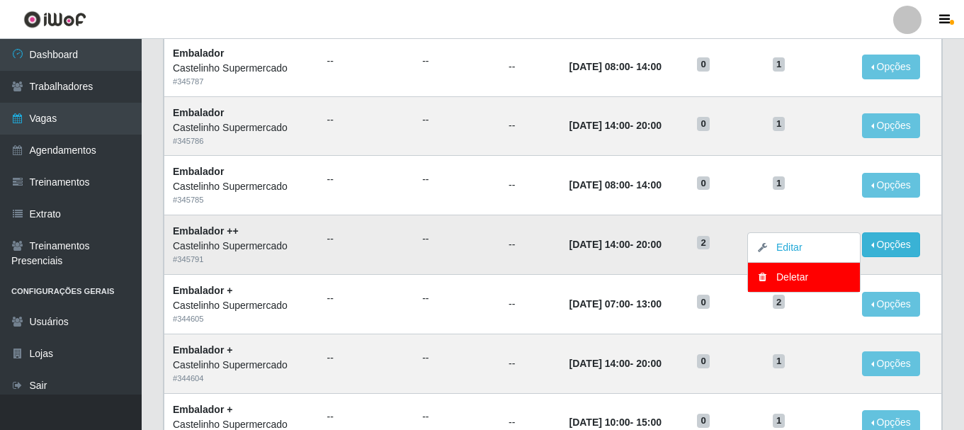
click at [664, 258] on td "16/09/2025, 14:00 - 20:00" at bounding box center [624, 244] width 128 height 59
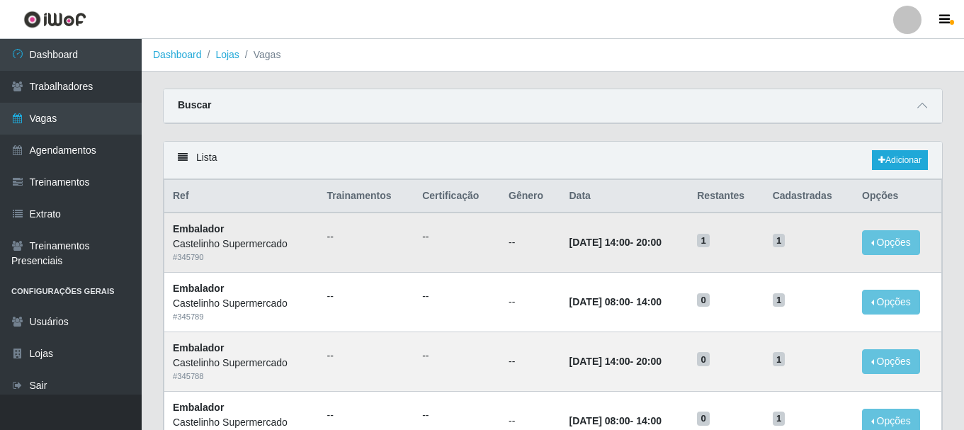
scroll to position [283, 0]
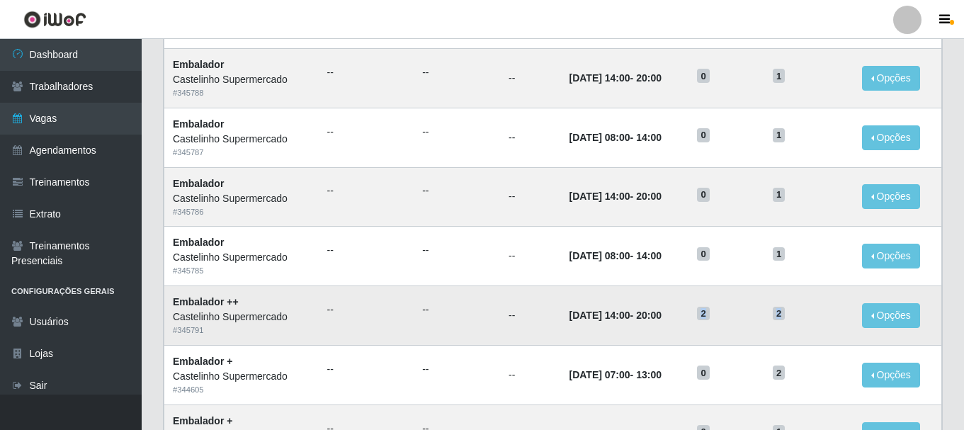
drag, startPoint x: 697, startPoint y: 318, endPoint x: 812, endPoint y: 314, distance: 115.5
click at [812, 314] on tr "Embalador ++ Castelinho Supermercado # 345791 -- -- -- 16/09/2025, 14:00 - 20:0…" at bounding box center [552, 315] width 777 height 59
click at [887, 317] on button "Opções" at bounding box center [891, 315] width 58 height 25
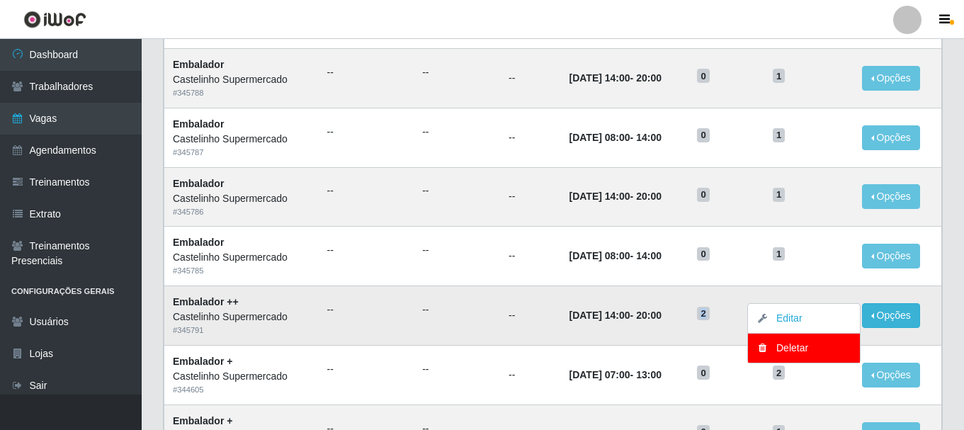
click at [685, 334] on td "16/09/2025, 14:00 - 20:00" at bounding box center [624, 315] width 128 height 59
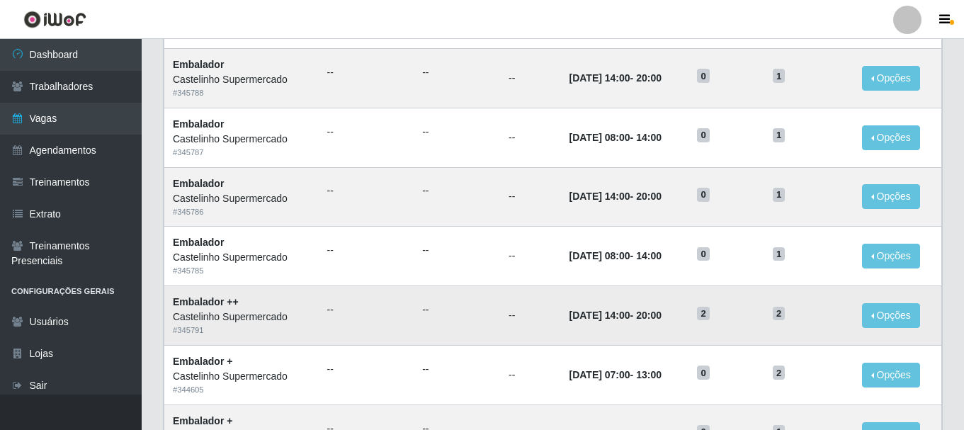
scroll to position [354, 0]
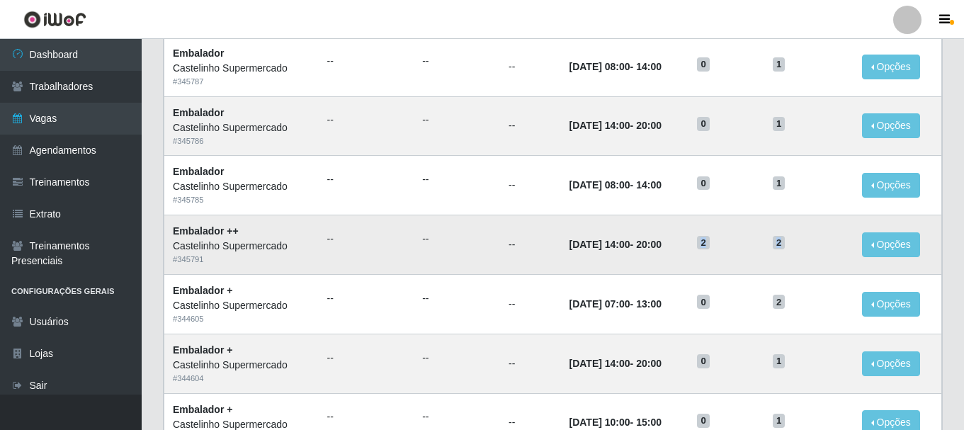
drag, startPoint x: 811, startPoint y: 243, endPoint x: 672, endPoint y: 241, distance: 139.5
click at [672, 241] on tr "Embalador ++ Castelinho Supermercado # 345791 -- -- -- 16/09/2025, 14:00 - 20:0…" at bounding box center [552, 244] width 777 height 59
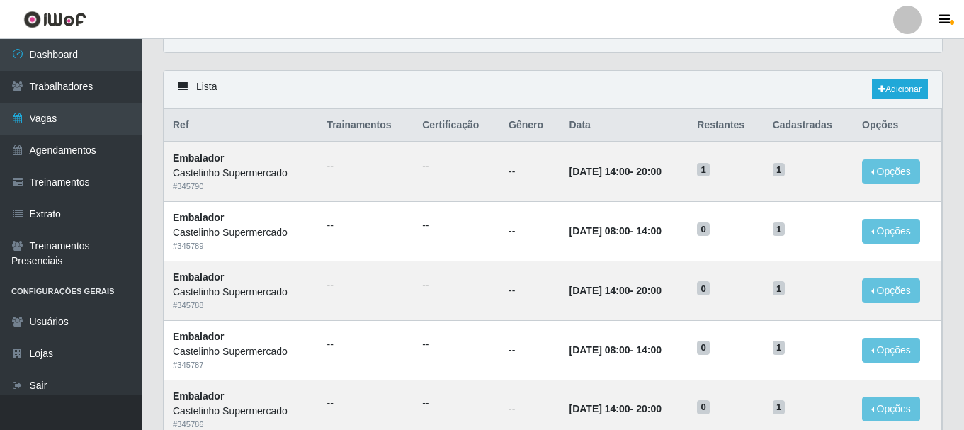
scroll to position [0, 0]
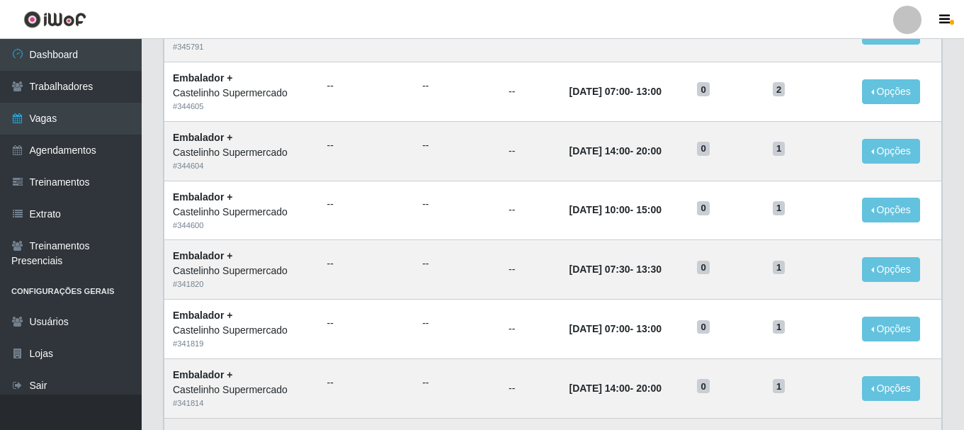
scroll to position [770, 0]
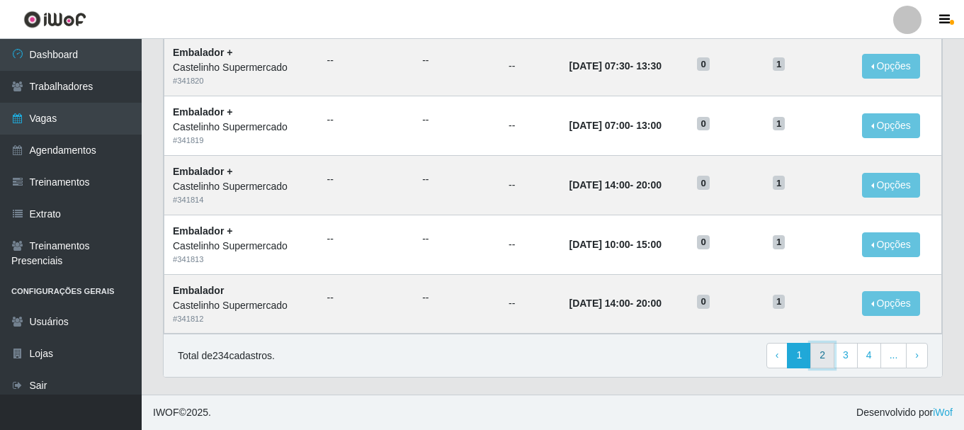
click at [825, 356] on link "2" at bounding box center [822, 355] width 24 height 25
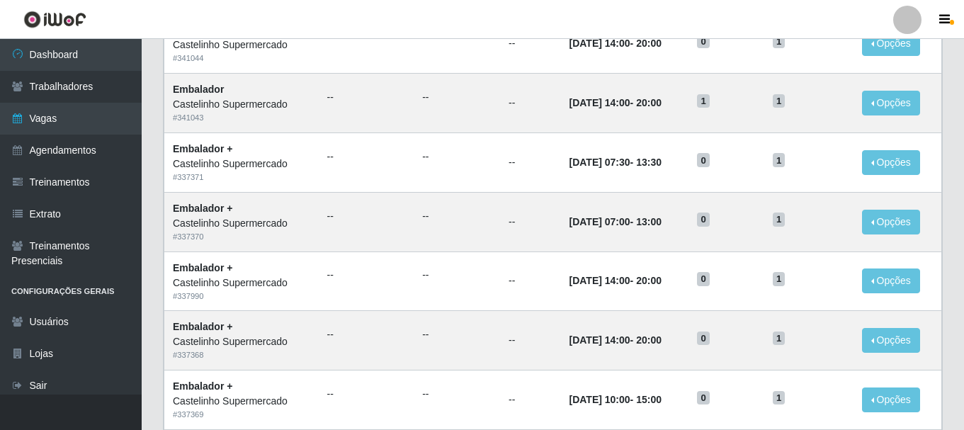
scroll to position [770, 0]
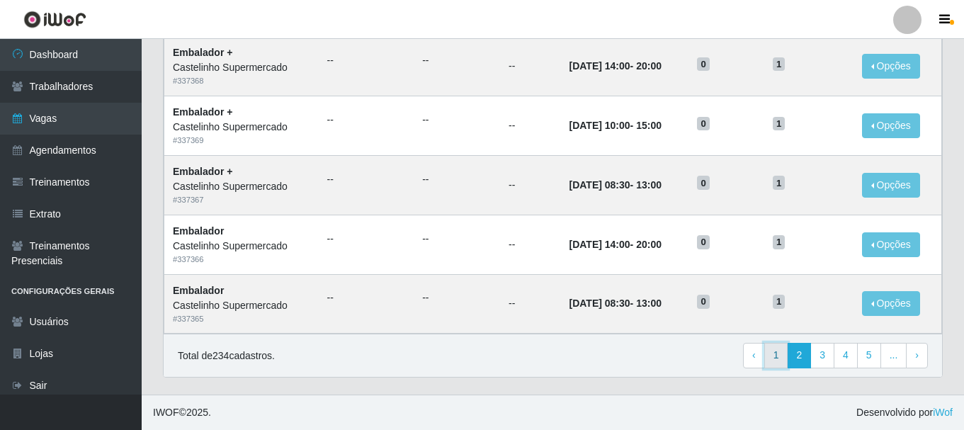
click at [788, 358] on link "1" at bounding box center [776, 355] width 24 height 25
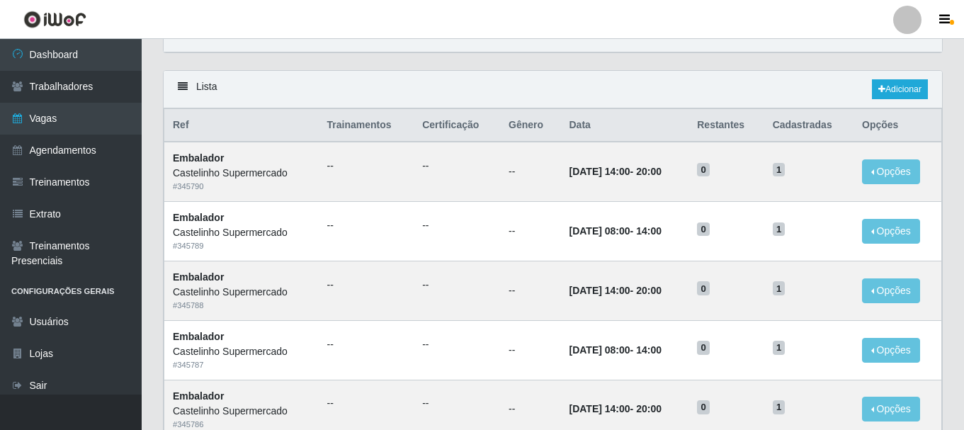
scroll to position [354, 0]
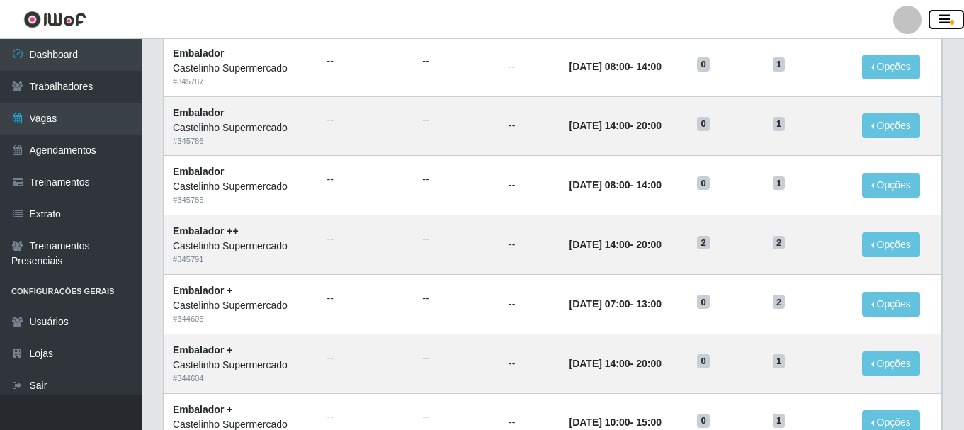
click at [945, 25] on icon "button" at bounding box center [944, 19] width 11 height 13
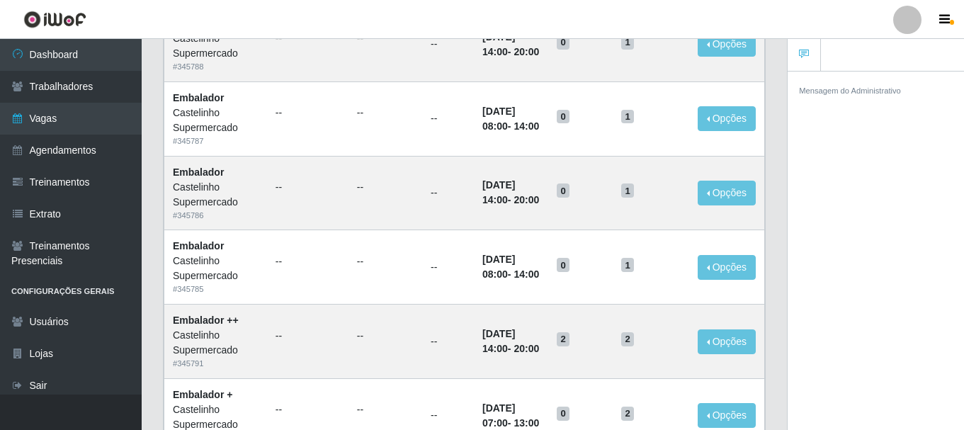
click at [853, 95] on small "Mensagem do Administrativo" at bounding box center [850, 90] width 102 height 8
click at [815, 63] on link at bounding box center [803, 55] width 33 height 33
click at [909, 24] on div at bounding box center [907, 20] width 28 height 28
click at [847, 151] on div "Mensagem do Administrativo" at bounding box center [875, 253] width 176 height 364
click at [950, 23] on span "button" at bounding box center [952, 22] width 4 height 5
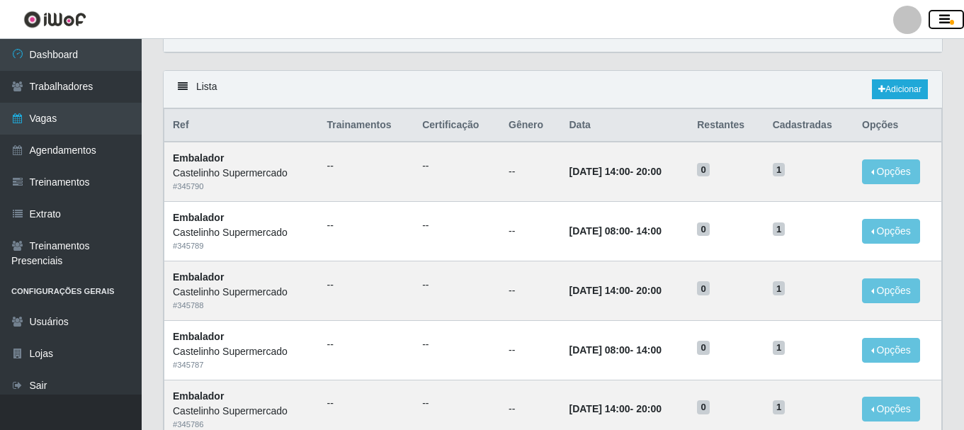
scroll to position [0, 0]
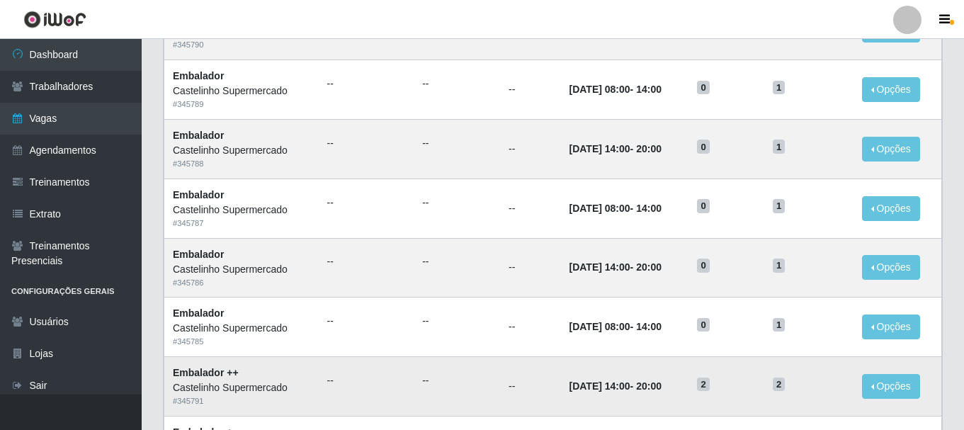
scroll to position [354, 0]
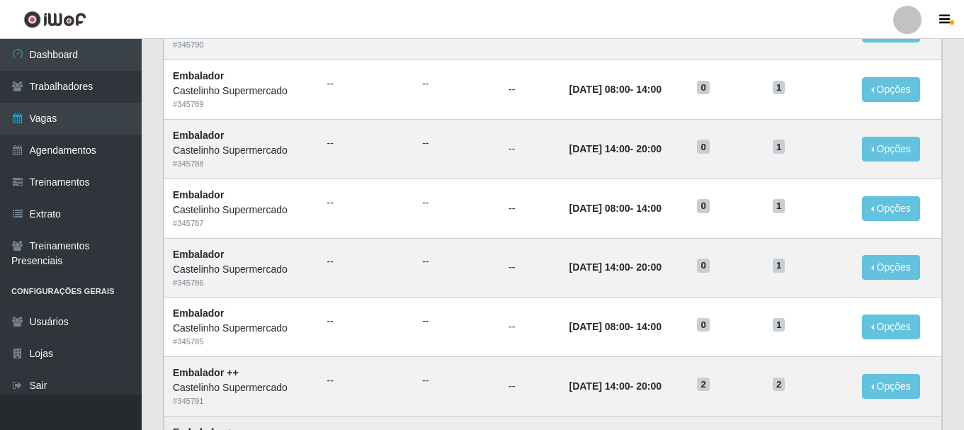
scroll to position [496, 0]
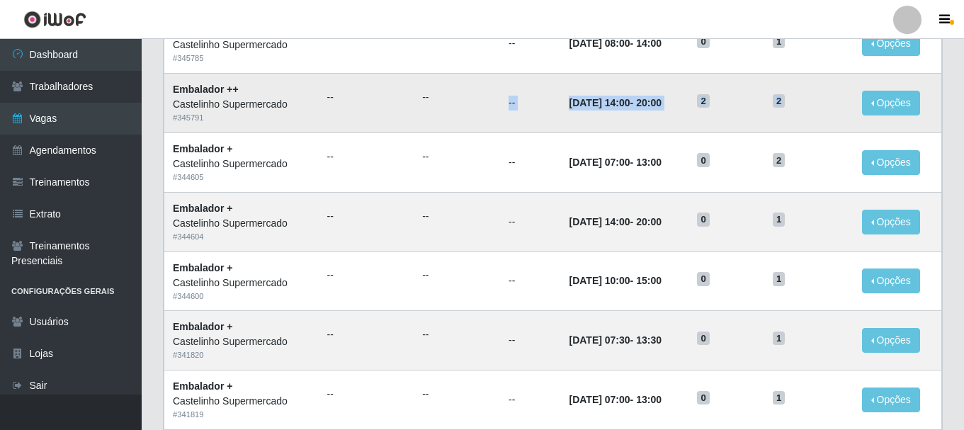
drag, startPoint x: 799, startPoint y: 101, endPoint x: 435, endPoint y: 93, distance: 364.0
click at [436, 93] on tr "Embalador ++ Castelinho Supermercado # 345791 -- -- -- [DATE] 14:00 - 20:00 2 2…" at bounding box center [552, 103] width 777 height 59
drag, startPoint x: 411, startPoint y: 103, endPoint x: 461, endPoint y: 102, distance: 49.6
click at [461, 102] on td "--" at bounding box center [457, 103] width 86 height 59
drag, startPoint x: 332, startPoint y: 101, endPoint x: 314, endPoint y: 103, distance: 18.5
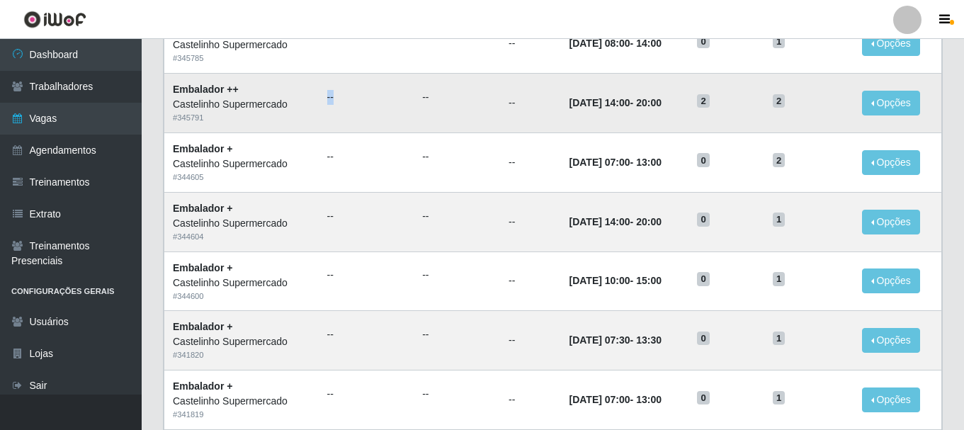
click at [319, 103] on td "--" at bounding box center [367, 103] width 96 height 59
click at [349, 103] on ul "--" at bounding box center [366, 97] width 79 height 15
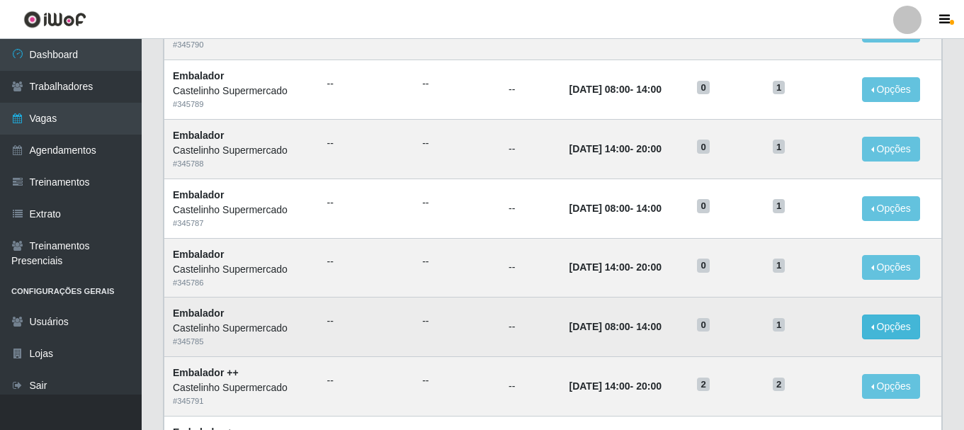
scroll to position [354, 0]
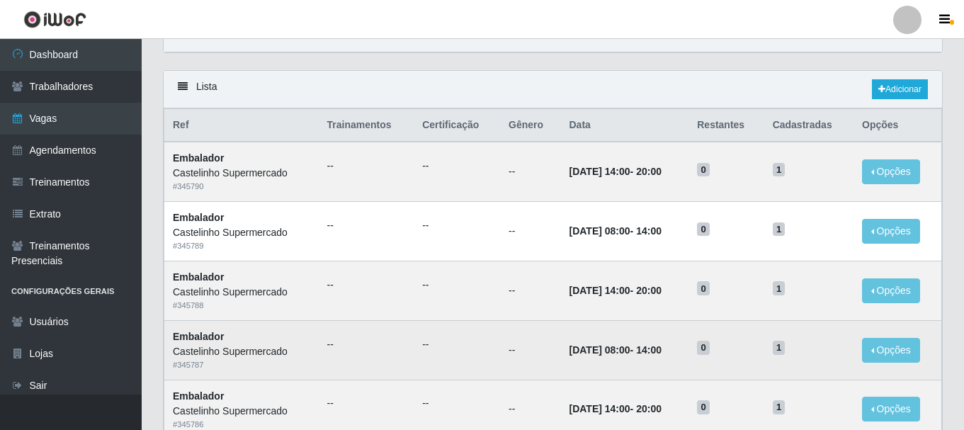
scroll to position [283, 0]
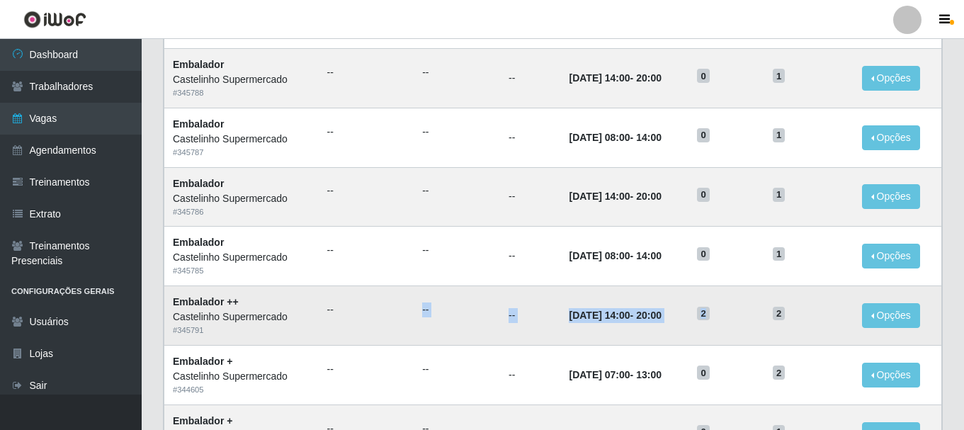
drag, startPoint x: 743, startPoint y: 312, endPoint x: 401, endPoint y: 317, distance: 342.7
click at [401, 317] on tr "Embalador ++ Castelinho Supermercado # 345791 -- -- -- 16/09/2025, 14:00 - 20:0…" at bounding box center [552, 315] width 777 height 59
click at [400, 318] on td "--" at bounding box center [367, 315] width 96 height 59
